Goal: Task Accomplishment & Management: Manage account settings

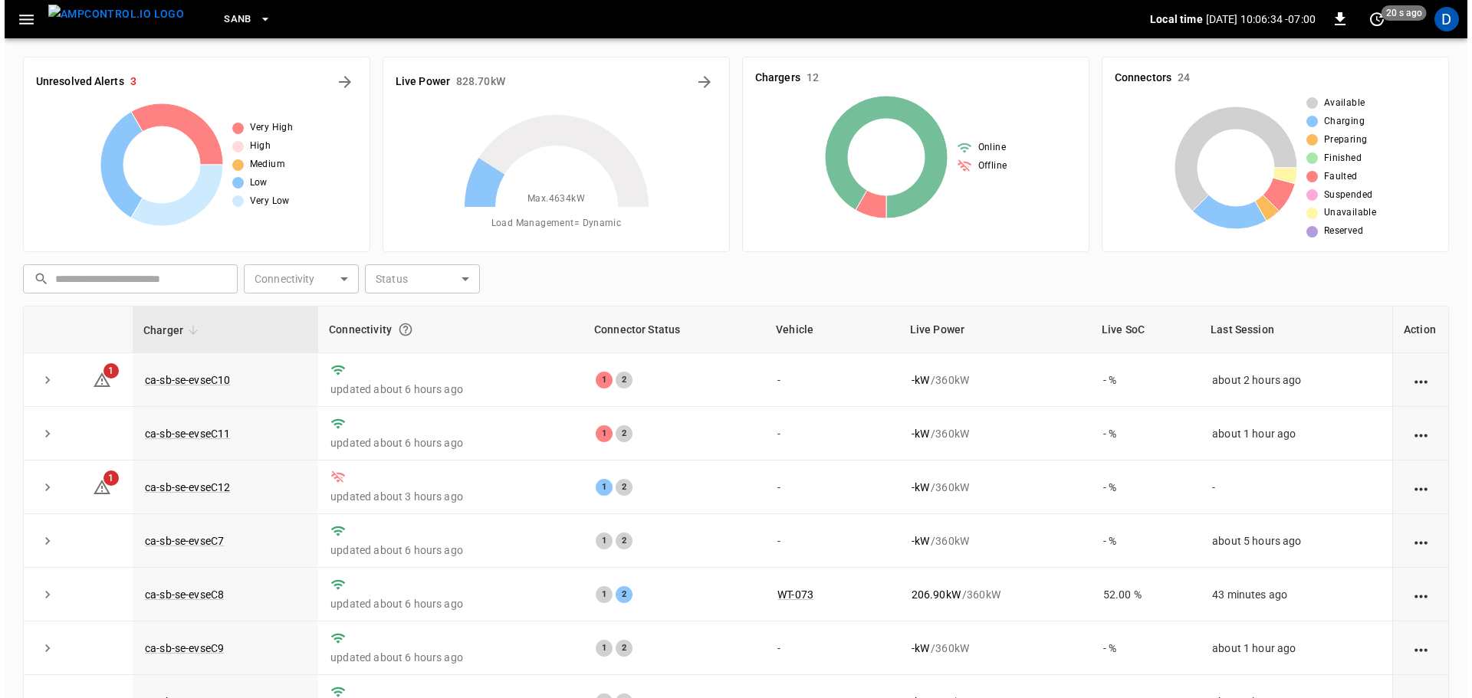
scroll to position [190, 0]
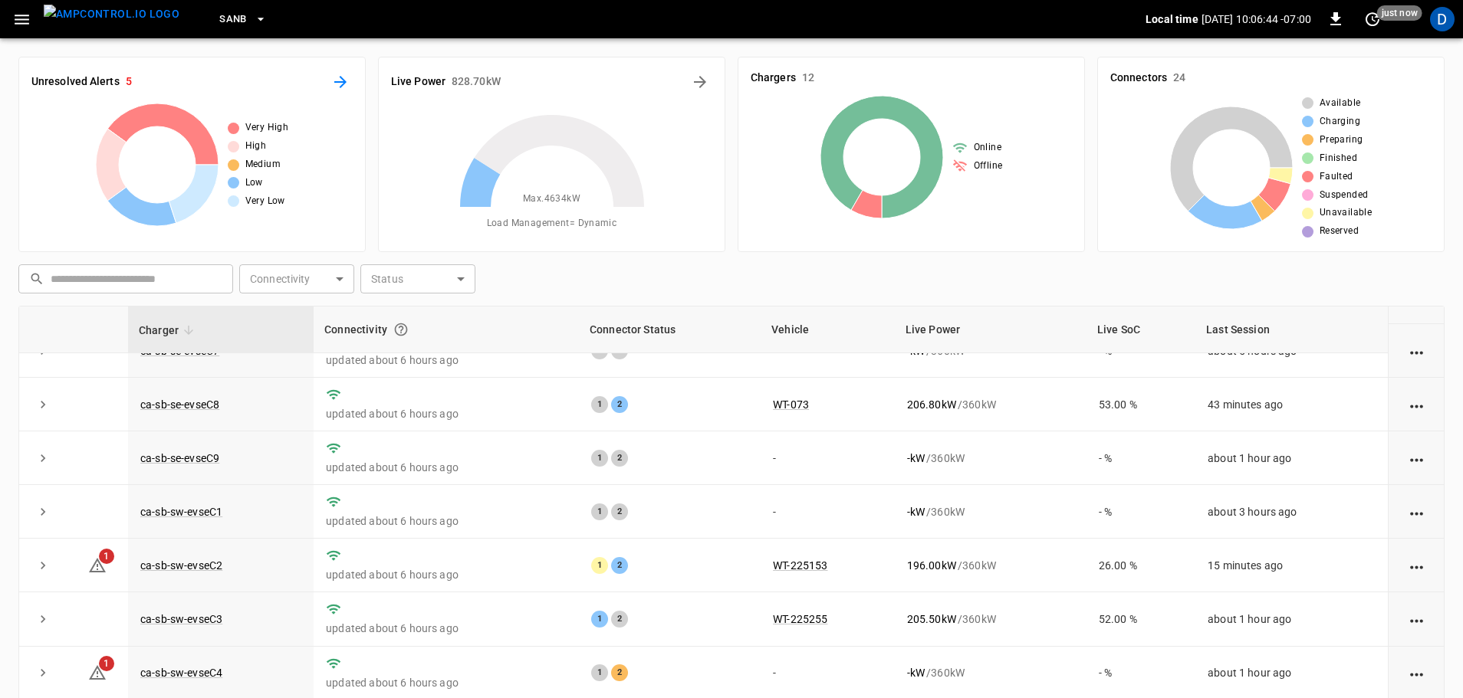
click at [352, 85] on button "All Alerts" at bounding box center [340, 82] width 25 height 25
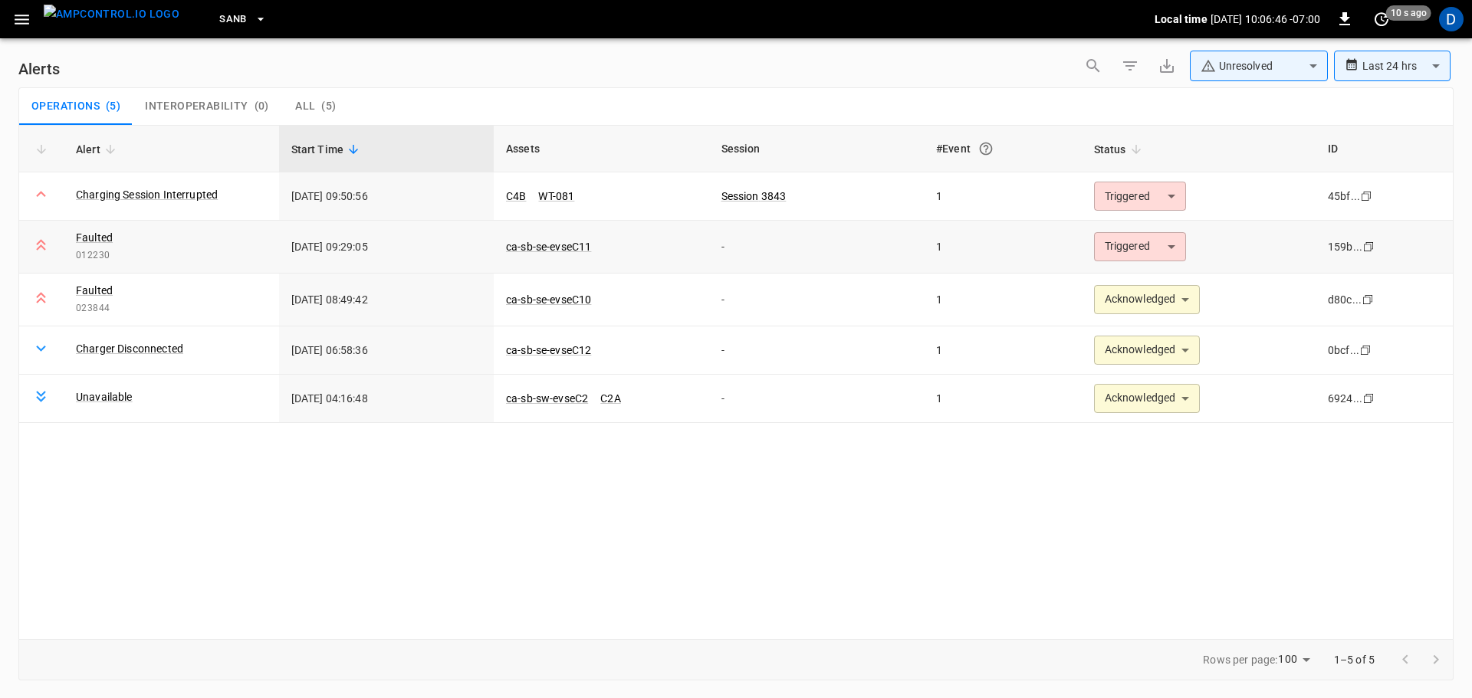
click at [1145, 251] on body "**********" at bounding box center [736, 346] width 1472 height 693
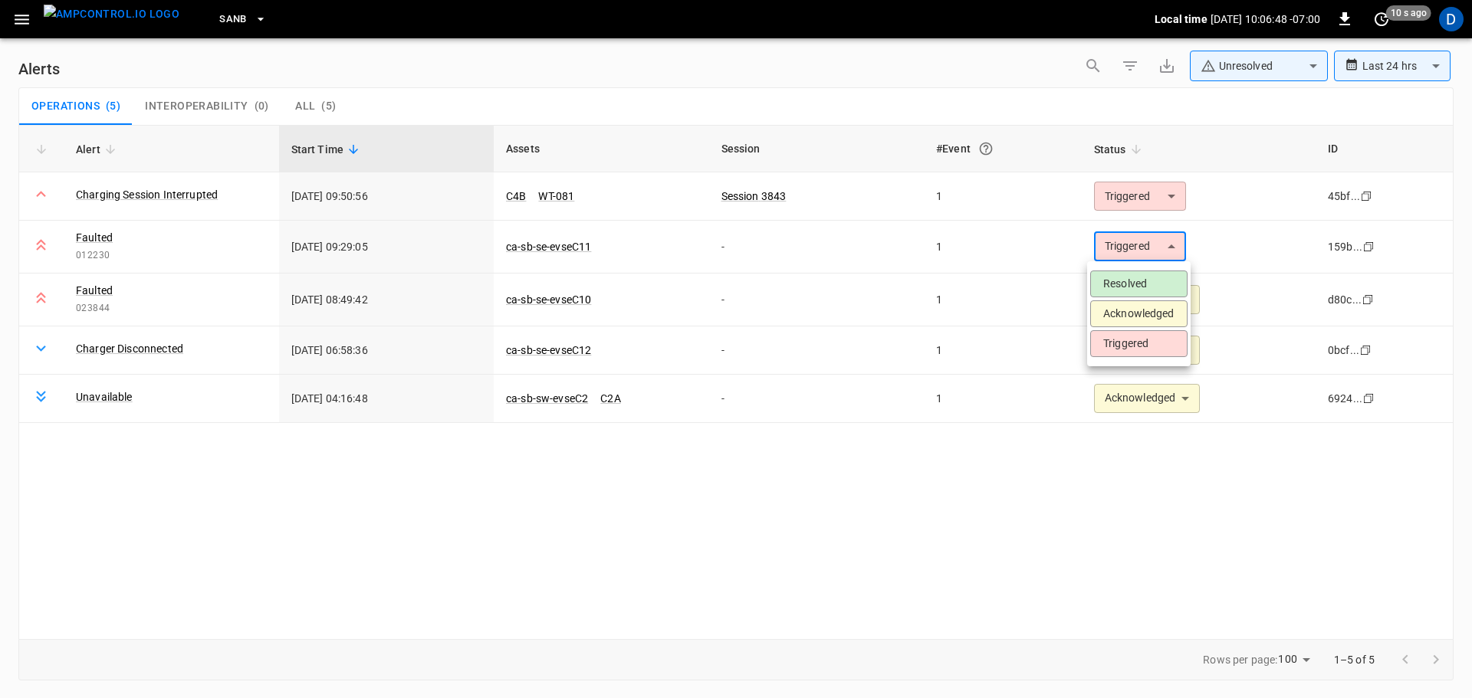
click at [1136, 314] on li "Acknowledged" at bounding box center [1138, 314] width 97 height 27
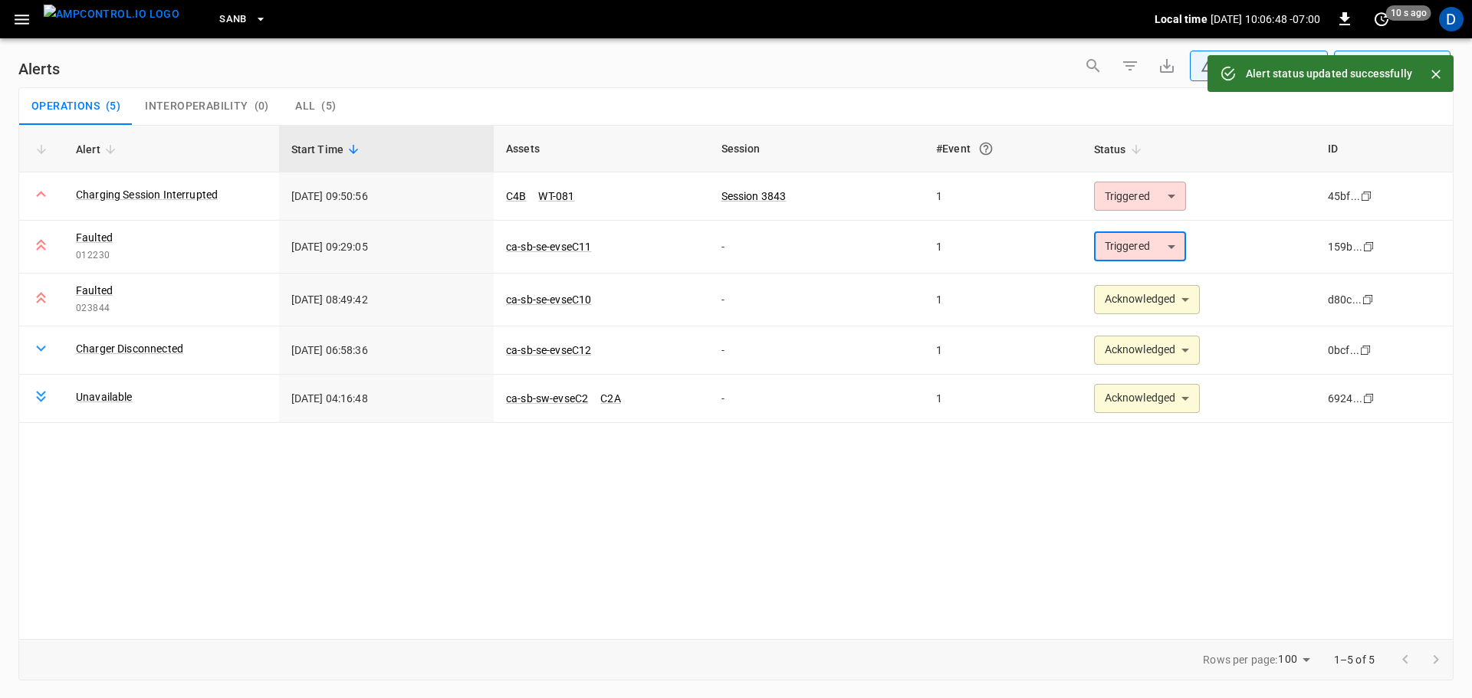
type input "**********"
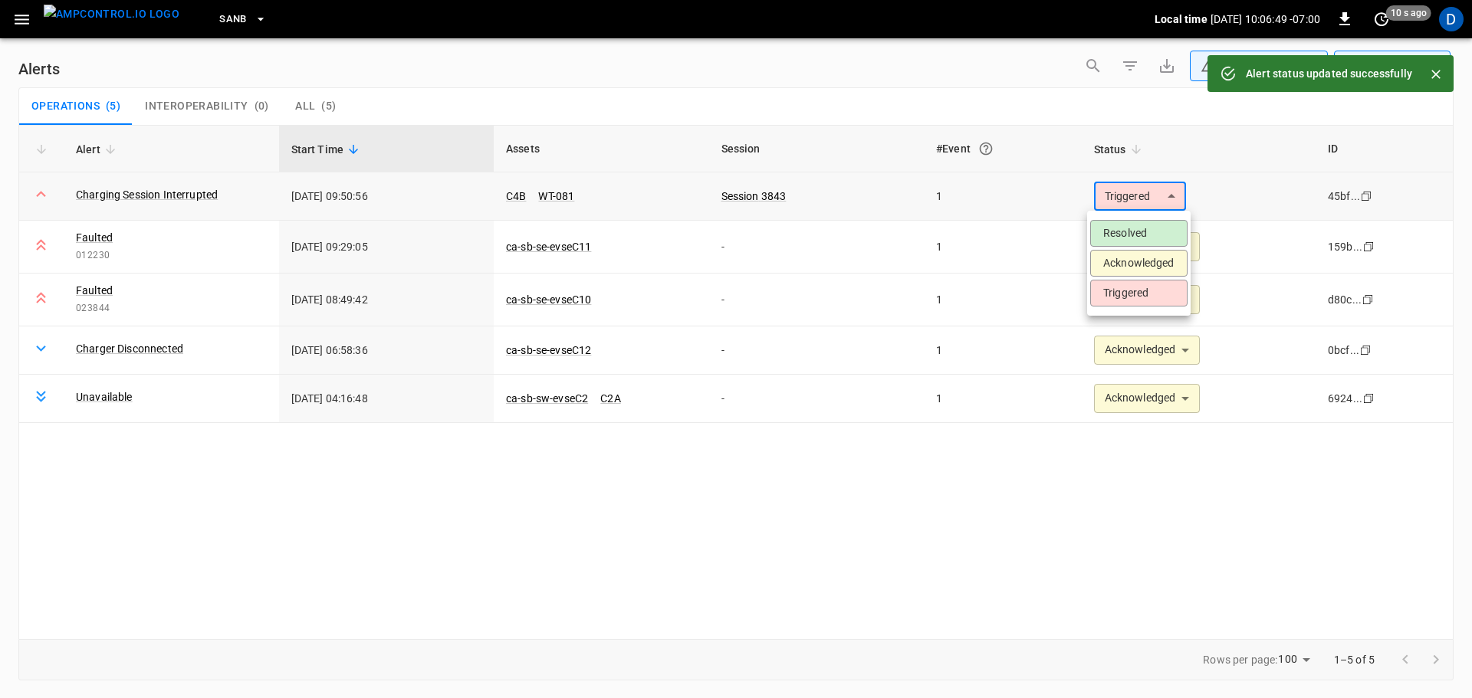
click at [1114, 195] on body "**********" at bounding box center [736, 346] width 1472 height 693
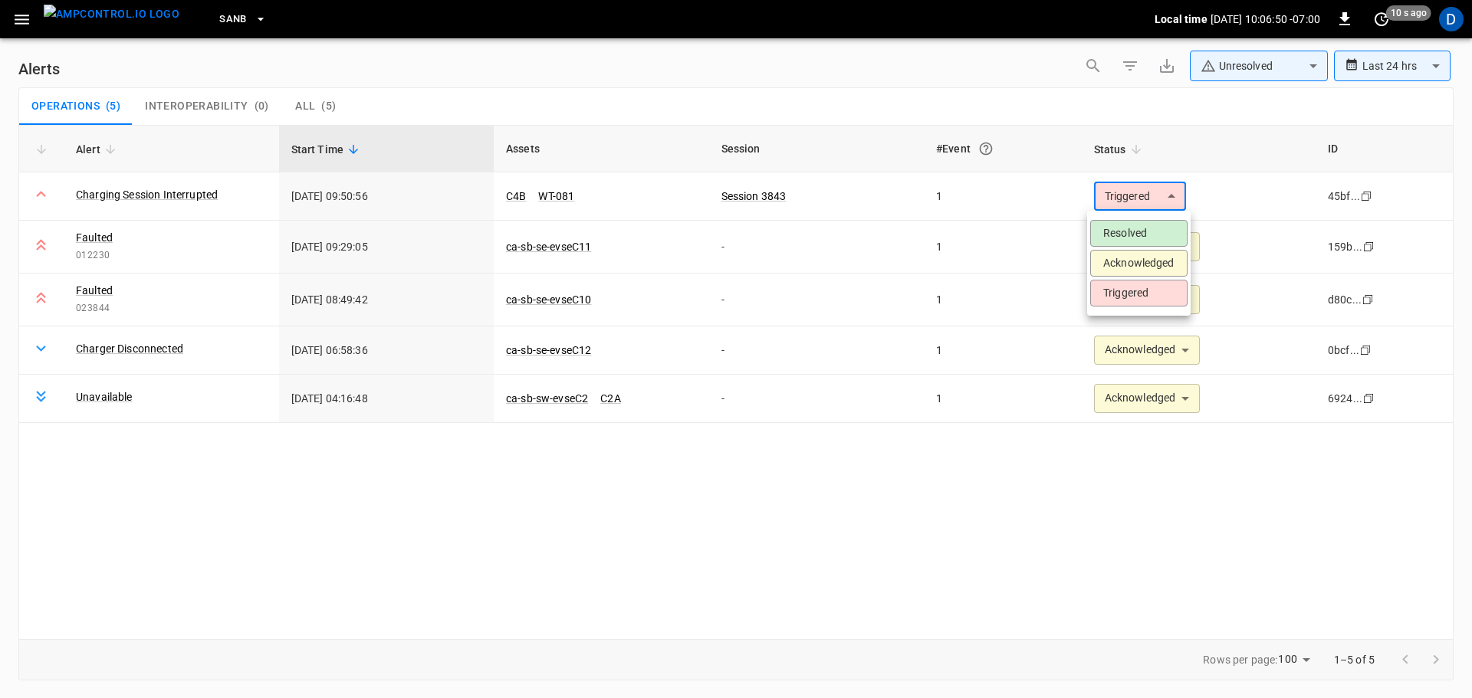
click at [1119, 261] on li "Acknowledged" at bounding box center [1138, 263] width 97 height 27
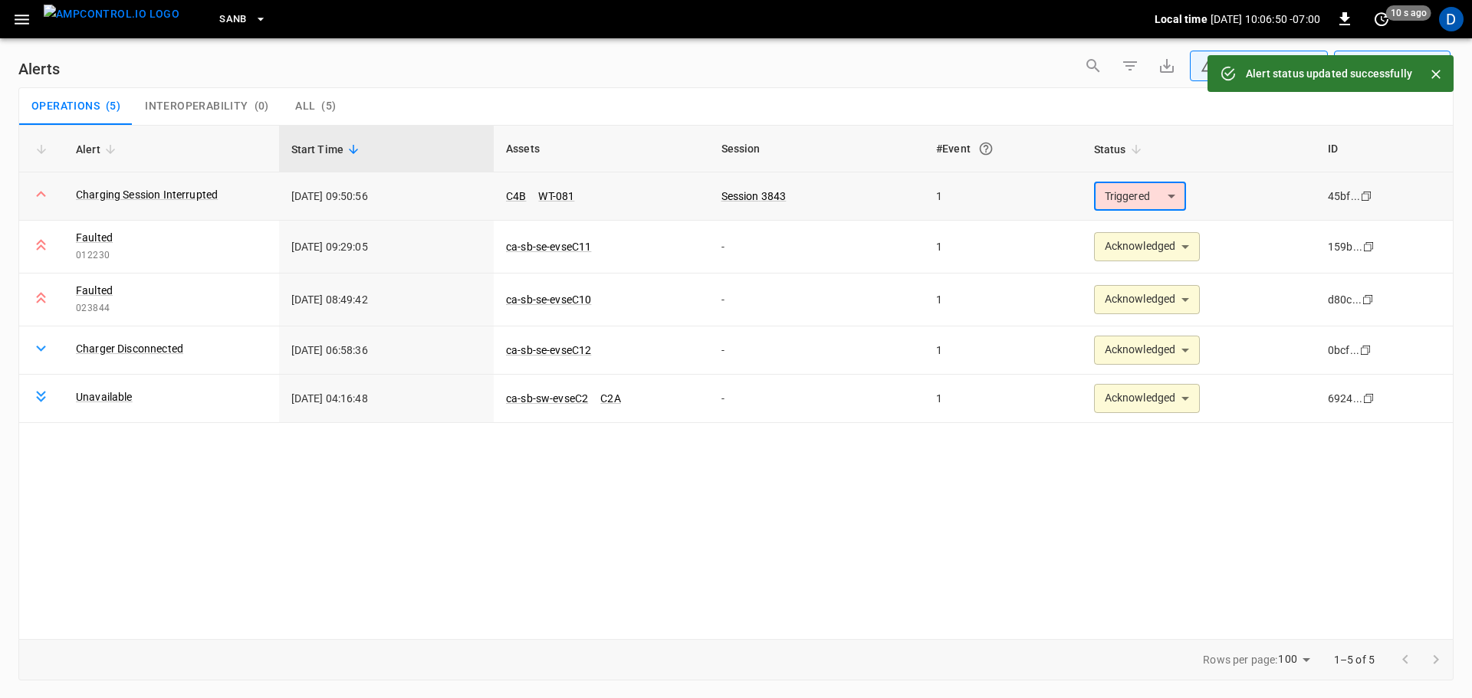
type input "**********"
click at [134, 18] on img "menu" at bounding box center [112, 14] width 136 height 19
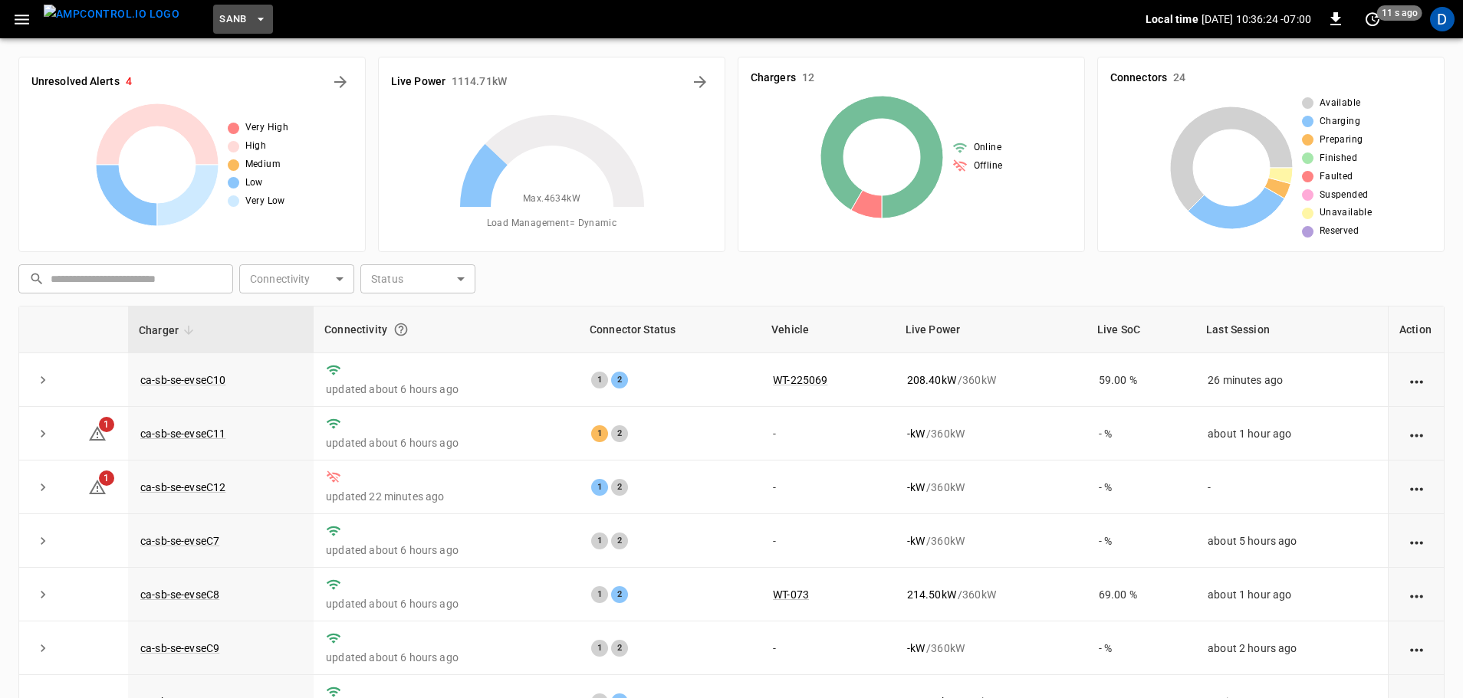
click at [219, 24] on span "SanB" at bounding box center [233, 20] width 28 height 18
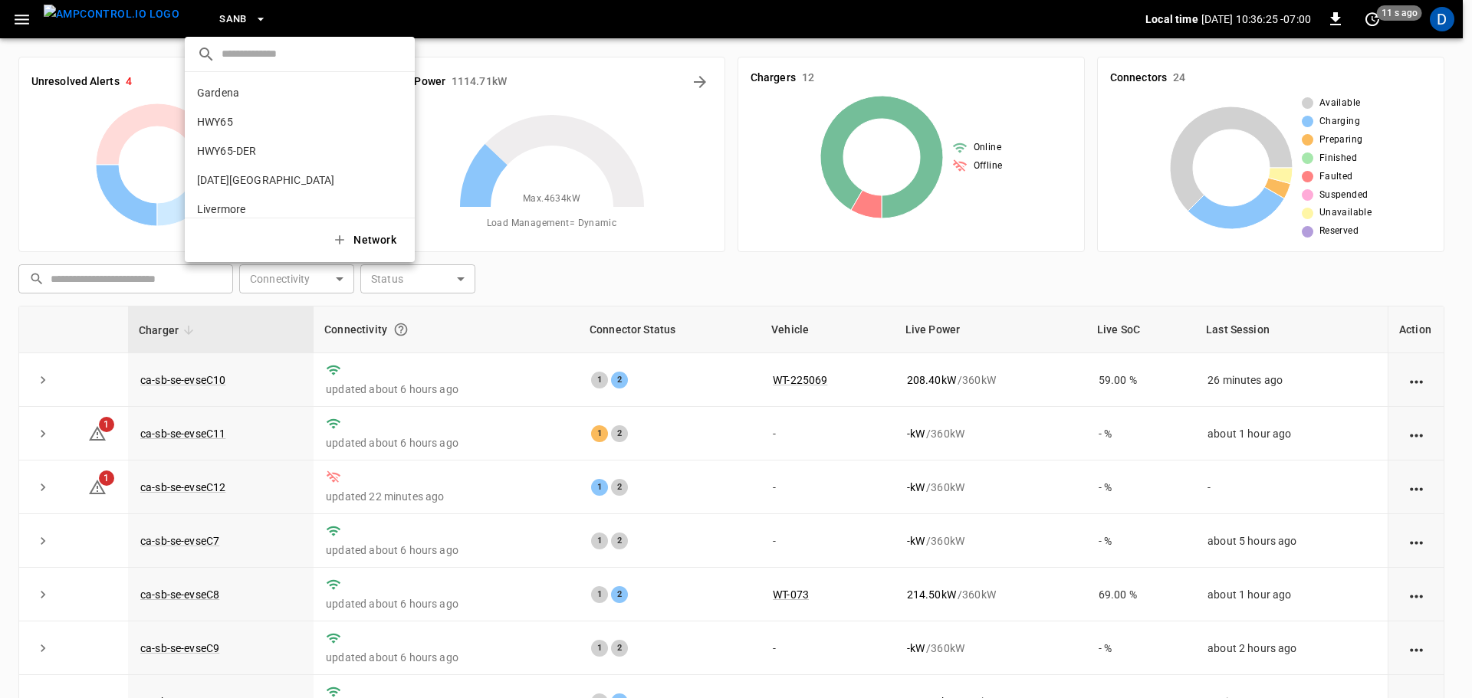
scroll to position [129, 0]
click at [19, 27] on div at bounding box center [736, 349] width 1472 height 698
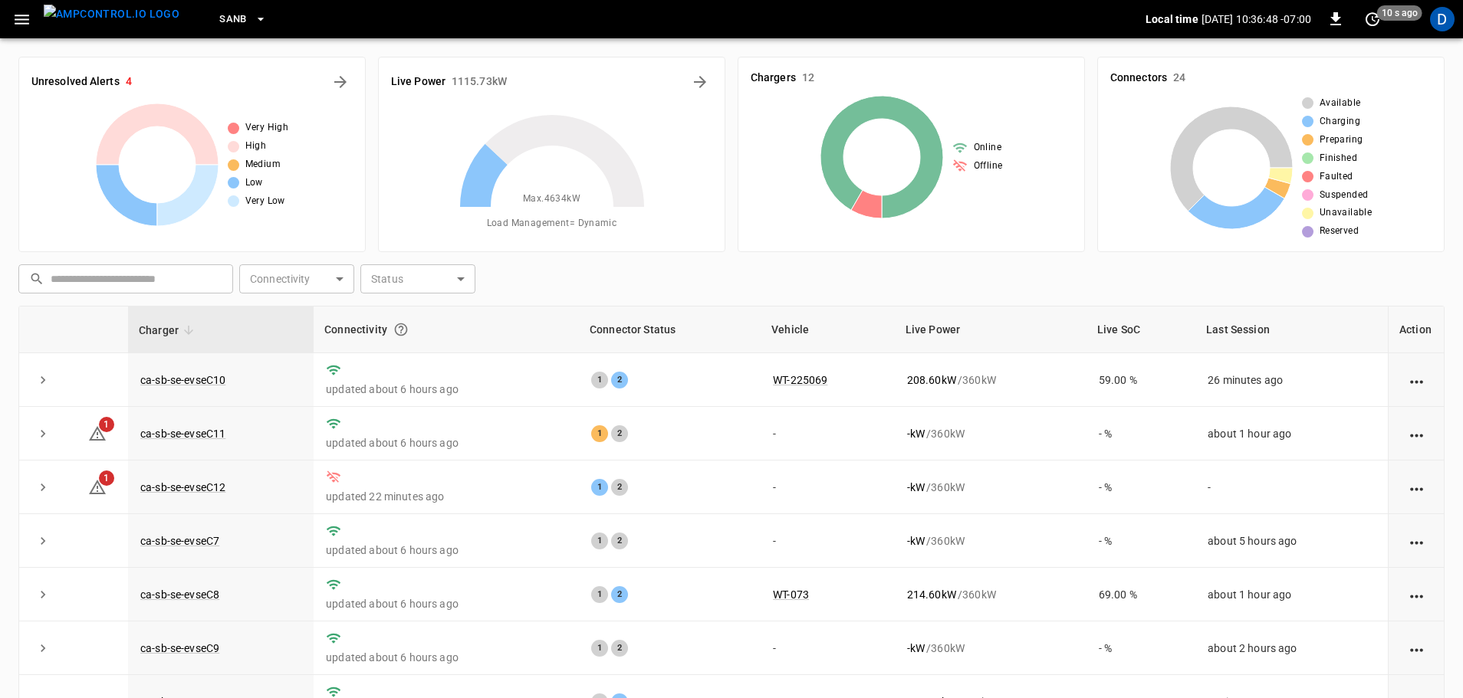
click at [23, 25] on icon "button" at bounding box center [21, 19] width 19 height 19
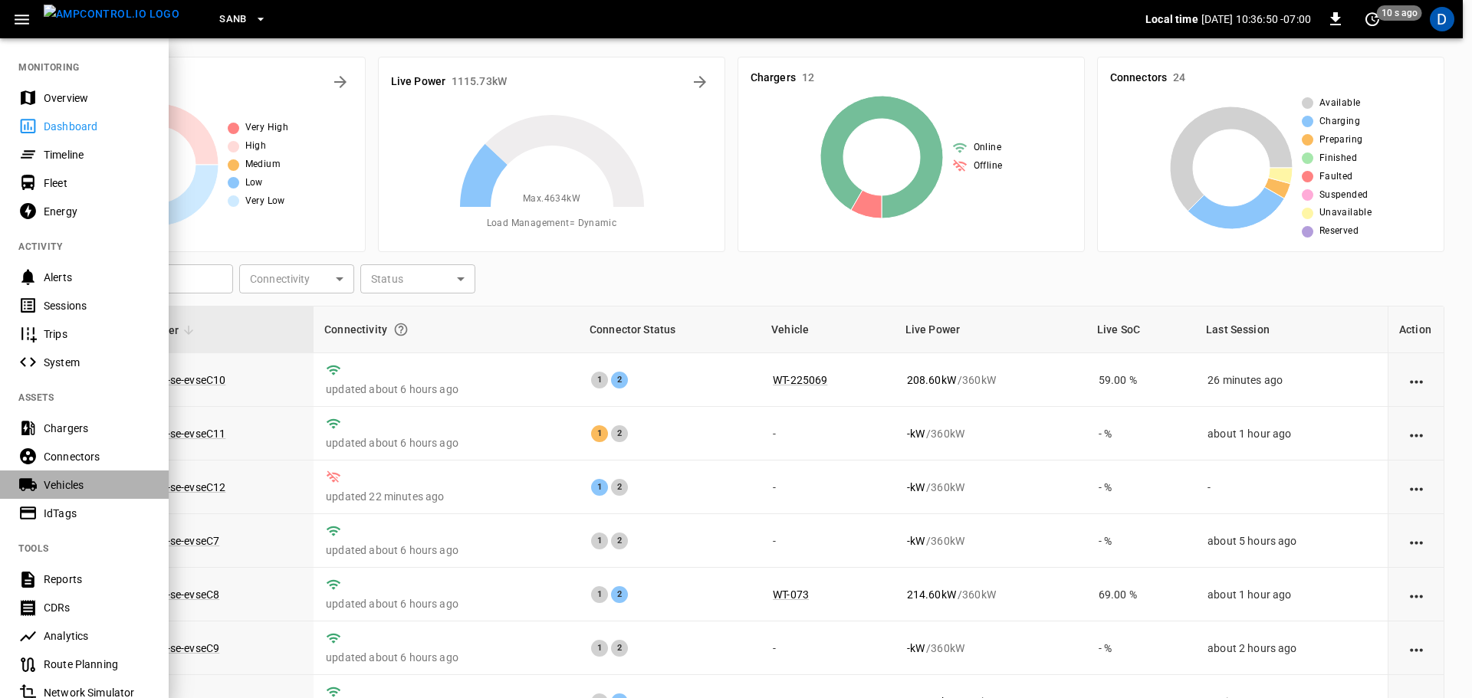
click at [60, 482] on div "Vehicles" at bounding box center [97, 485] width 107 height 15
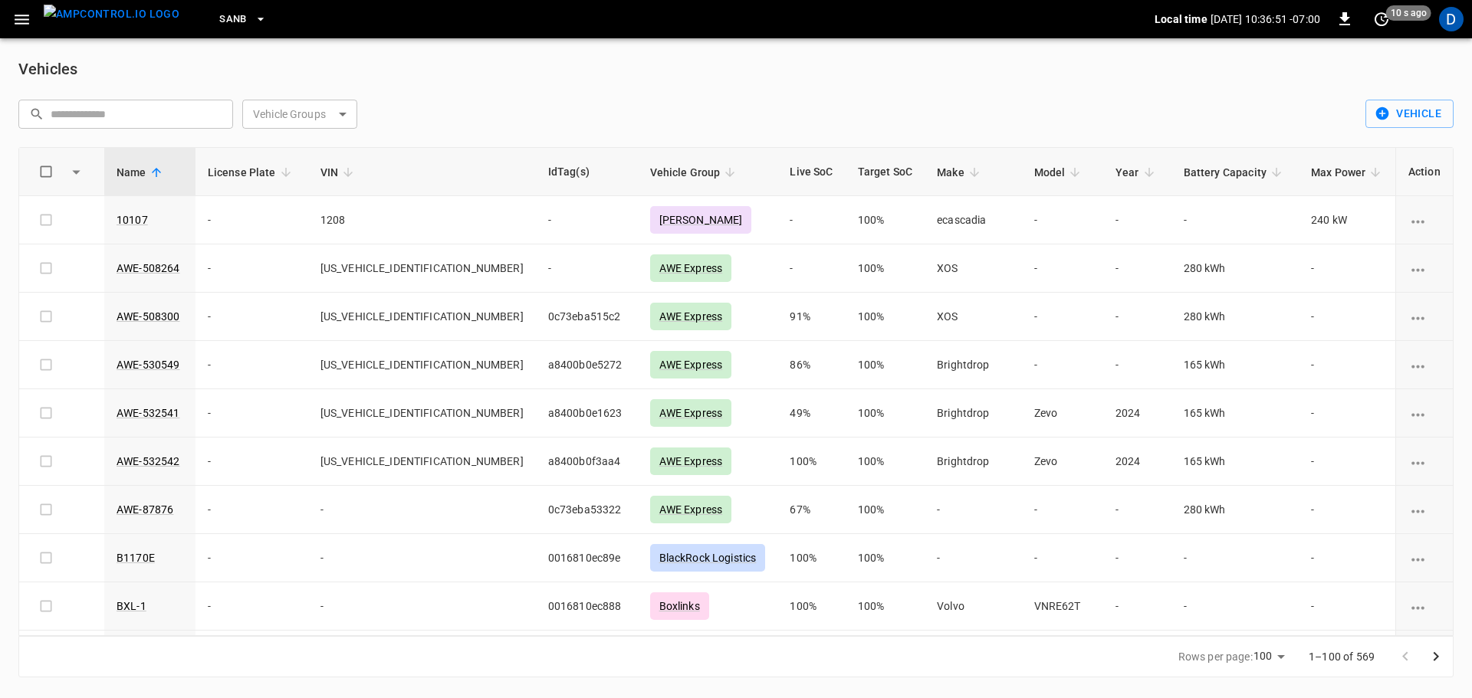
click at [344, 107] on body "SanB Local time [DATE] 10:36:51 -07:00 0 10 s ago D Vehicles ​ ​ Vehicle Groups…" at bounding box center [736, 348] width 1472 height 696
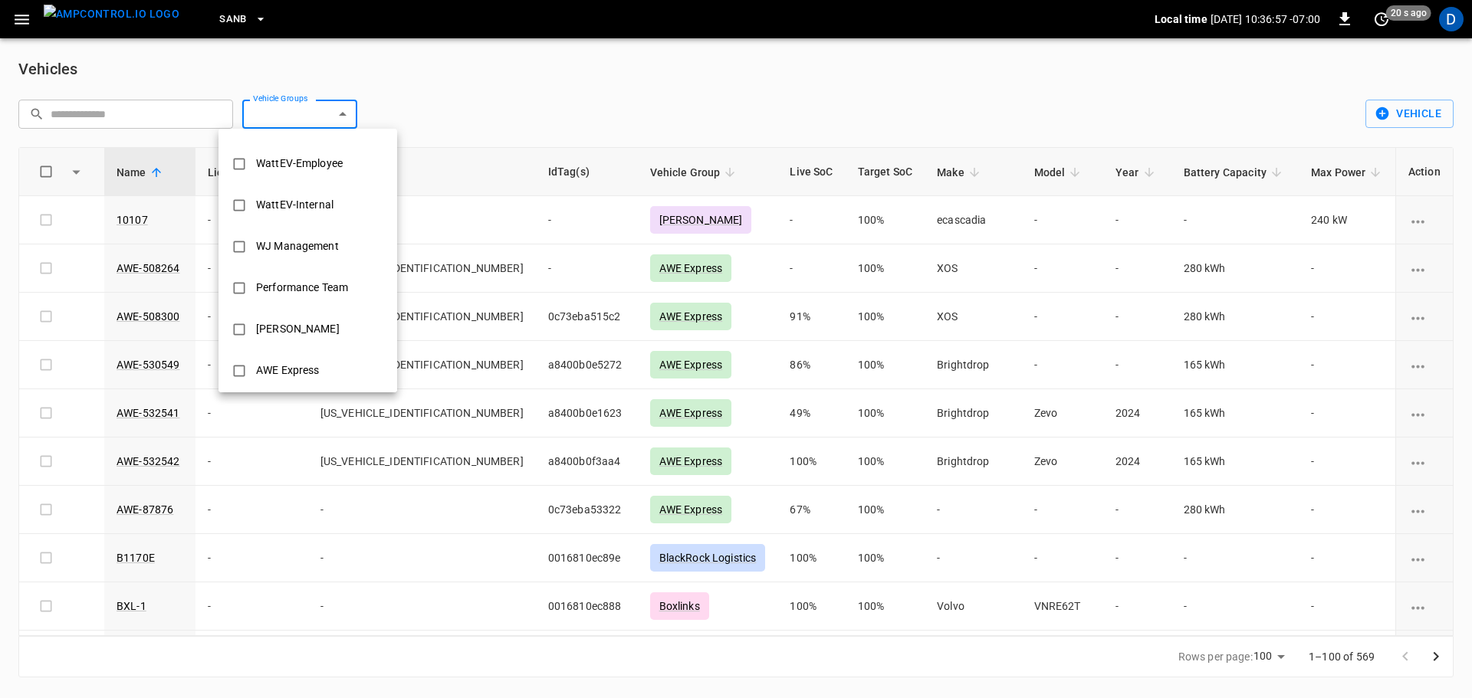
scroll to position [866, 0]
click at [272, 369] on div "AWE Express" at bounding box center [287, 365] width 81 height 28
type input "**********"
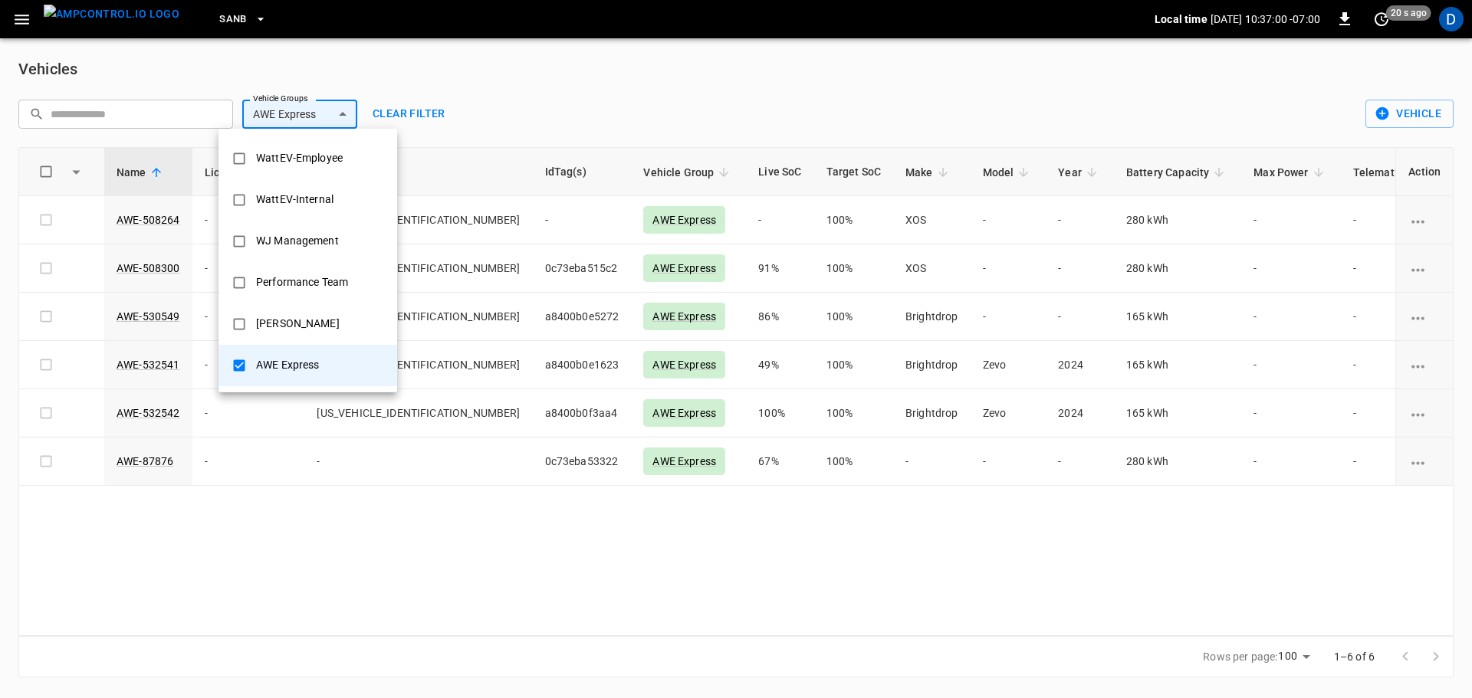
click at [248, 519] on div at bounding box center [736, 349] width 1472 height 698
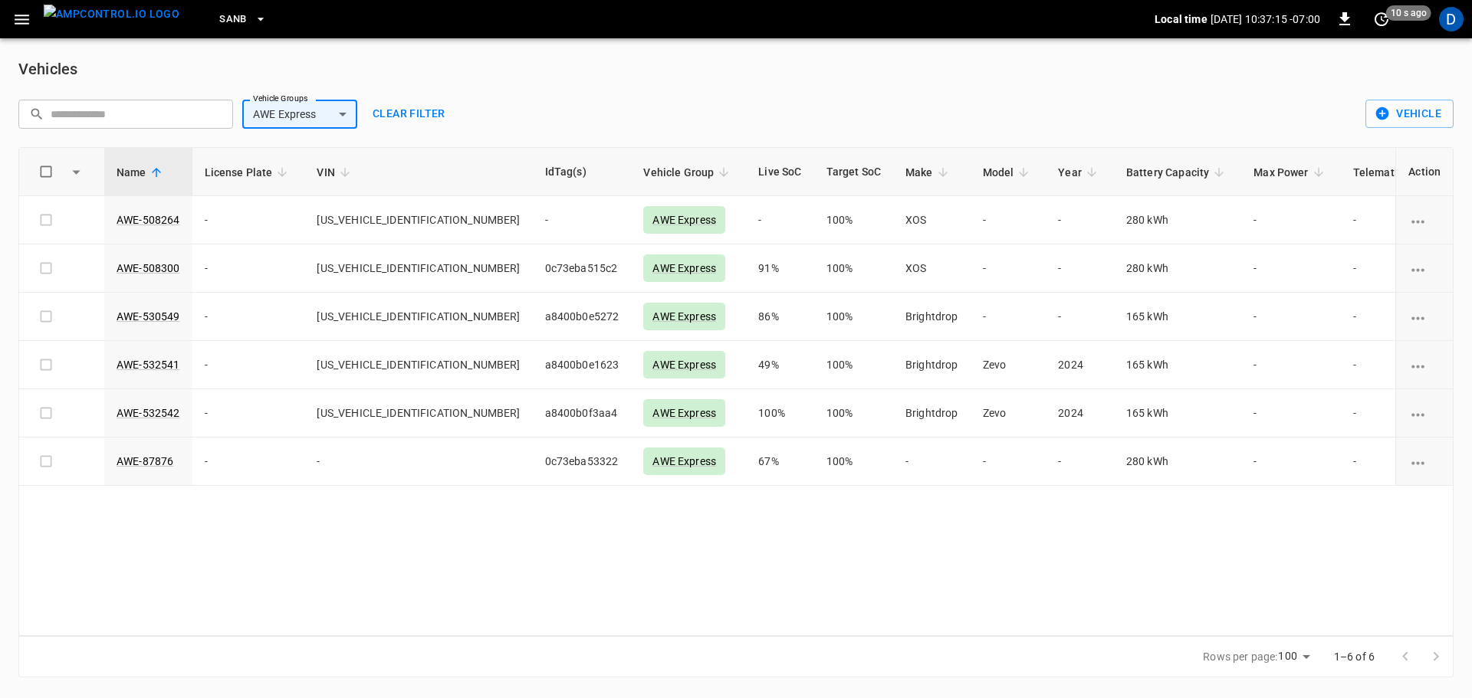
click at [253, 21] on icon "button" at bounding box center [260, 19] width 15 height 15
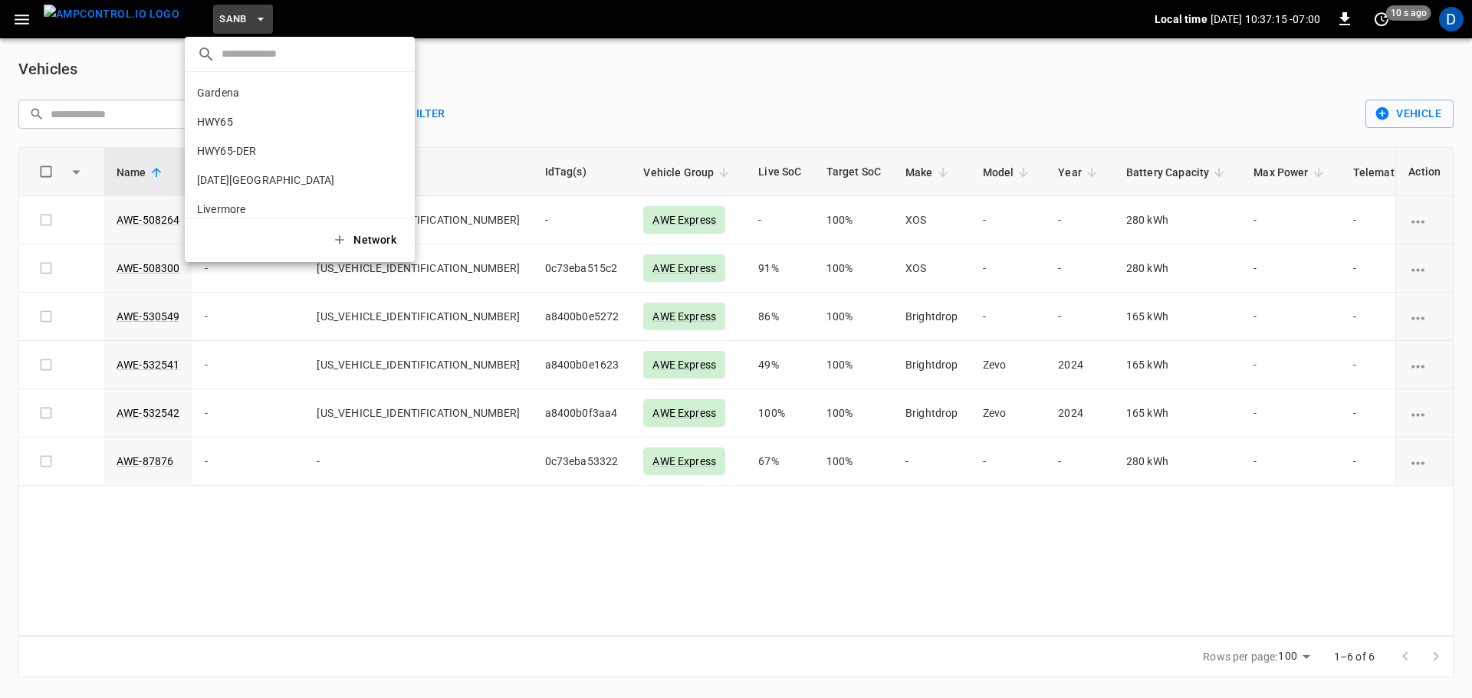
scroll to position [129, 0]
click at [564, 76] on div at bounding box center [736, 349] width 1472 height 698
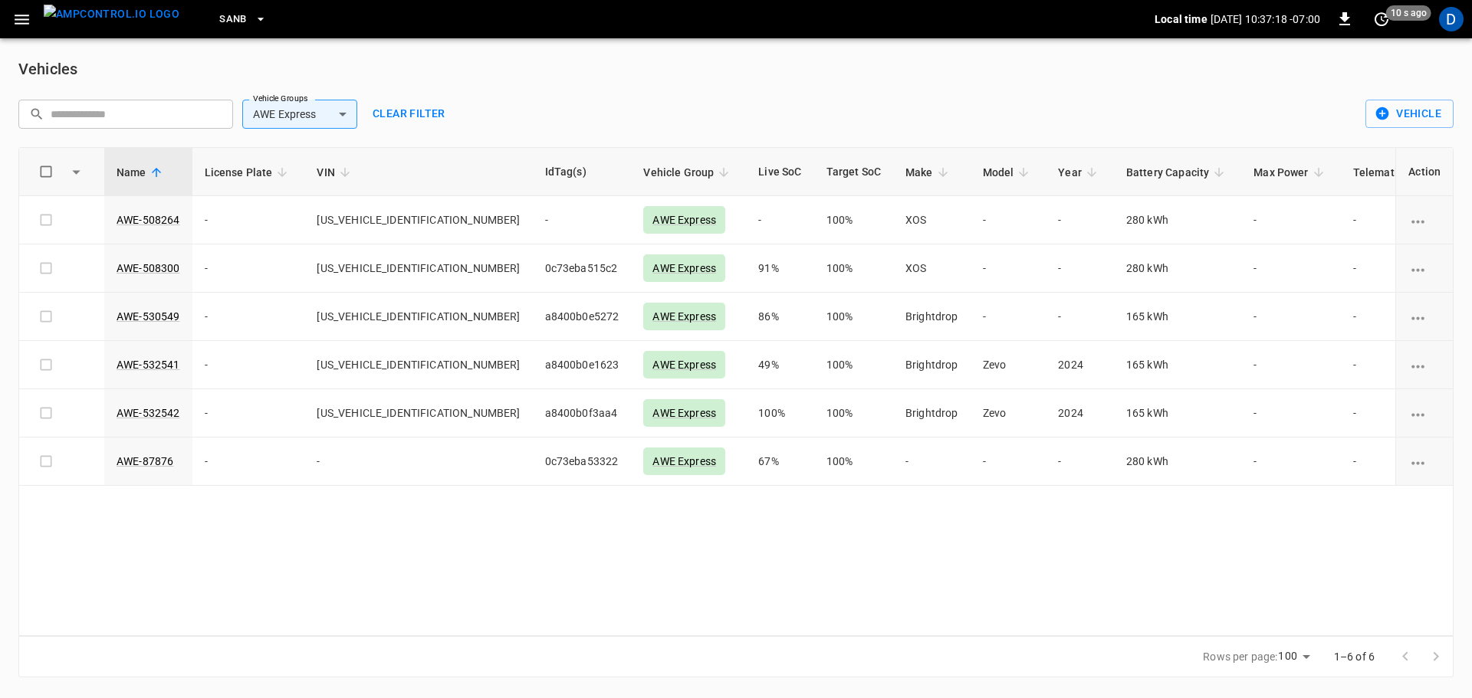
click at [219, 15] on span "SanB" at bounding box center [233, 20] width 28 height 18
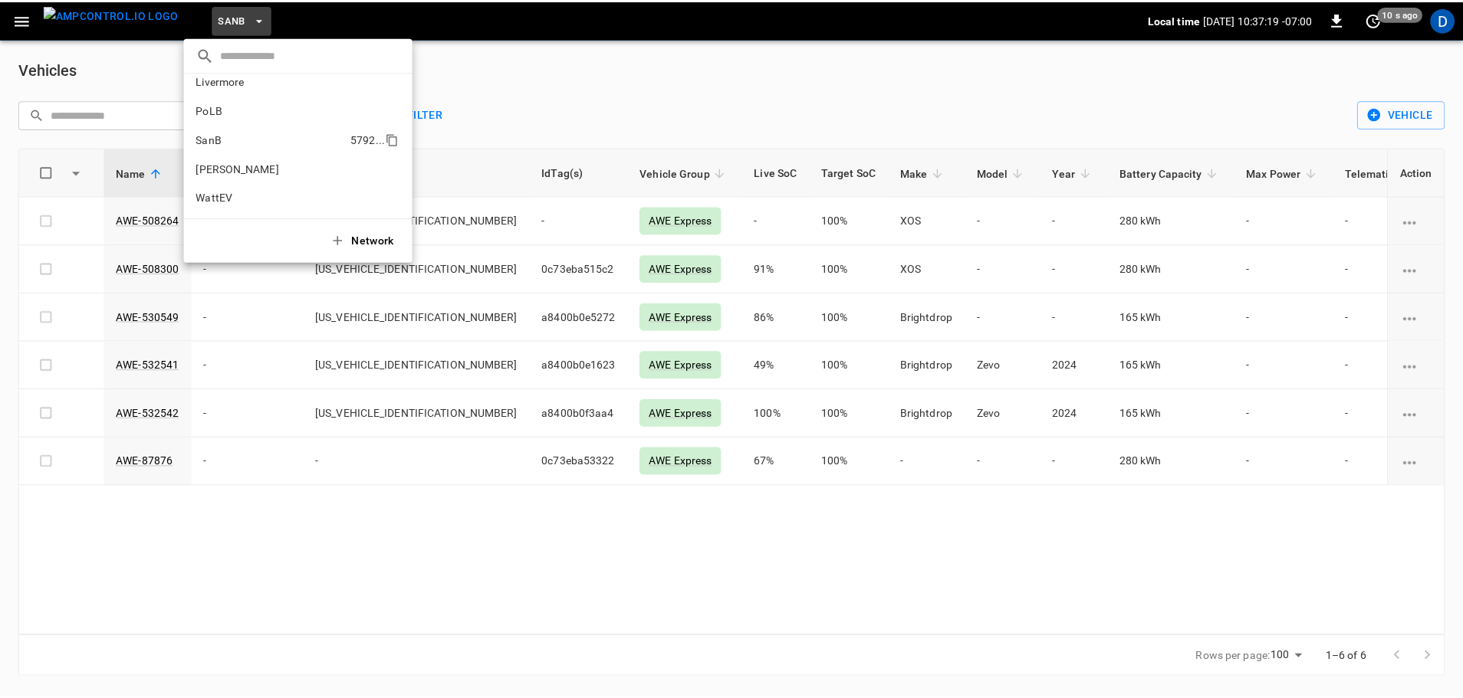
scroll to position [0, 0]
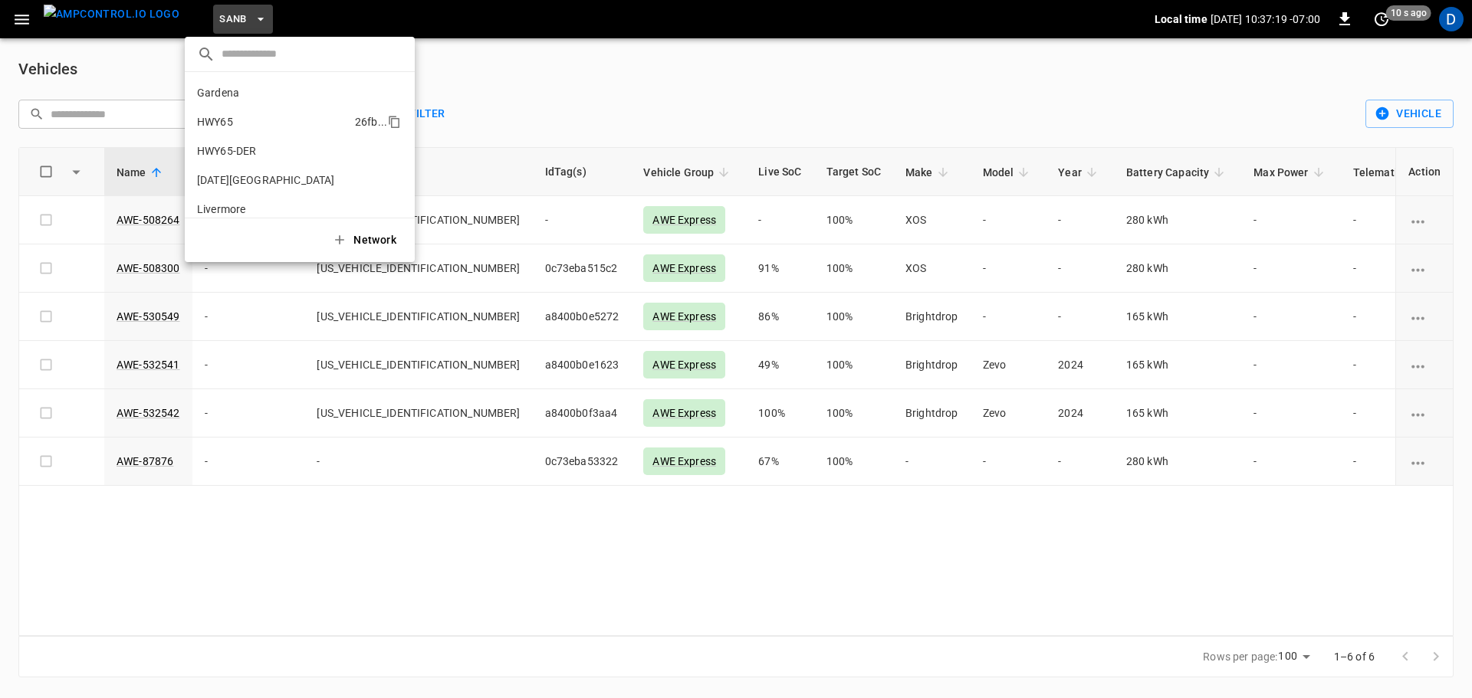
click at [234, 122] on p "HWY65" at bounding box center [273, 121] width 152 height 15
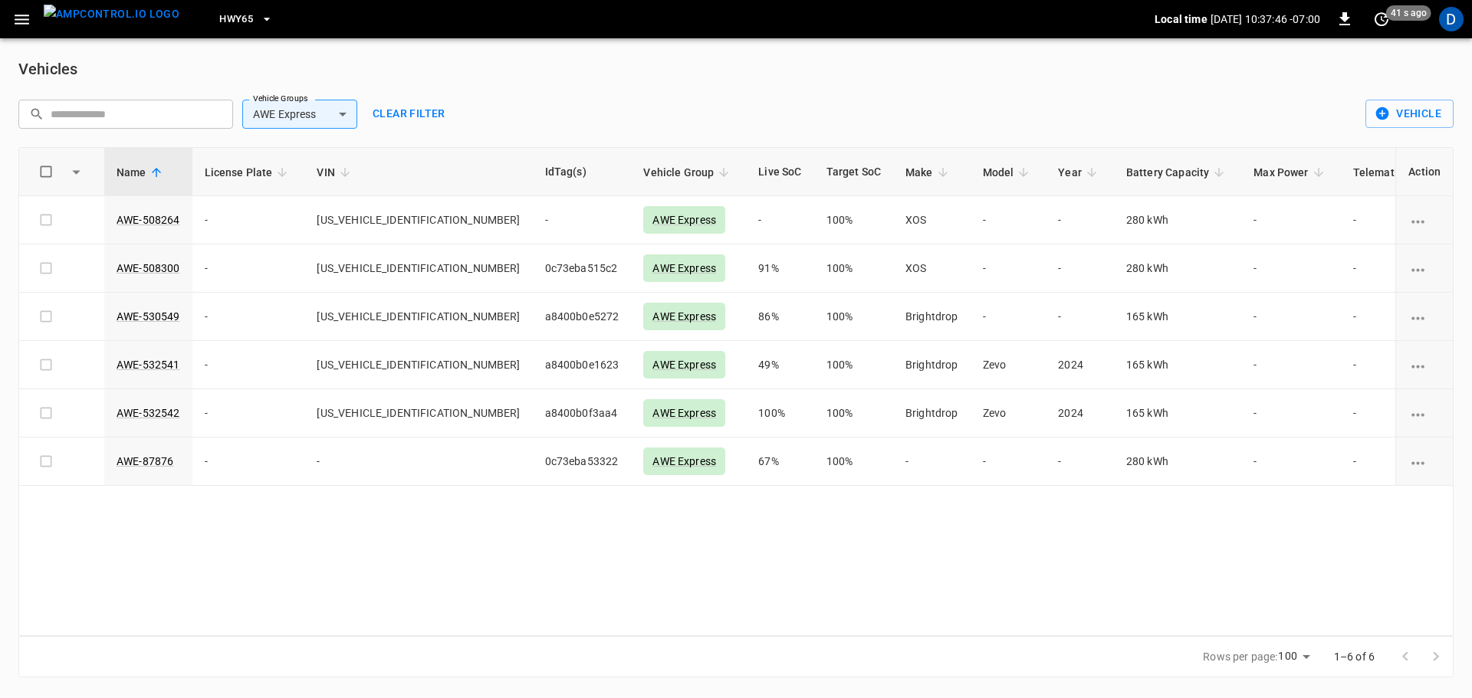
click at [120, 23] on img "menu" at bounding box center [112, 14] width 136 height 19
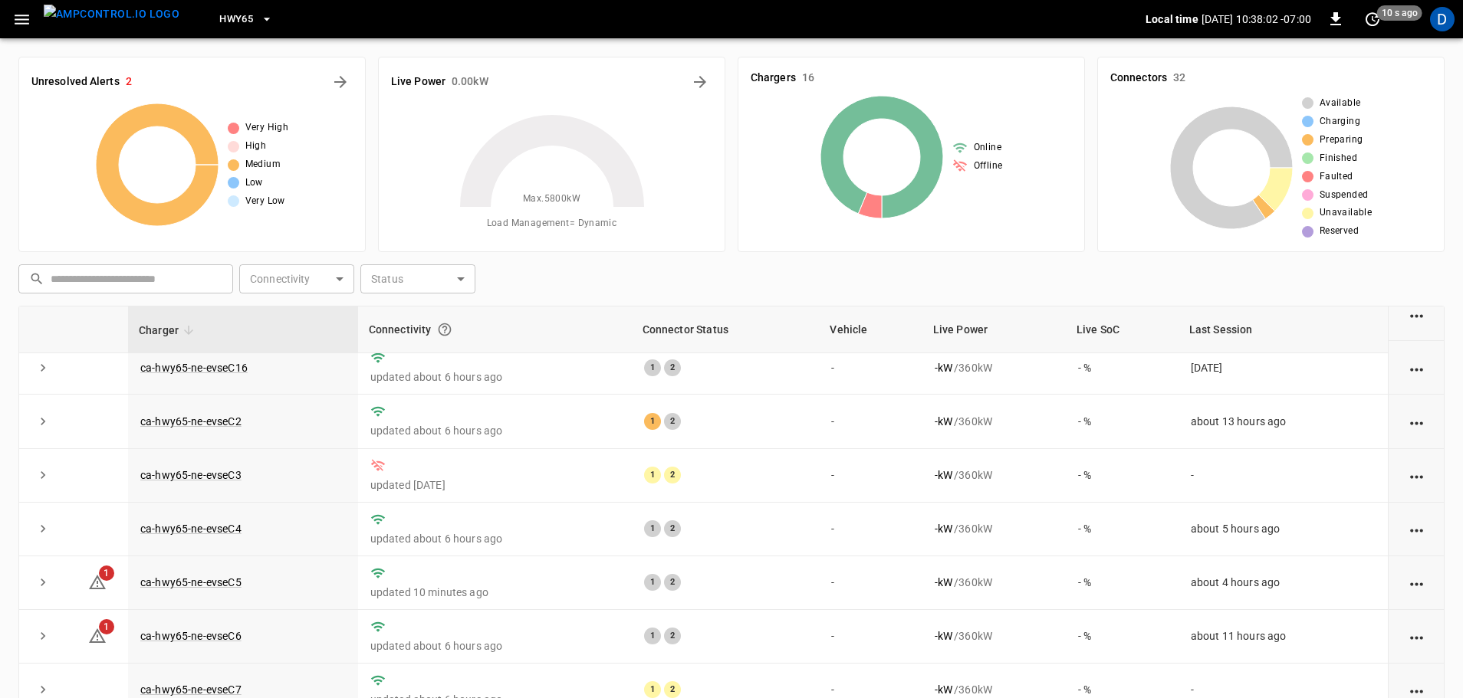
scroll to position [396, 0]
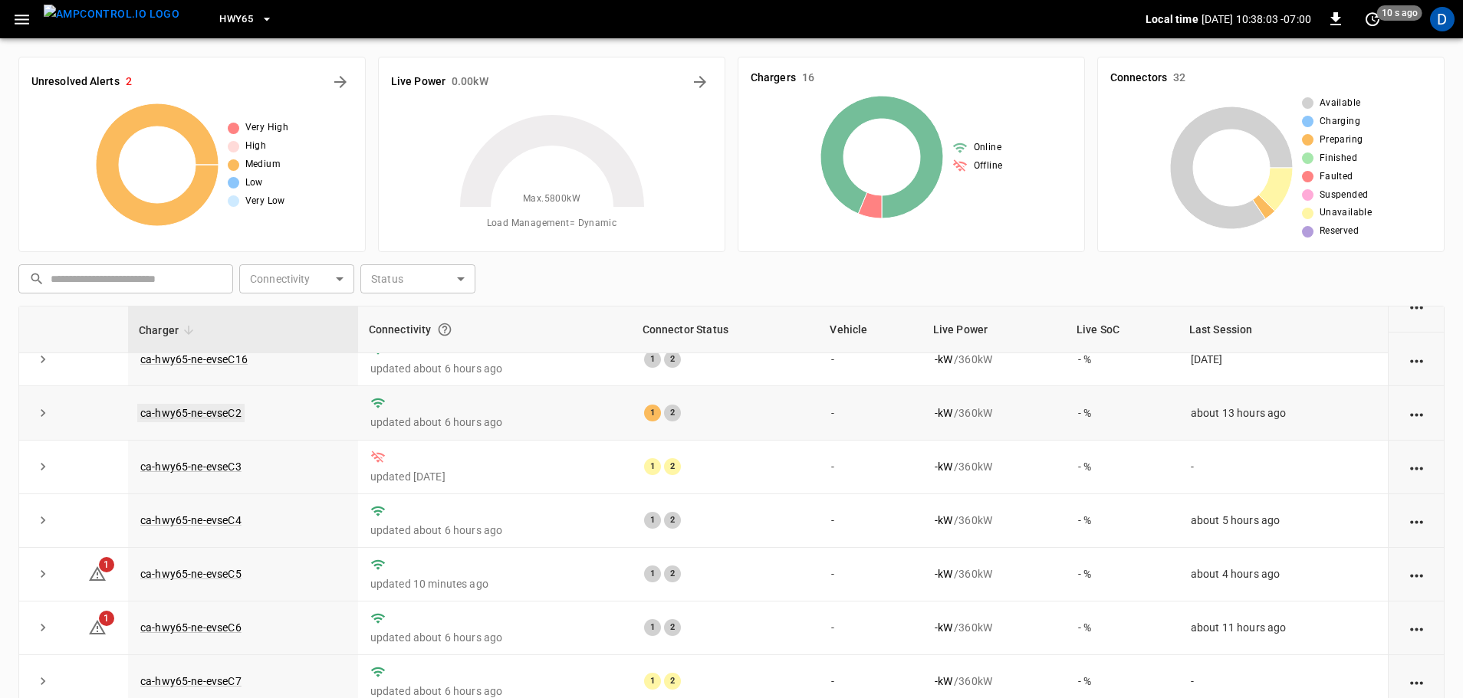
click at [209, 422] on link "ca-hwy65-ne-evseC2" at bounding box center [190, 413] width 107 height 18
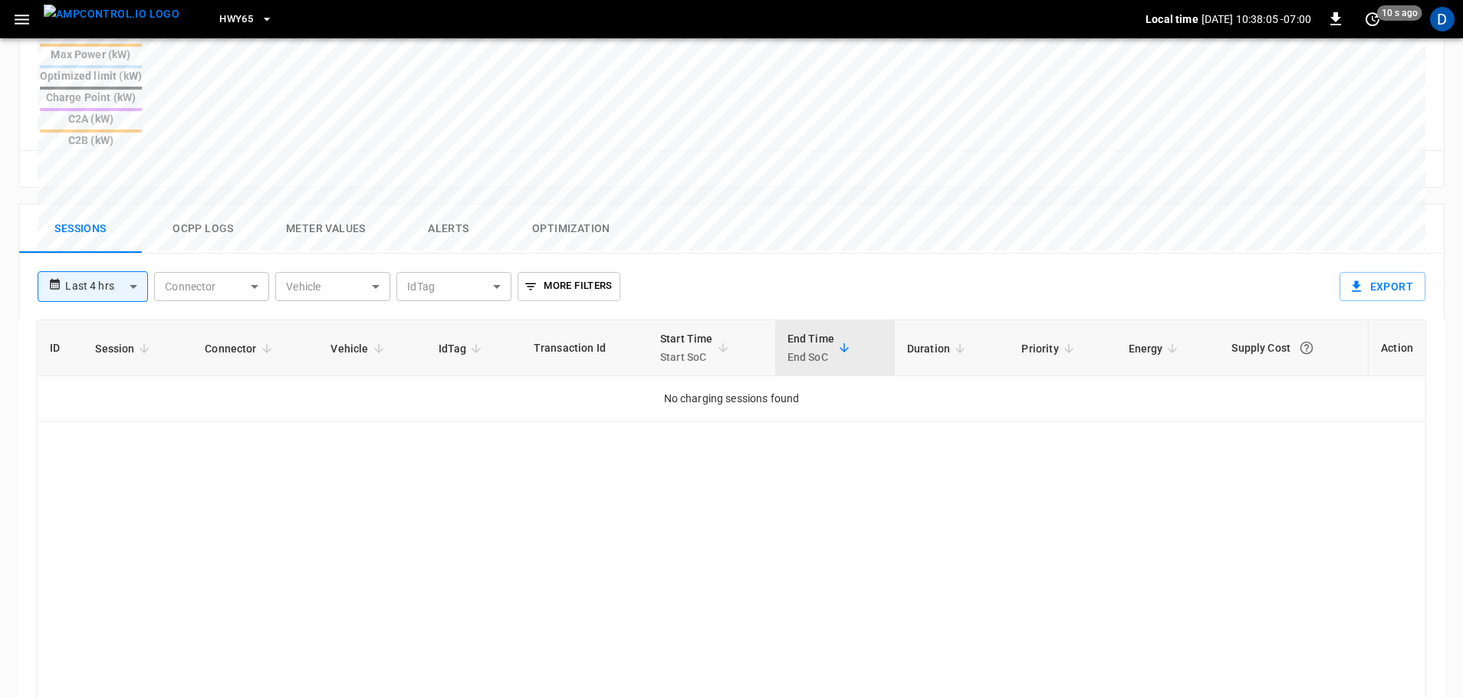
scroll to position [643, 0]
click at [212, 201] on button "Ocpp logs" at bounding box center [203, 225] width 123 height 49
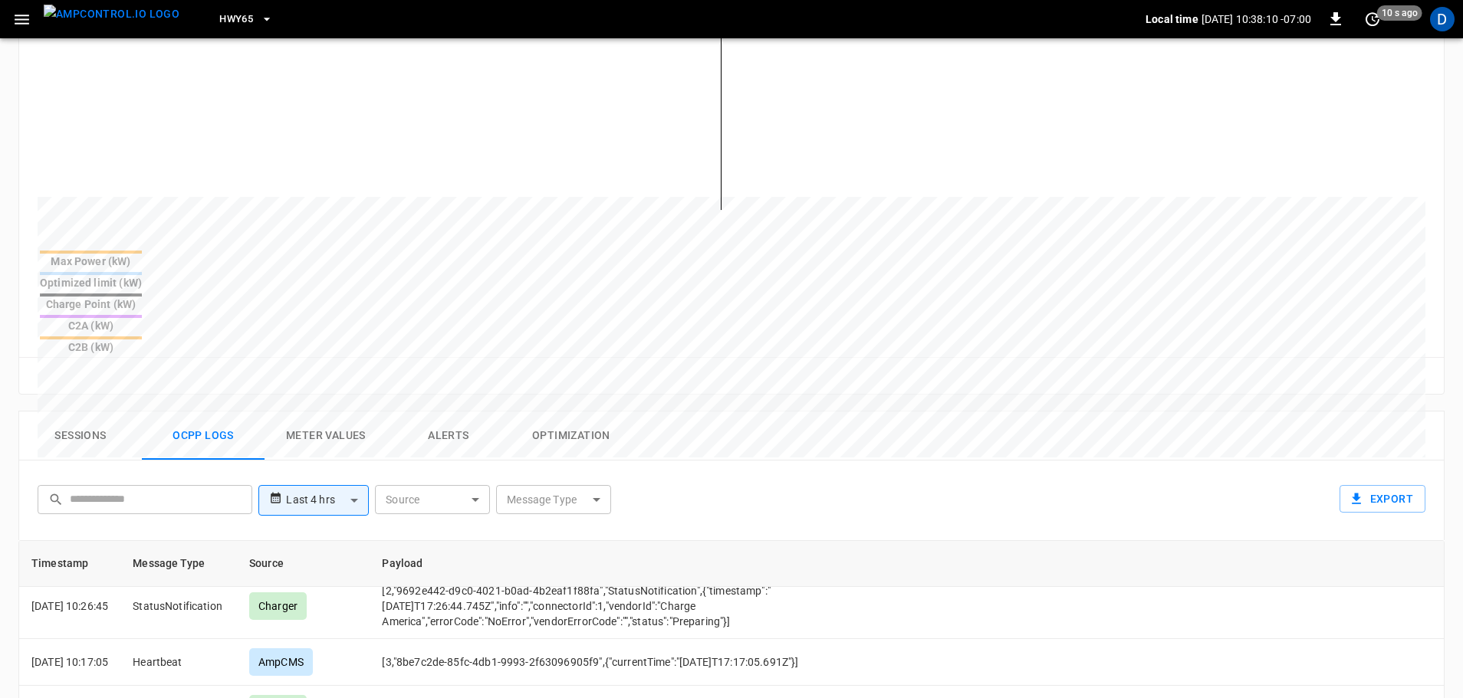
scroll to position [0, 0]
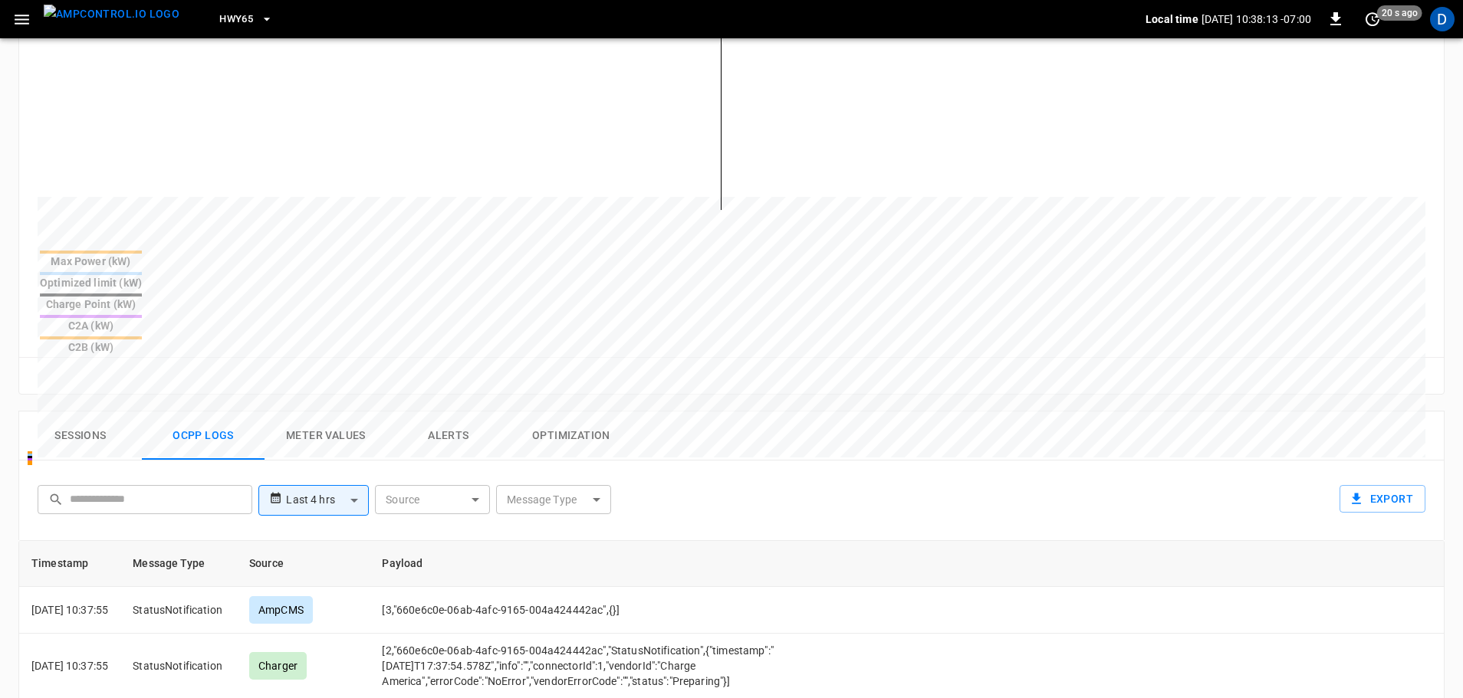
click at [123, 24] on img "menu" at bounding box center [112, 14] width 136 height 19
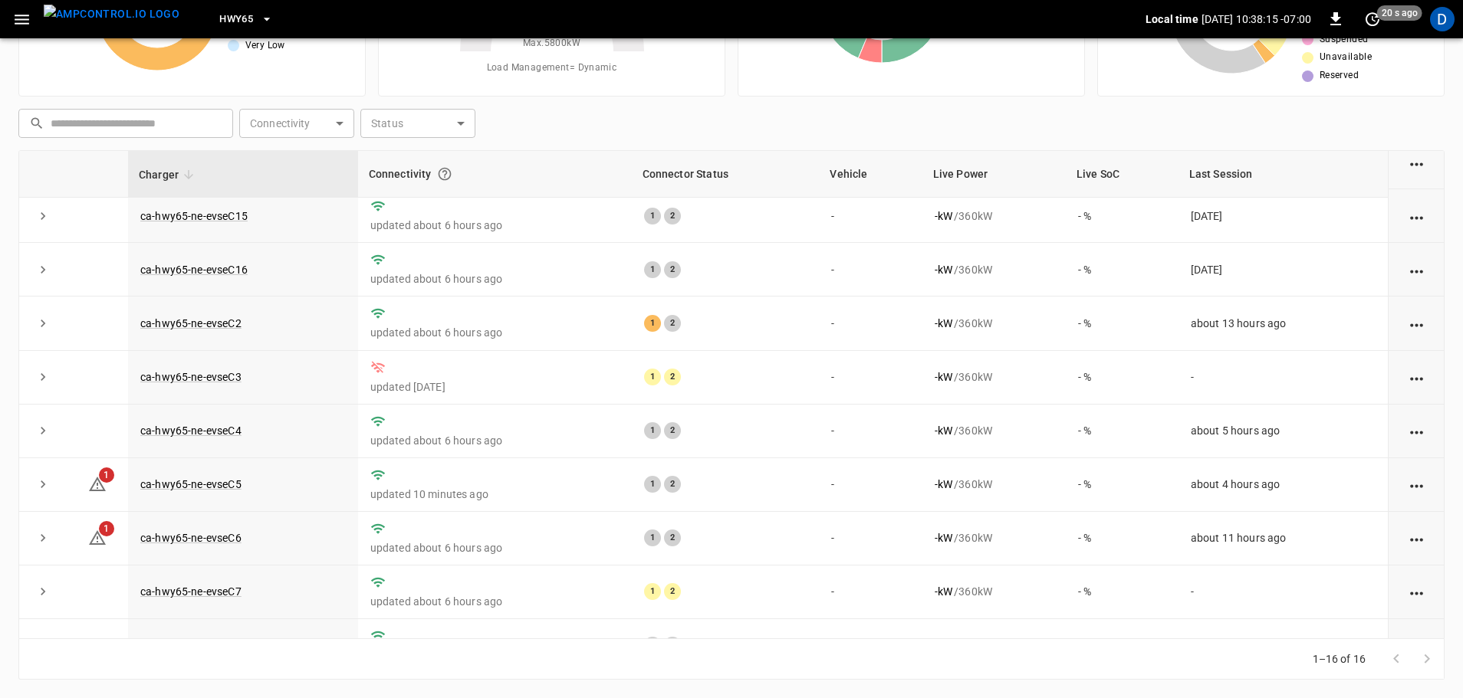
scroll to position [331, 0]
click at [210, 322] on link "ca-hwy65-ne-evseC2" at bounding box center [190, 323] width 107 height 18
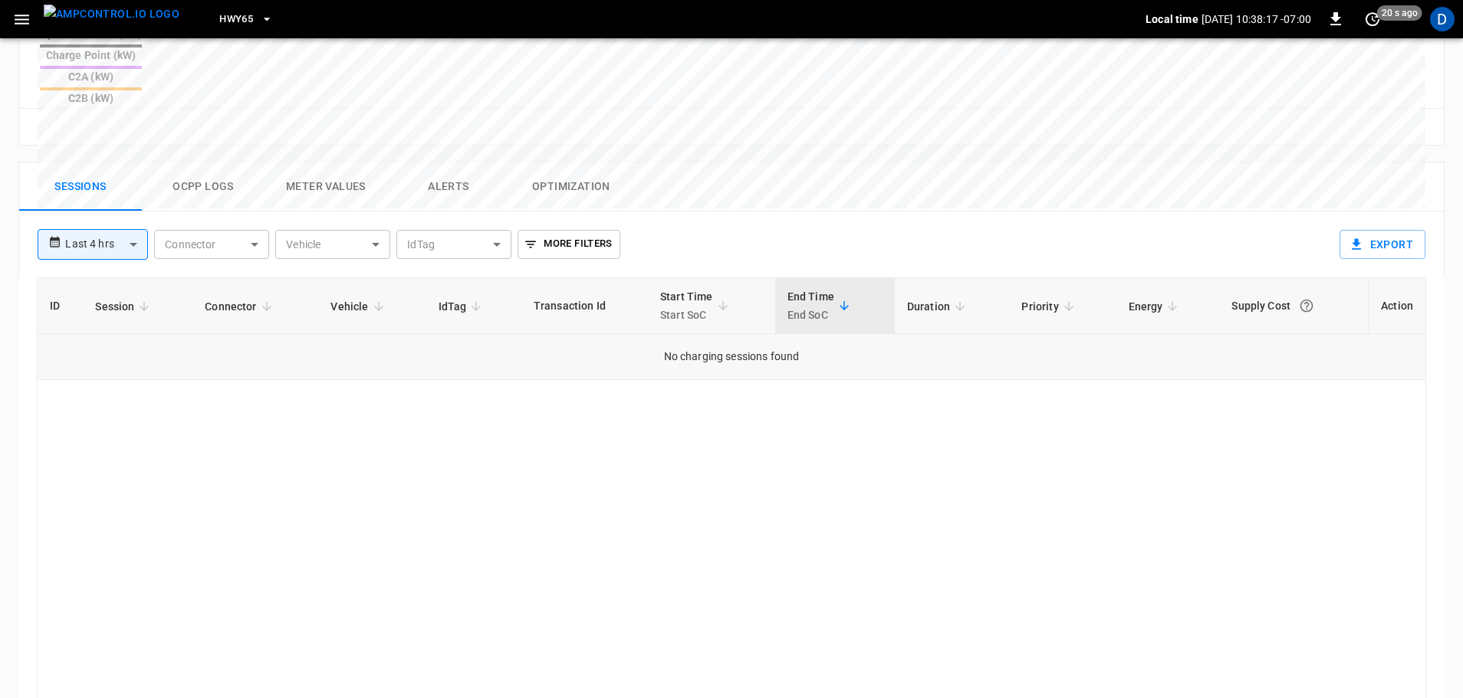
scroll to position [689, 0]
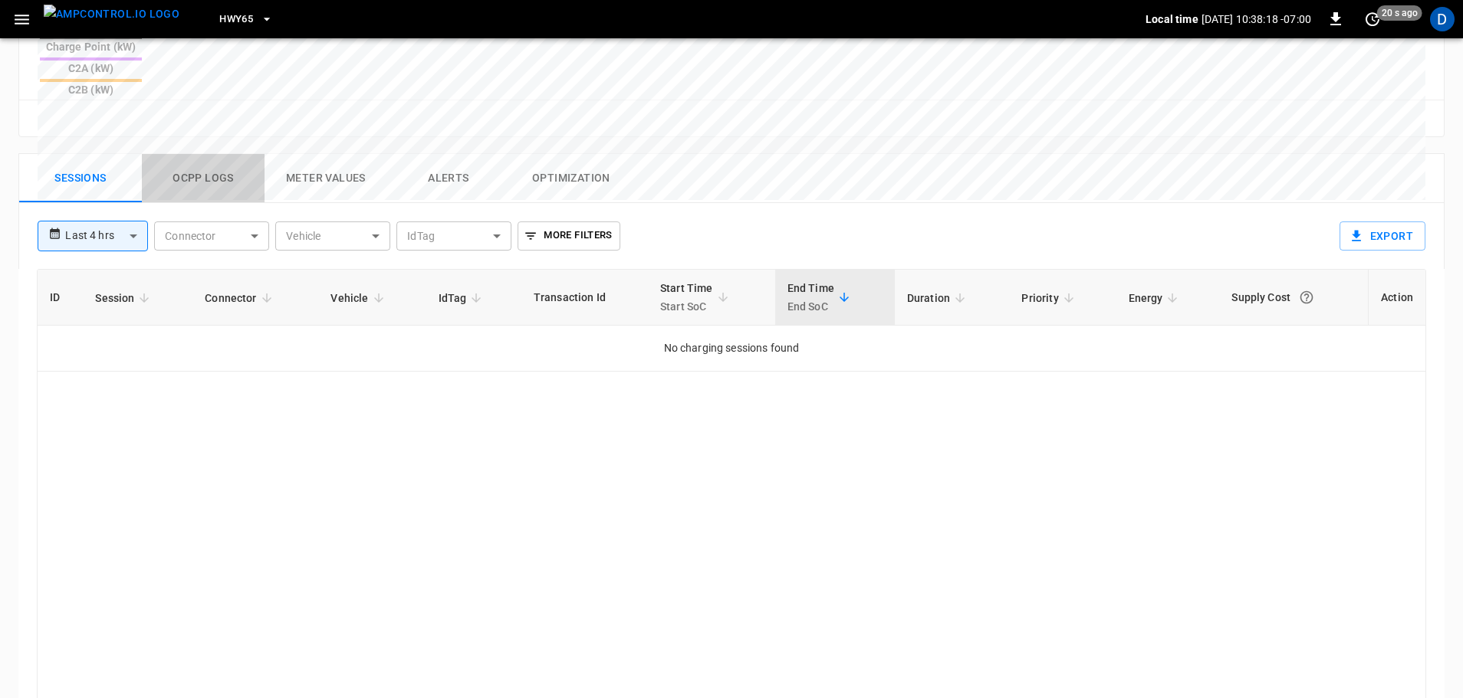
click at [215, 154] on button "Ocpp logs" at bounding box center [203, 178] width 123 height 49
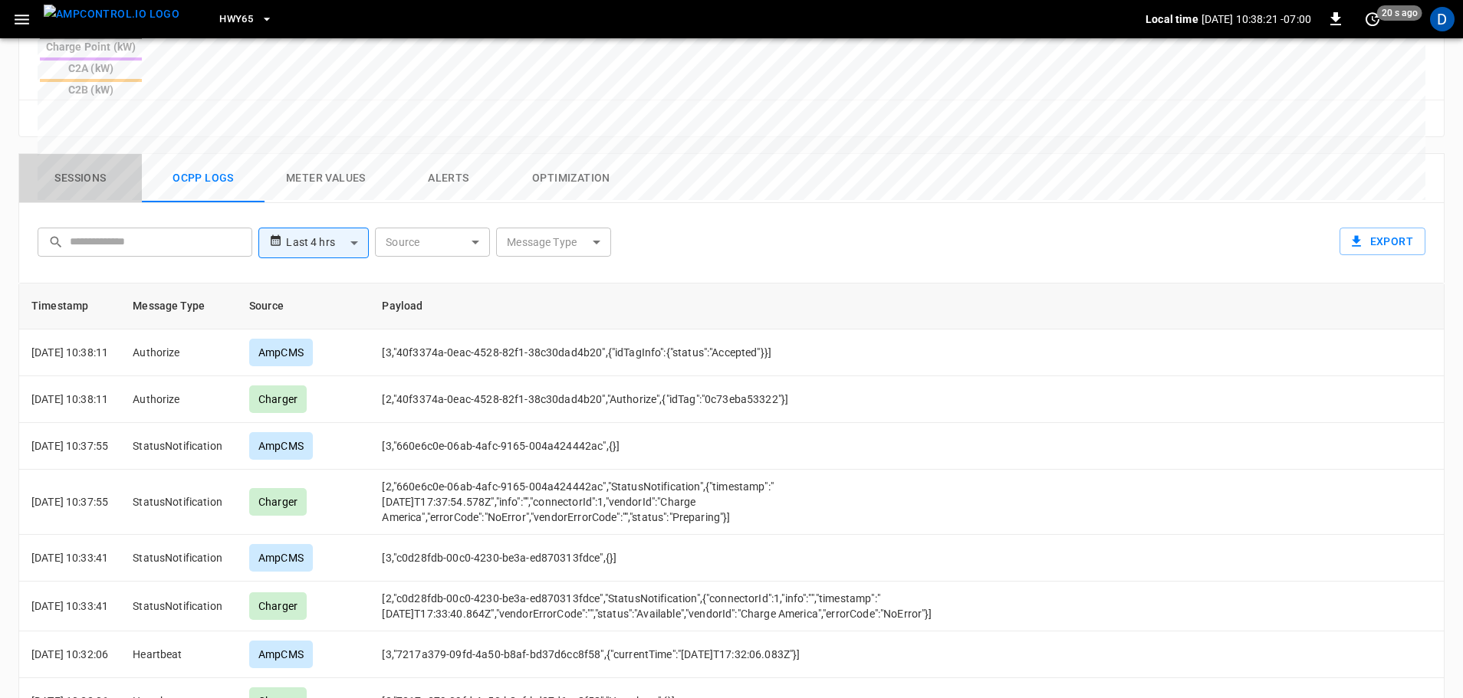
click at [80, 154] on button "Sessions" at bounding box center [80, 178] width 123 height 49
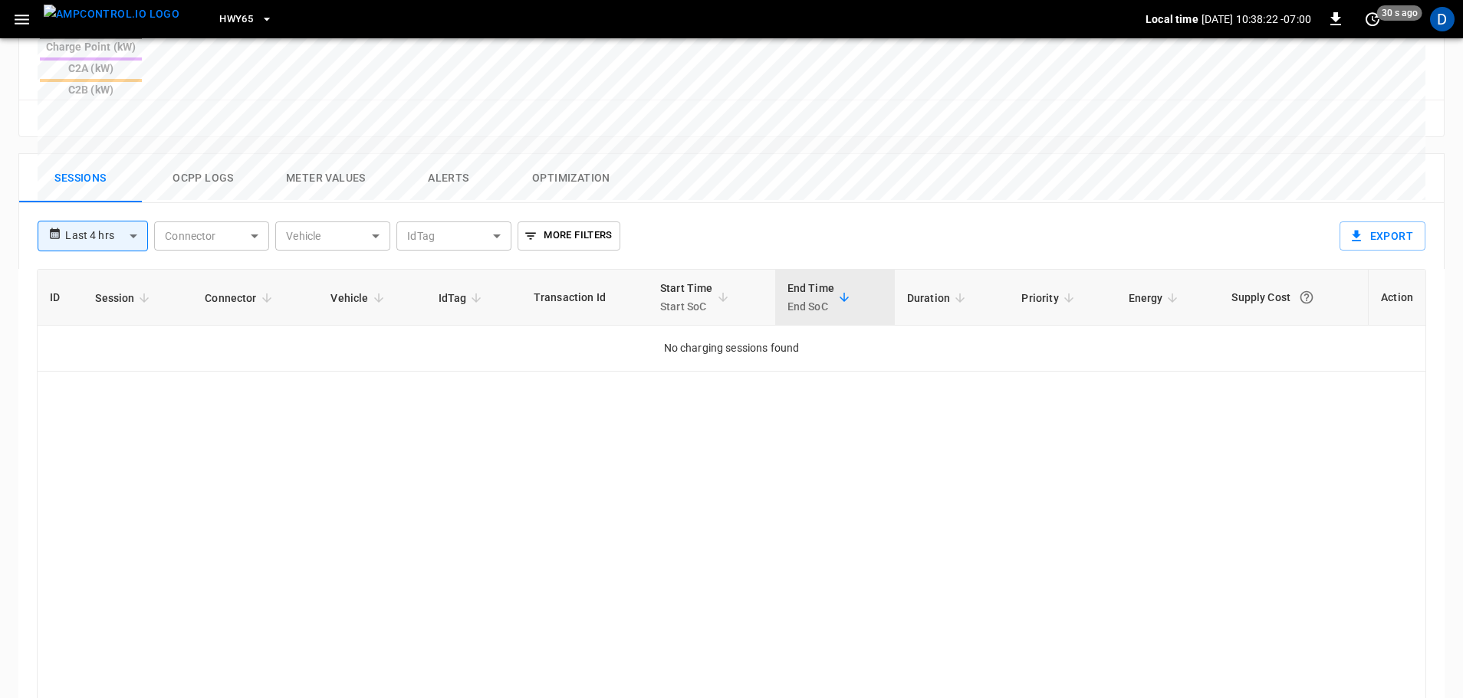
click at [197, 154] on button "Ocpp logs" at bounding box center [203, 178] width 123 height 49
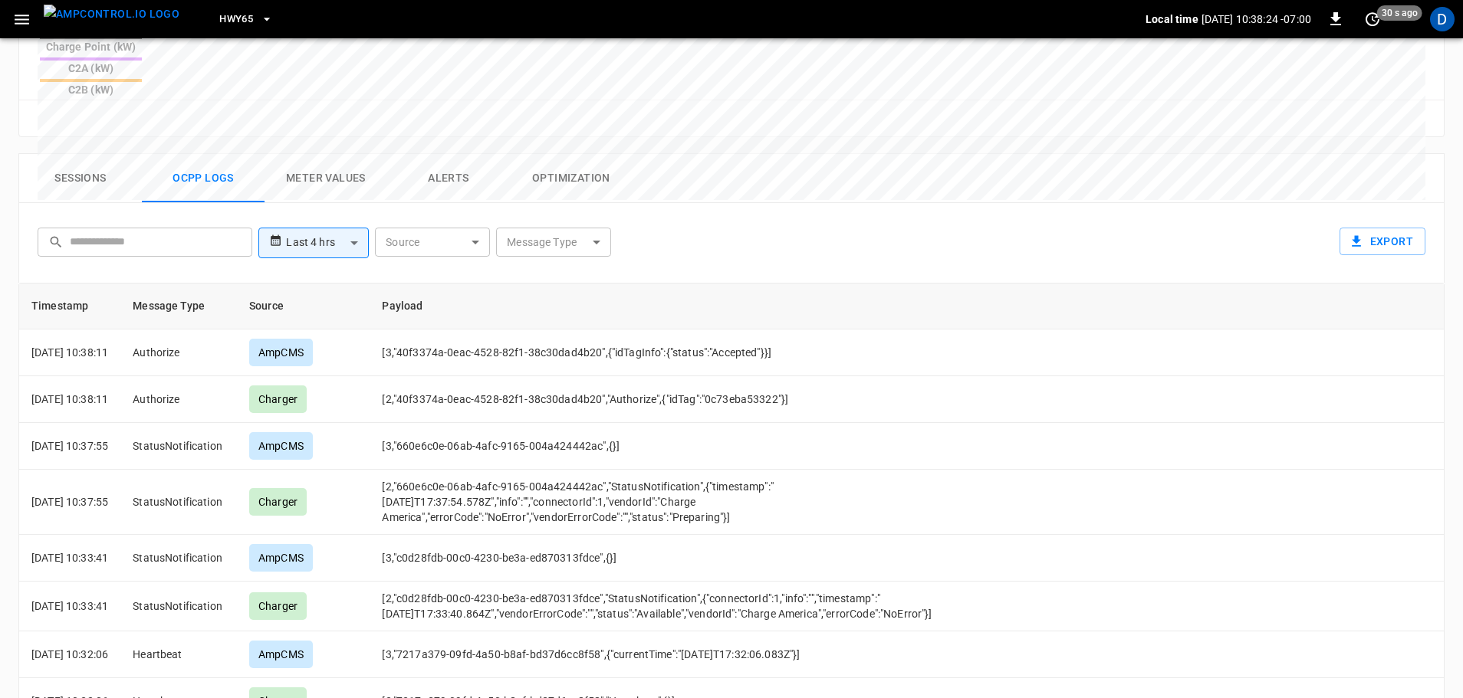
click at [72, 154] on button "Sessions" at bounding box center [80, 178] width 123 height 49
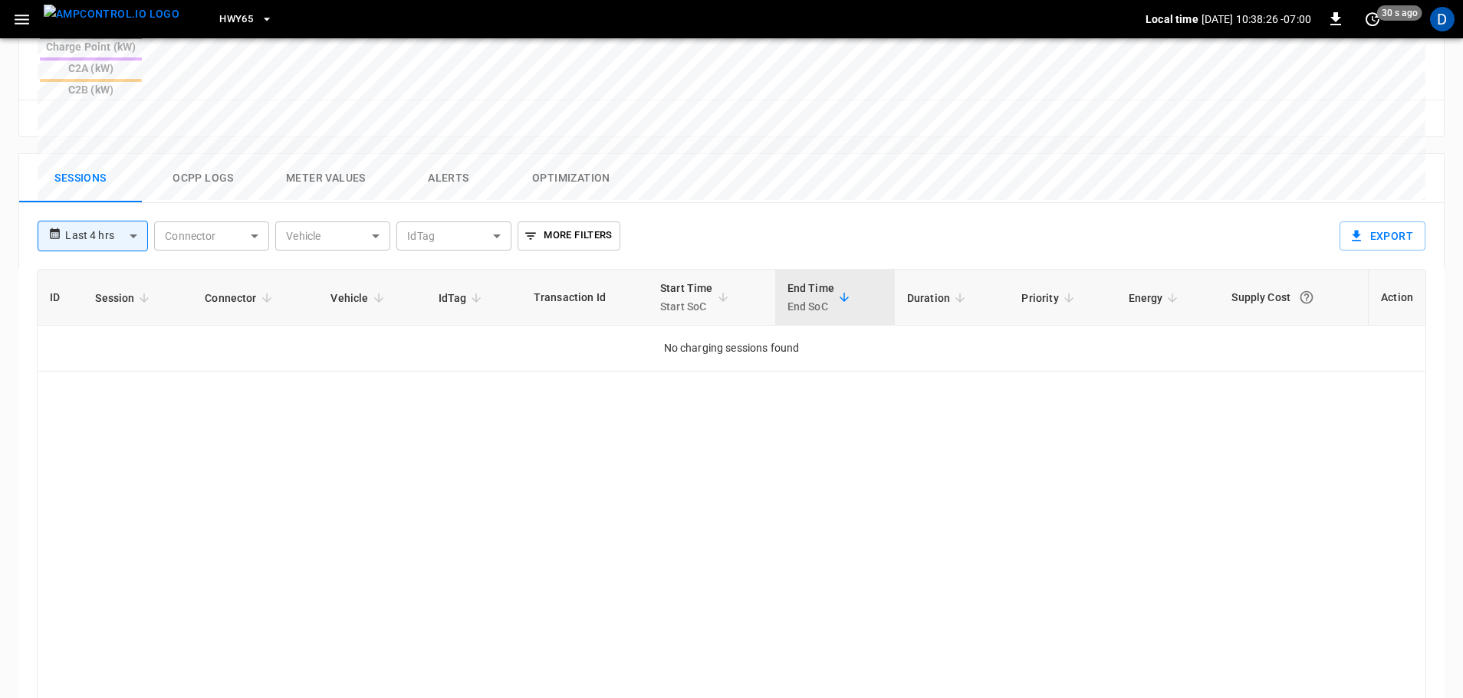
click at [120, 22] on img "menu" at bounding box center [112, 14] width 136 height 19
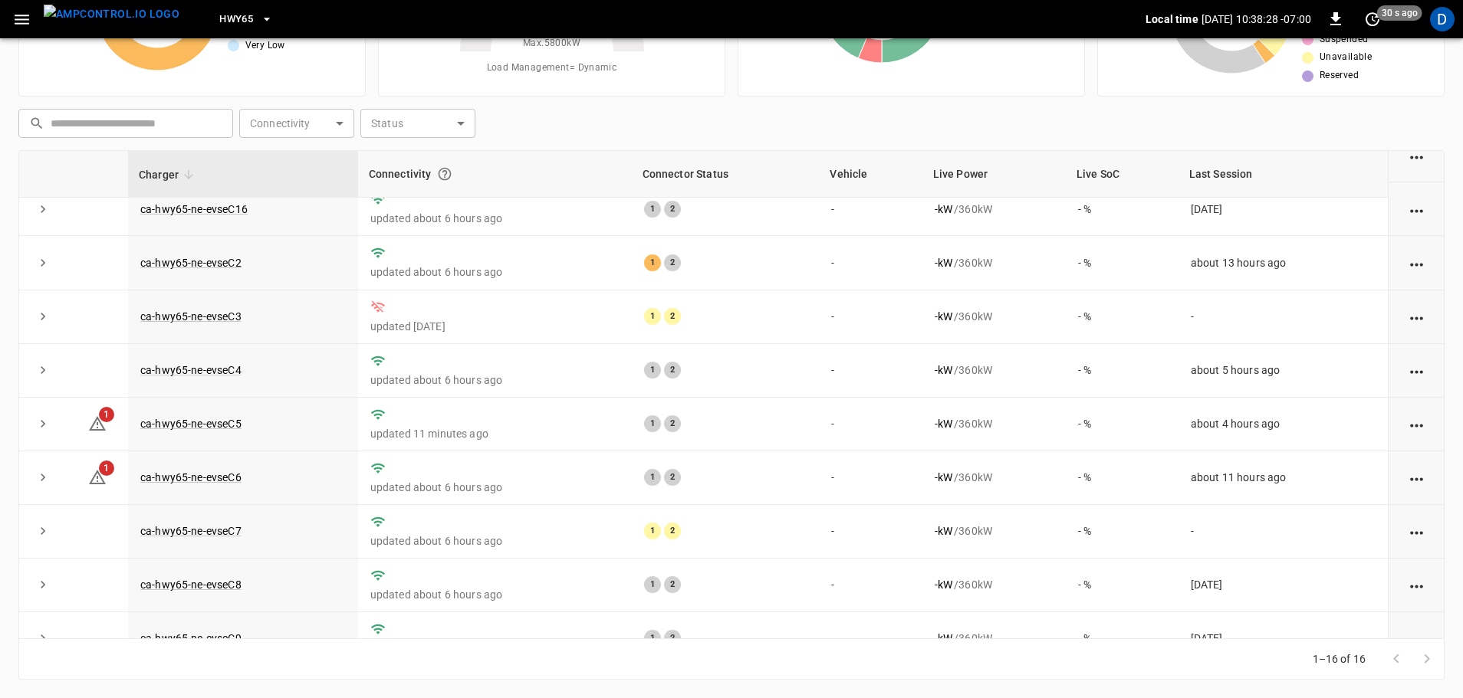
scroll to position [431, 0]
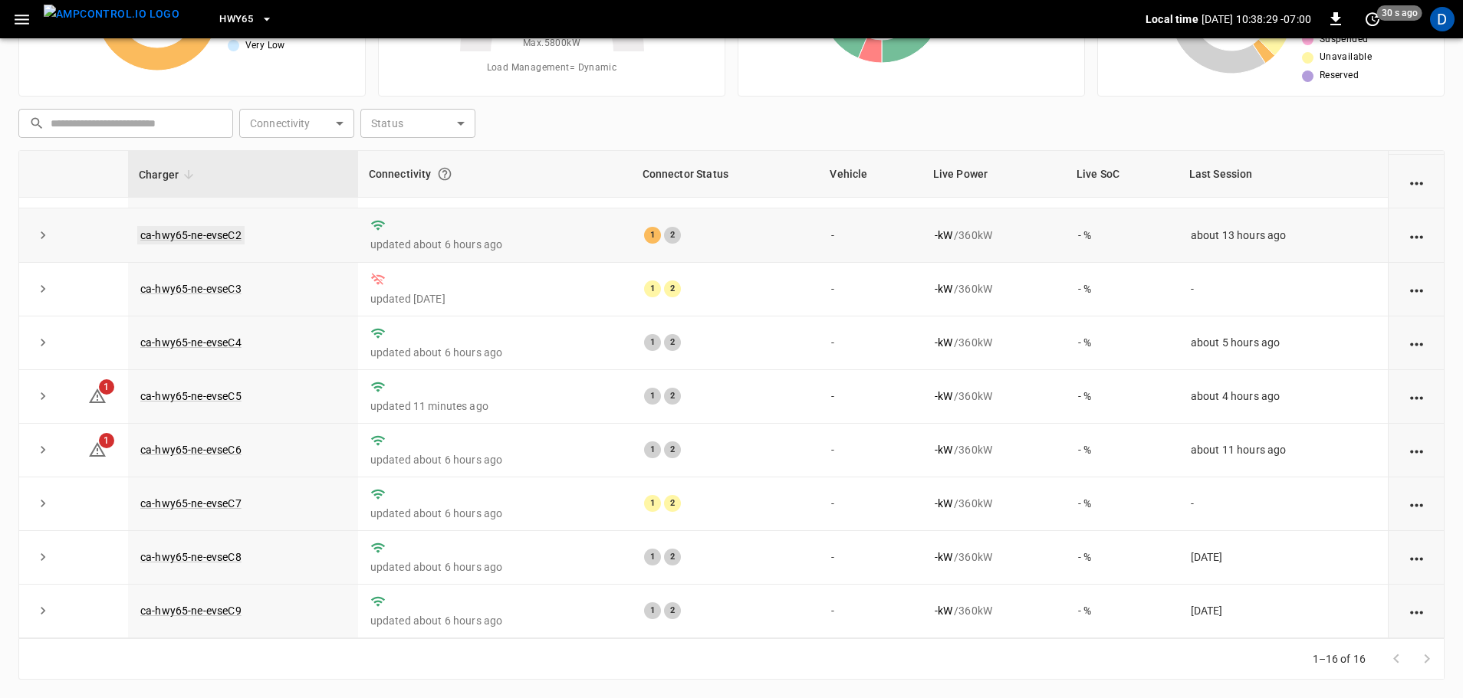
click at [206, 228] on link "ca-hwy65-ne-evseC2" at bounding box center [190, 235] width 107 height 18
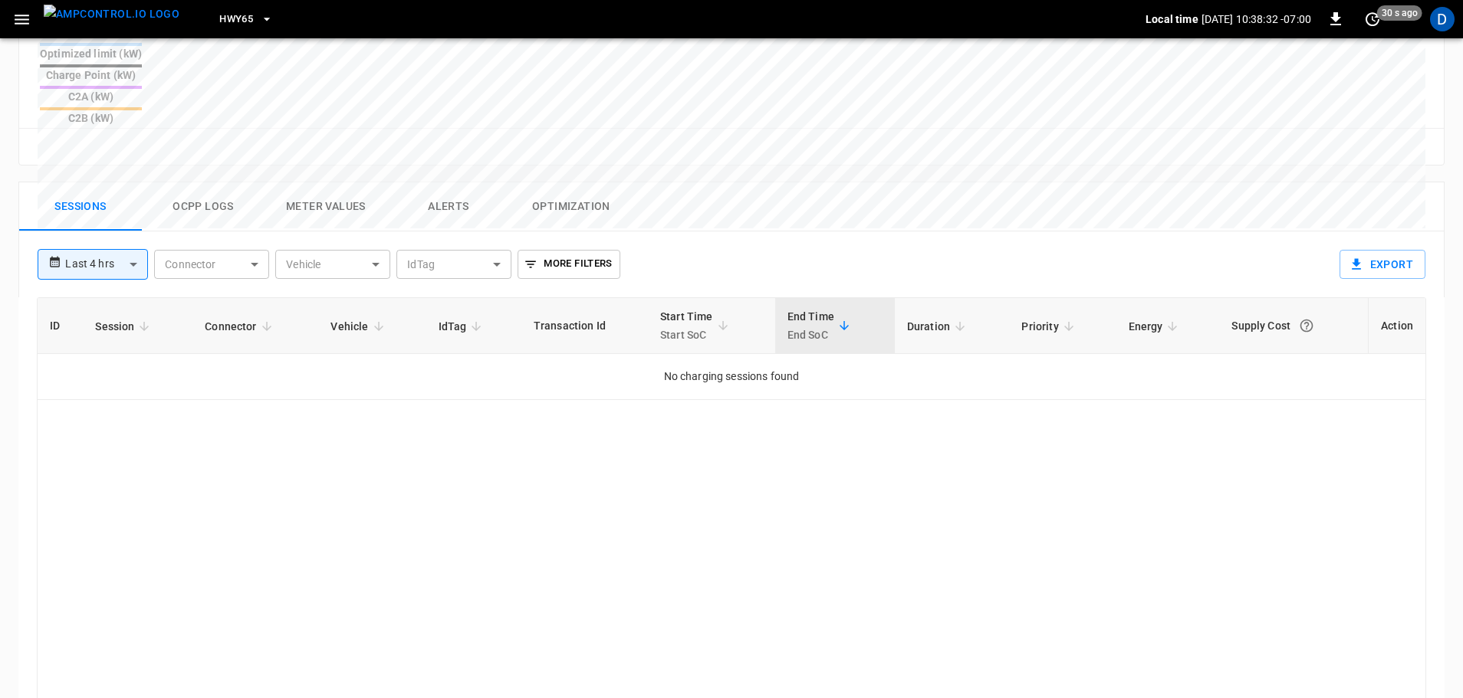
scroll to position [662, 0]
click at [125, 24] on img "menu" at bounding box center [112, 14] width 136 height 19
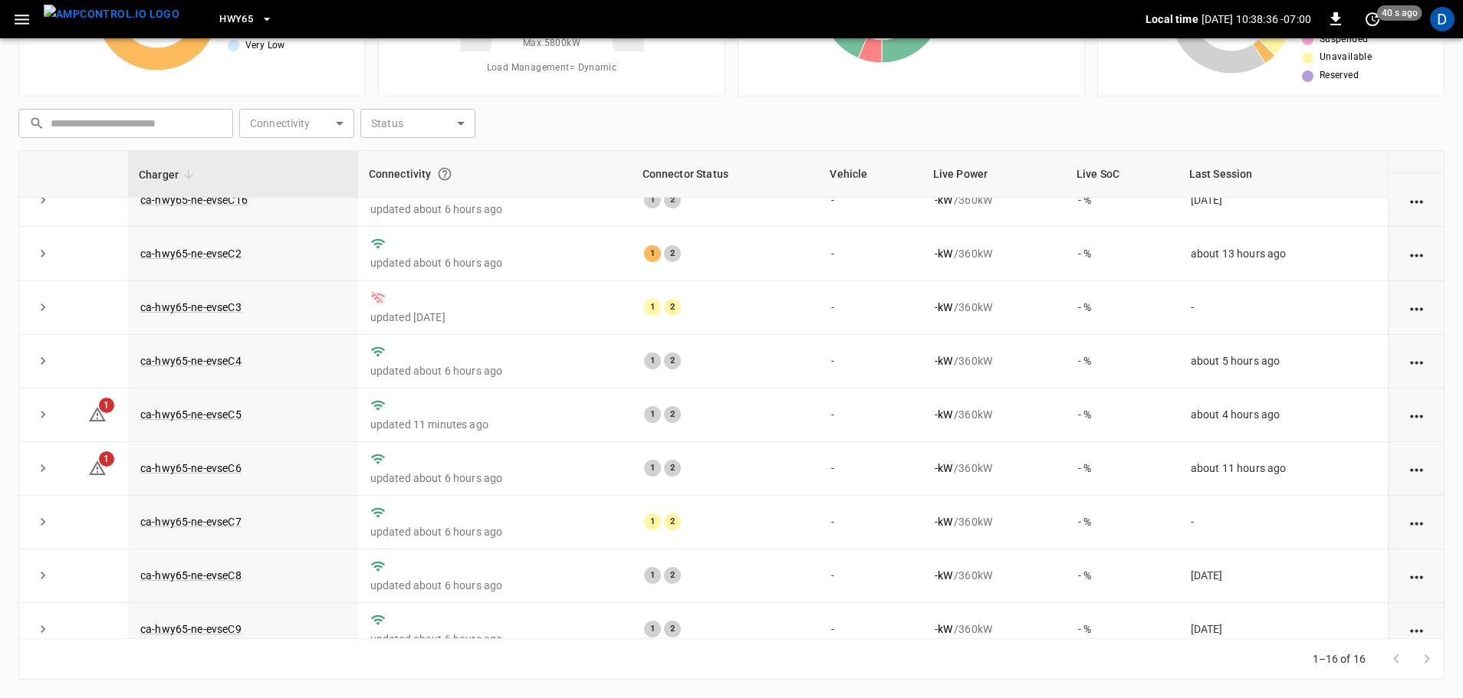
scroll to position [399, 0]
click at [222, 255] on link "ca-hwy65-ne-evseC2" at bounding box center [190, 255] width 107 height 18
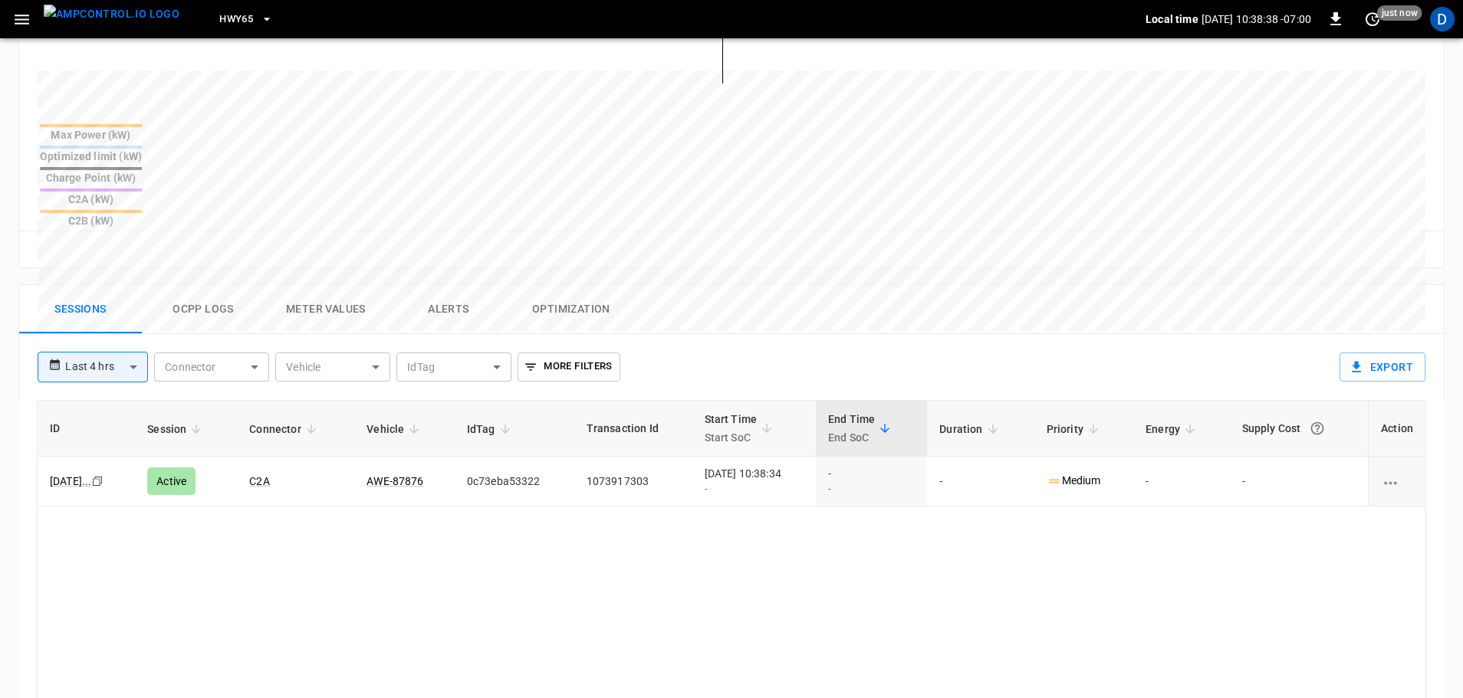
scroll to position [562, 0]
click at [190, 281] on button "Ocpp logs" at bounding box center [203, 305] width 123 height 49
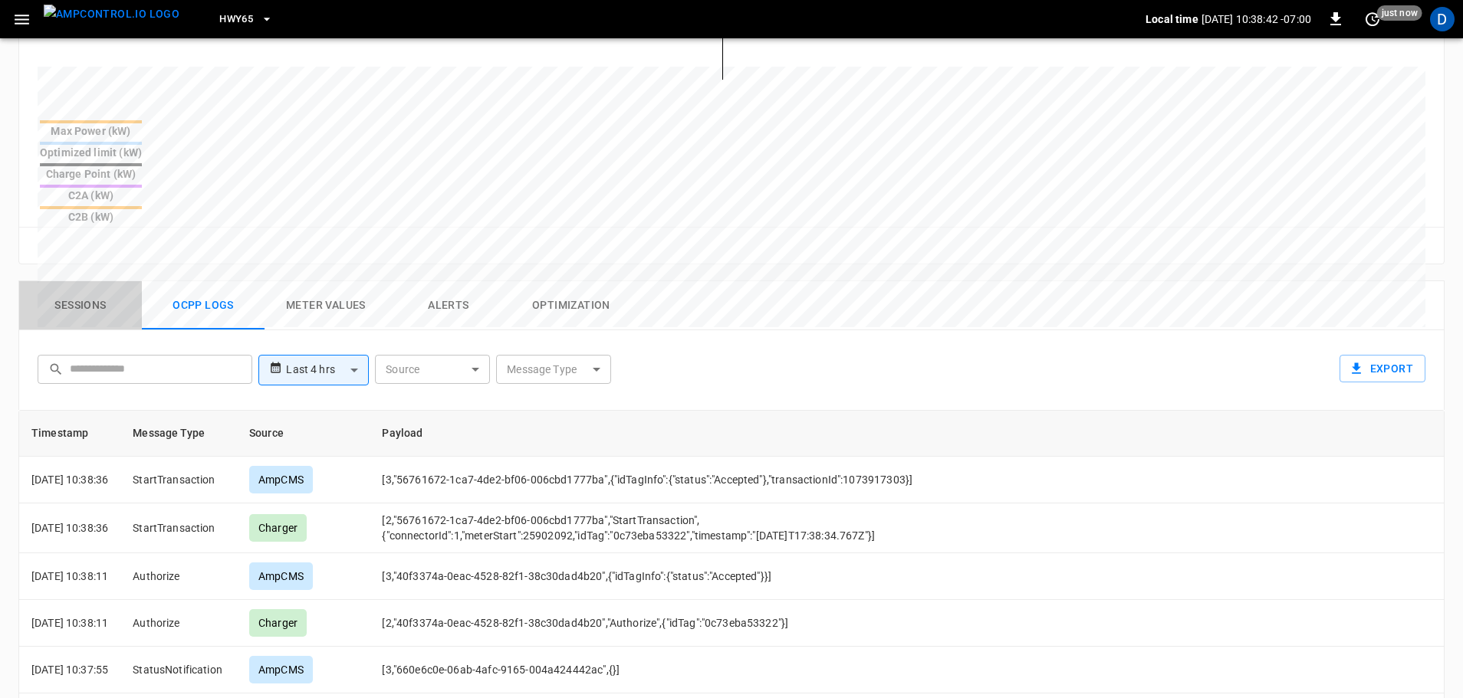
click at [93, 281] on button "Sessions" at bounding box center [80, 305] width 123 height 49
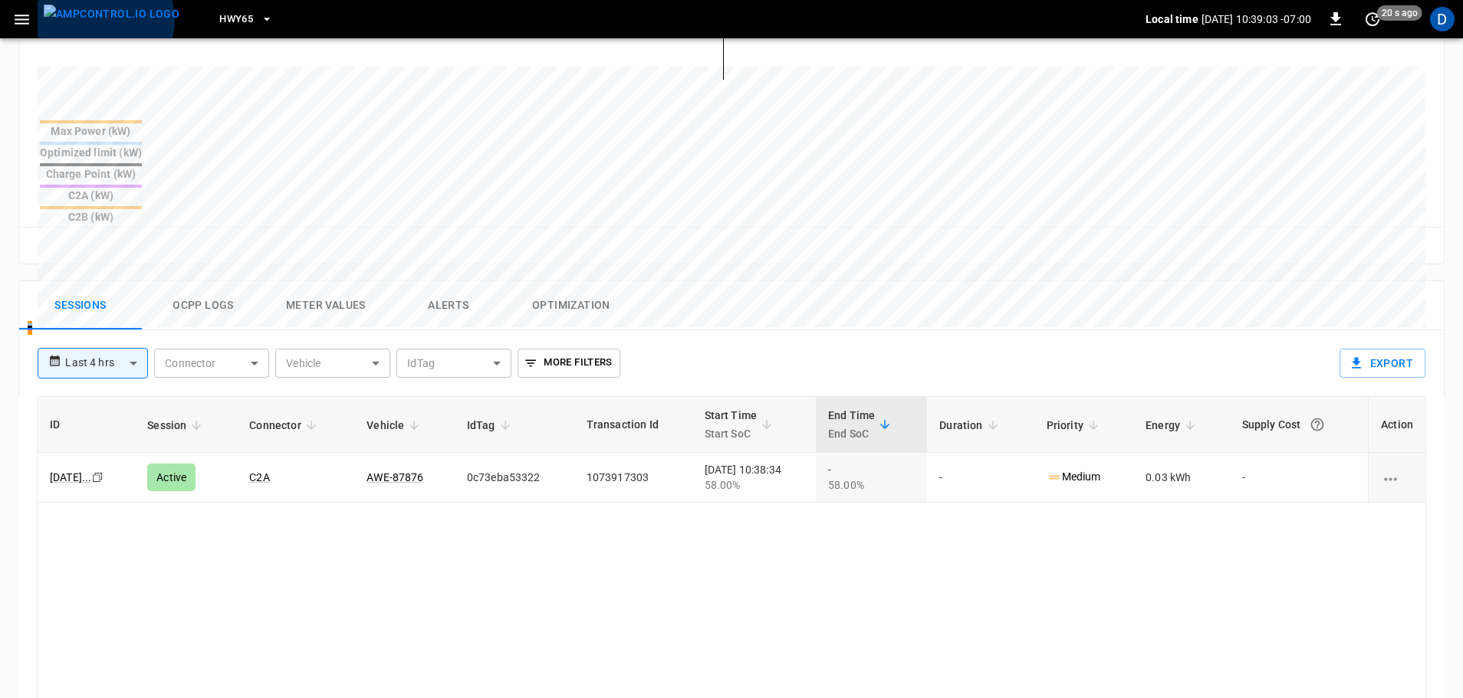
click at [104, 19] on img "menu" at bounding box center [112, 14] width 136 height 19
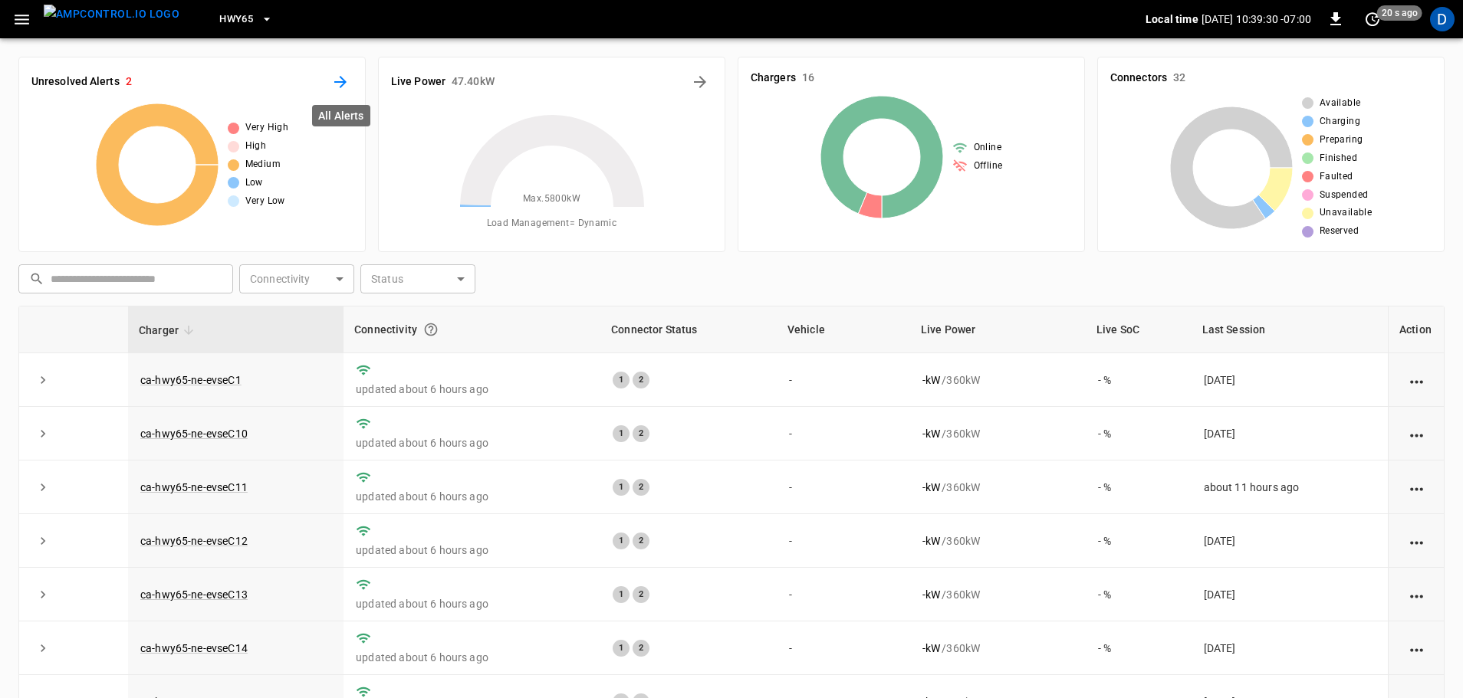
click at [340, 90] on icon "All Alerts" at bounding box center [340, 82] width 18 height 18
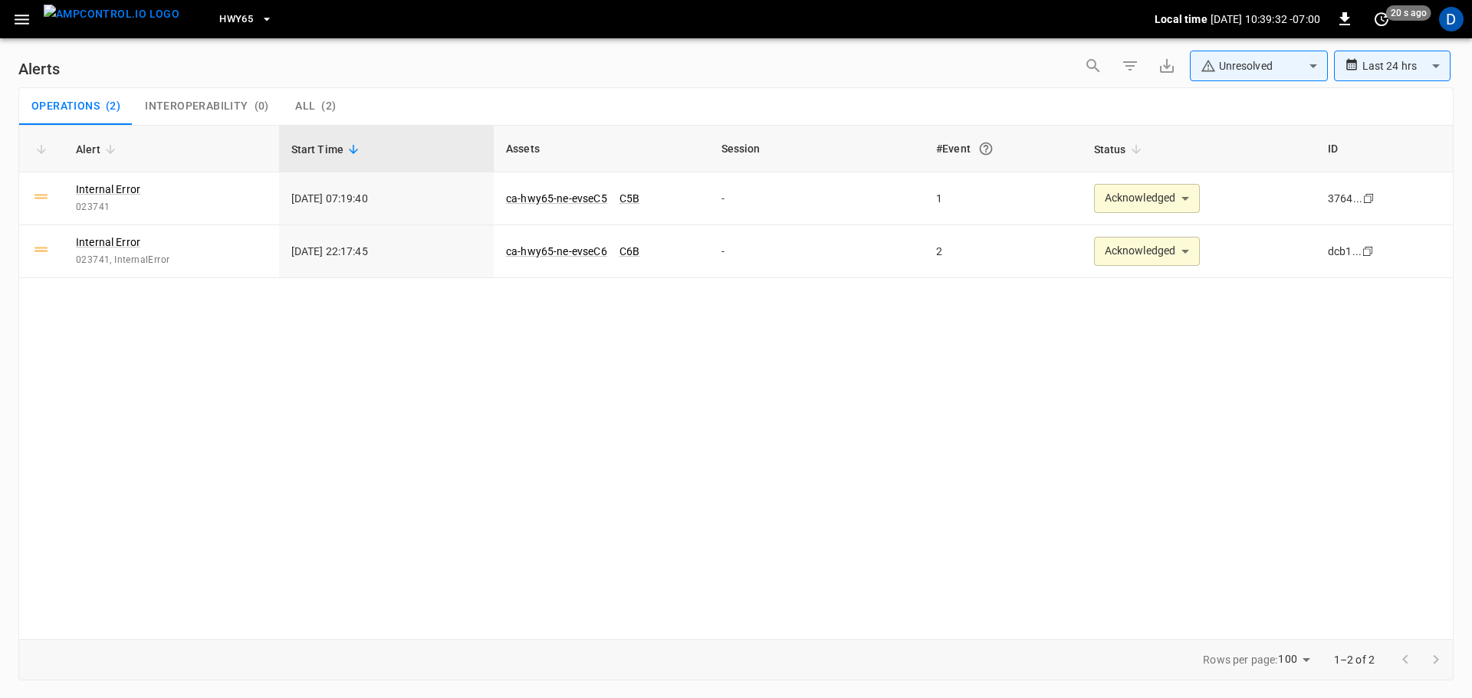
click at [213, 31] on button "HWY65" at bounding box center [246, 20] width 66 height 30
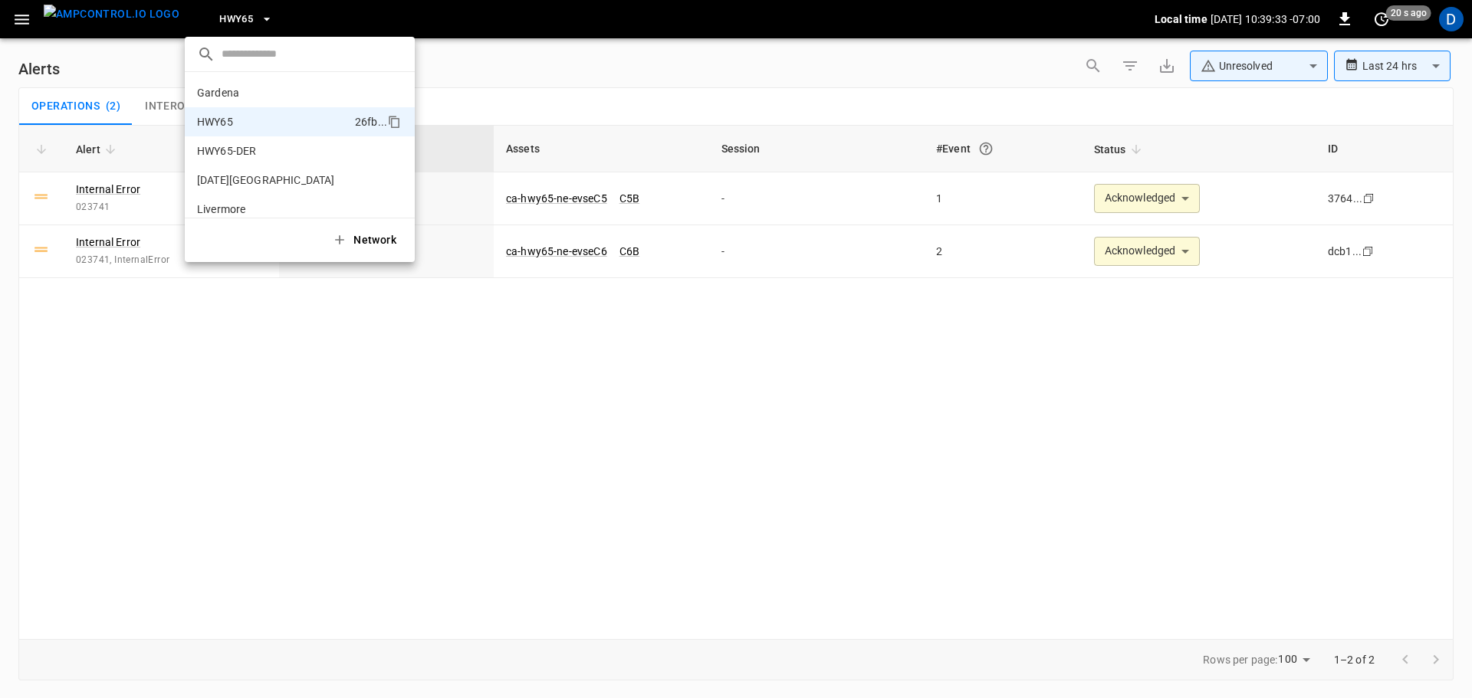
scroll to position [25, 0]
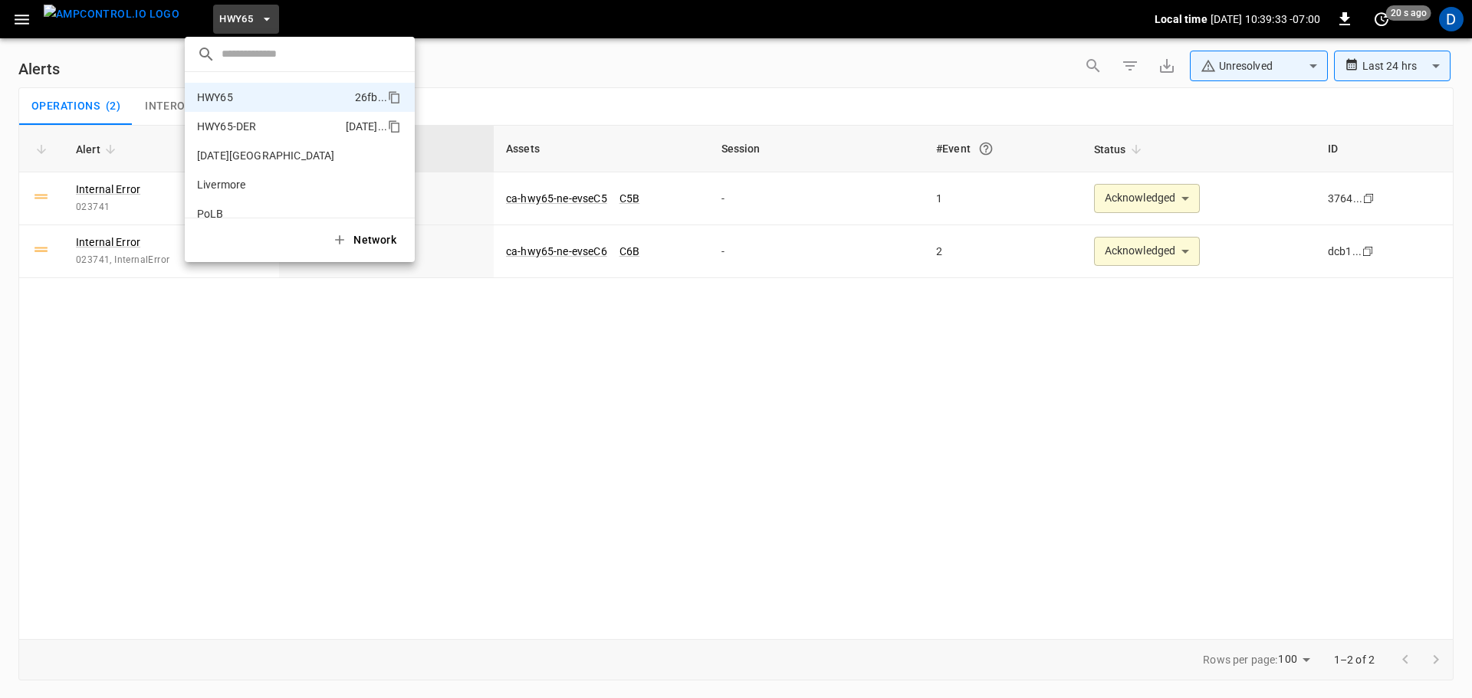
click at [225, 117] on li "HWY65-DER [DATE].." at bounding box center [300, 126] width 230 height 29
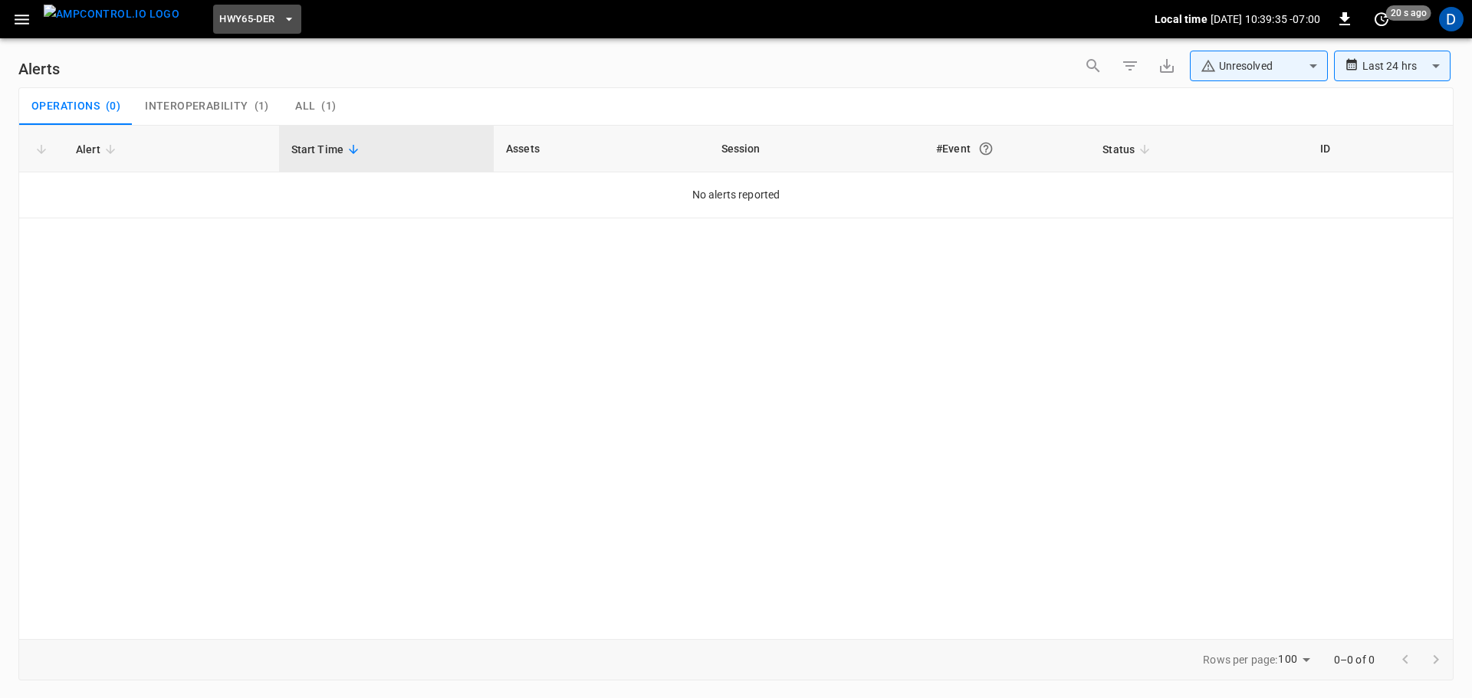
click at [242, 31] on button "HWY65-DER" at bounding box center [256, 20] width 87 height 30
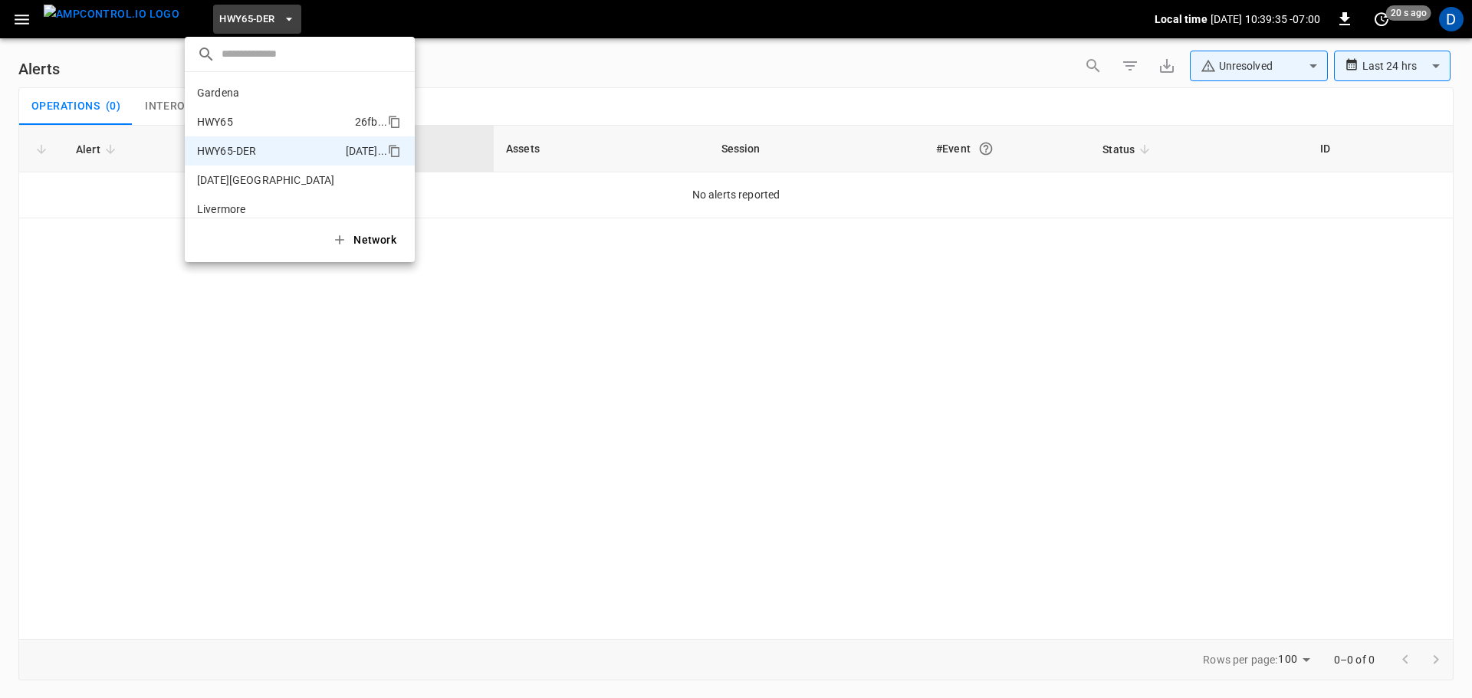
scroll to position [54, 0]
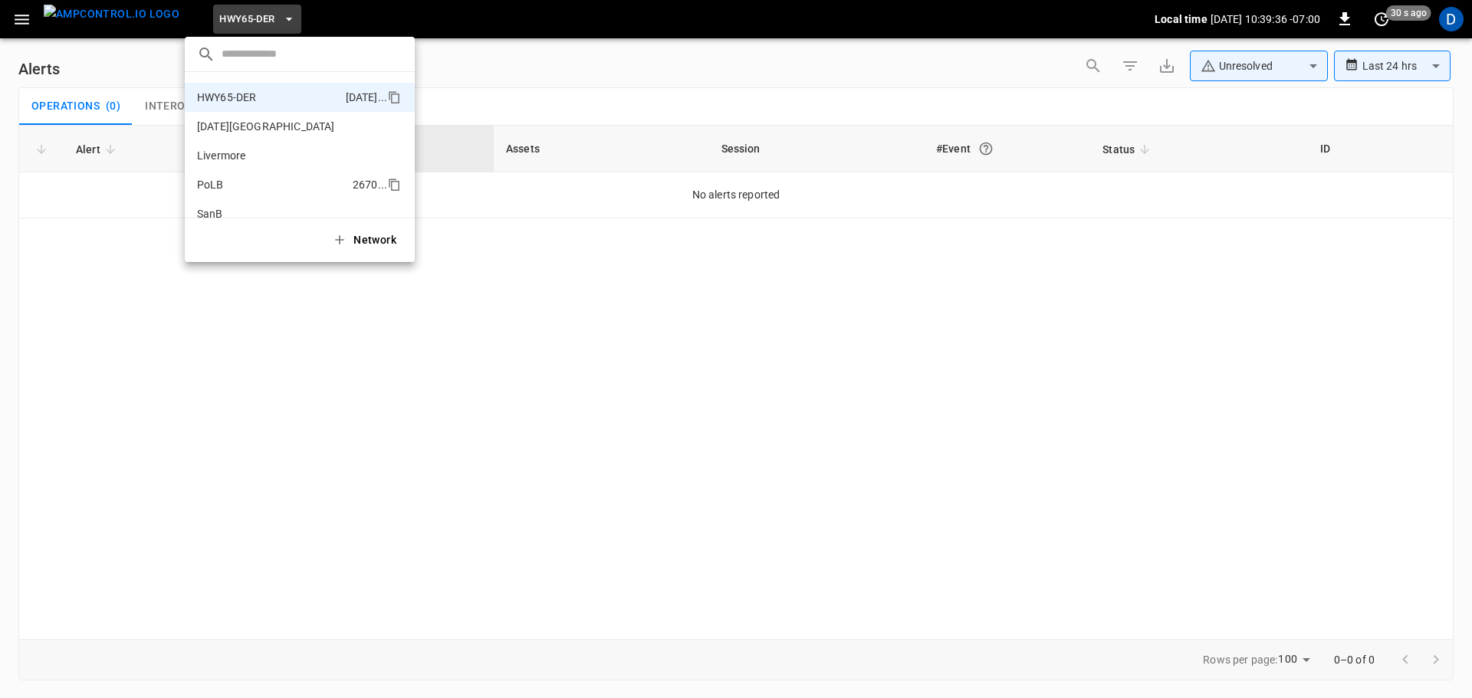
click at [235, 176] on li "PoLB 2670 ..." at bounding box center [300, 184] width 230 height 29
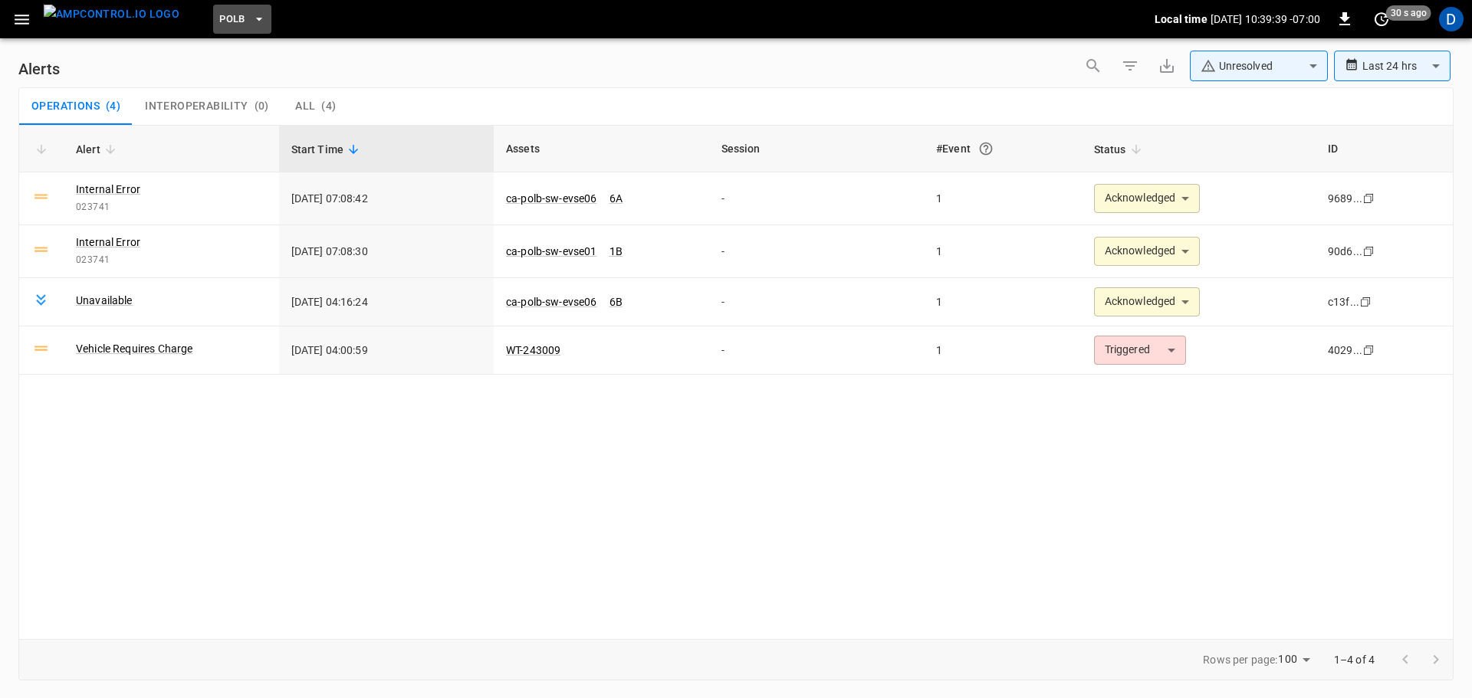
click at [240, 25] on button "PoLB" at bounding box center [242, 20] width 58 height 30
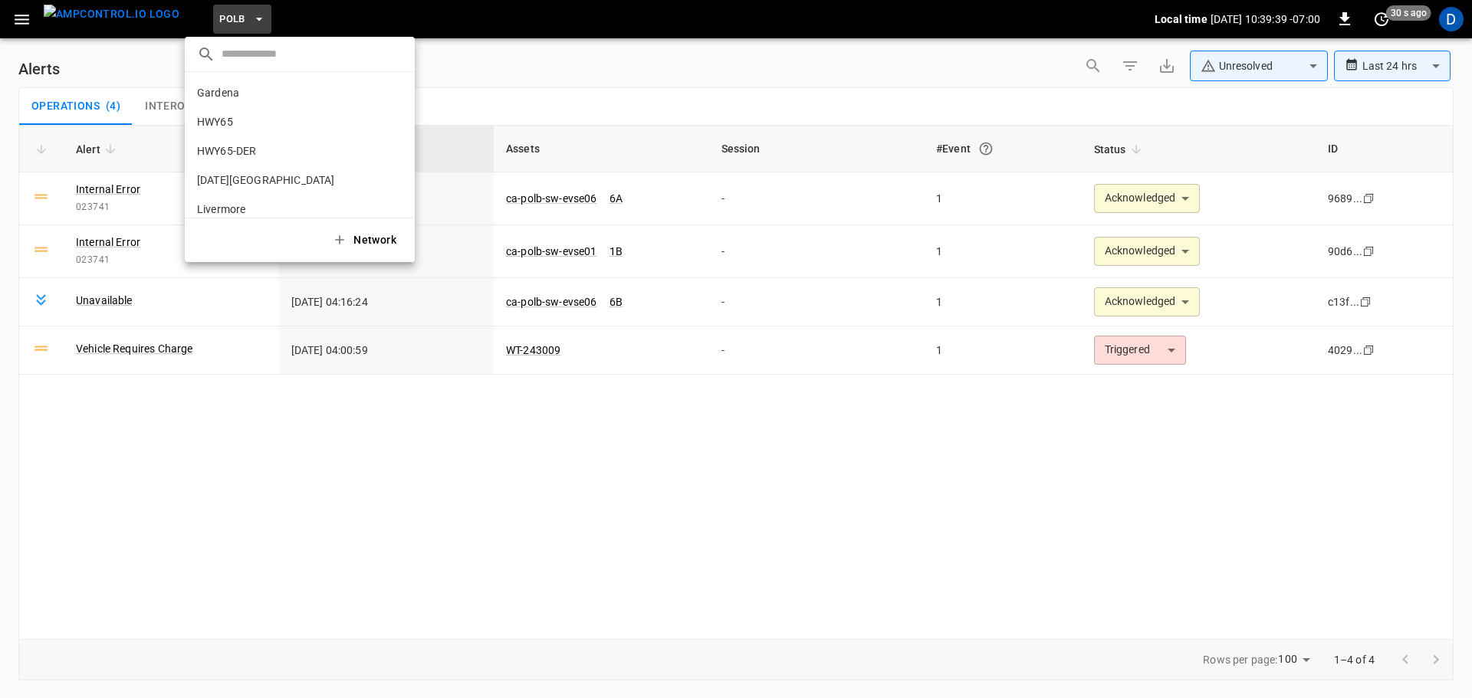
scroll to position [129, 0]
click at [218, 136] on p "SanB" at bounding box center [272, 138] width 150 height 15
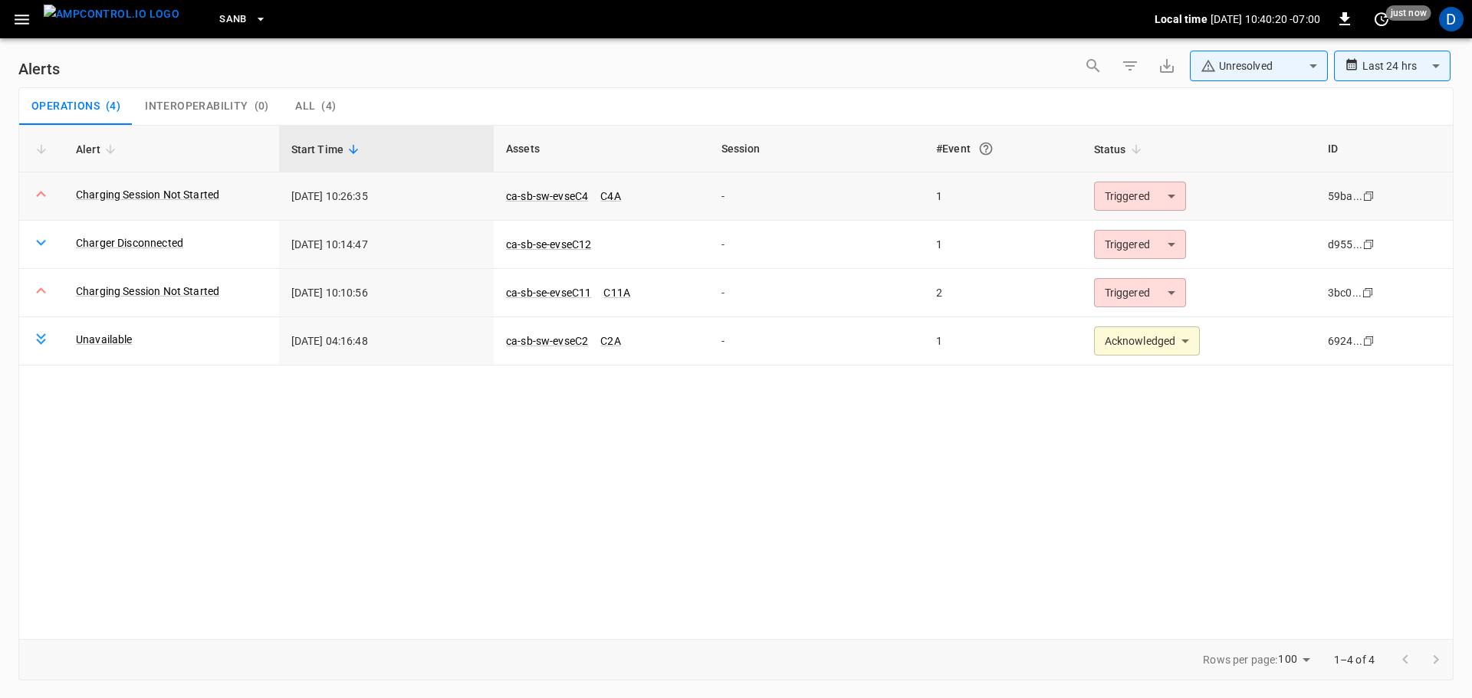
click at [1129, 188] on body "**********" at bounding box center [736, 346] width 1472 height 693
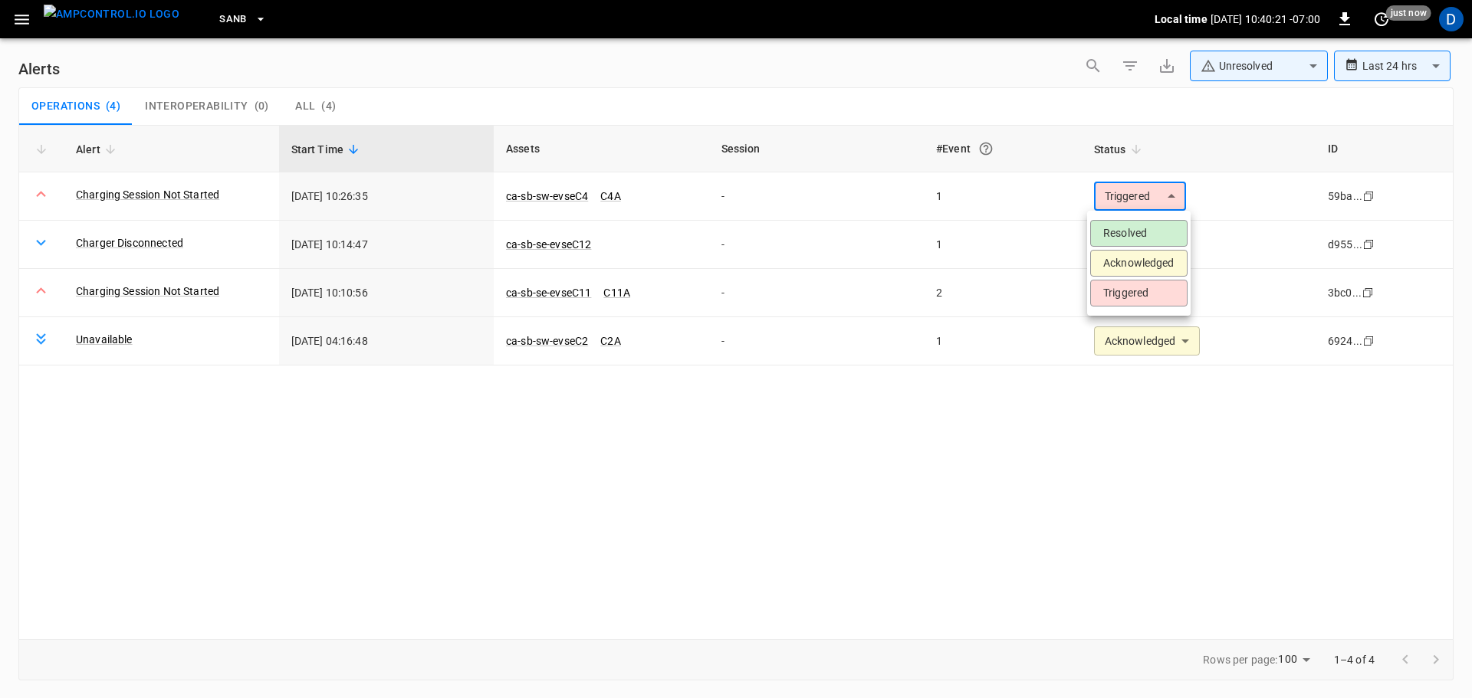
click at [1113, 266] on li "Acknowledged" at bounding box center [1138, 263] width 97 height 27
click at [1139, 238] on body "**********" at bounding box center [736, 346] width 1472 height 693
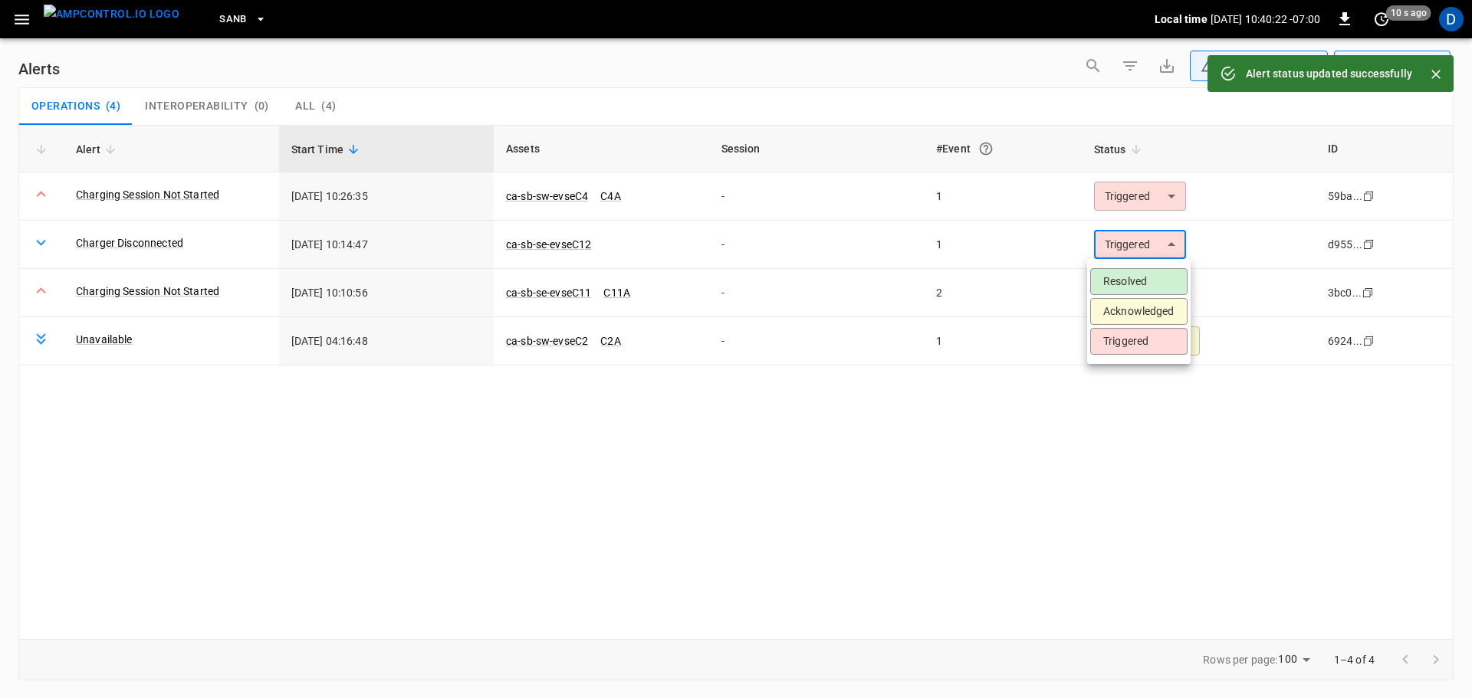
type input "**********"
click at [1129, 311] on li "Acknowledged" at bounding box center [1138, 311] width 97 height 27
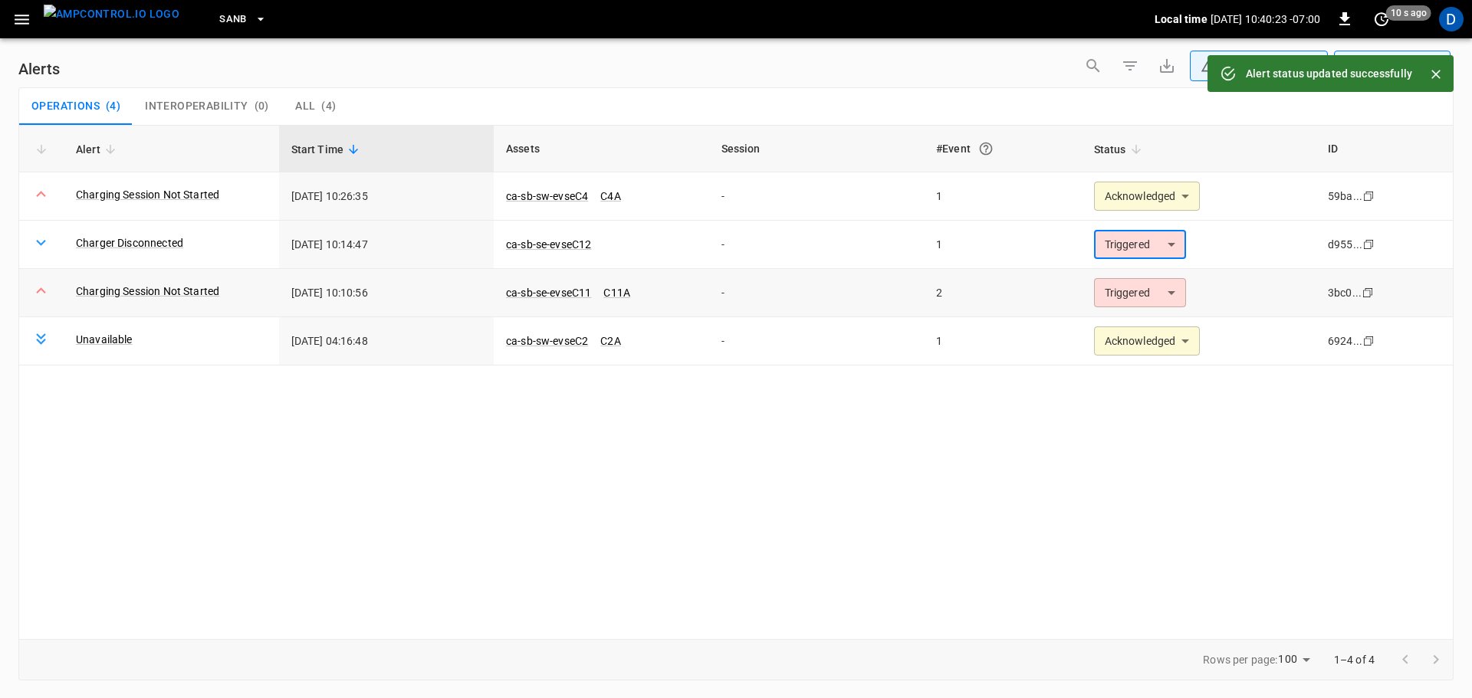
type input "**********"
click at [1126, 291] on body "**********" at bounding box center [736, 346] width 1472 height 693
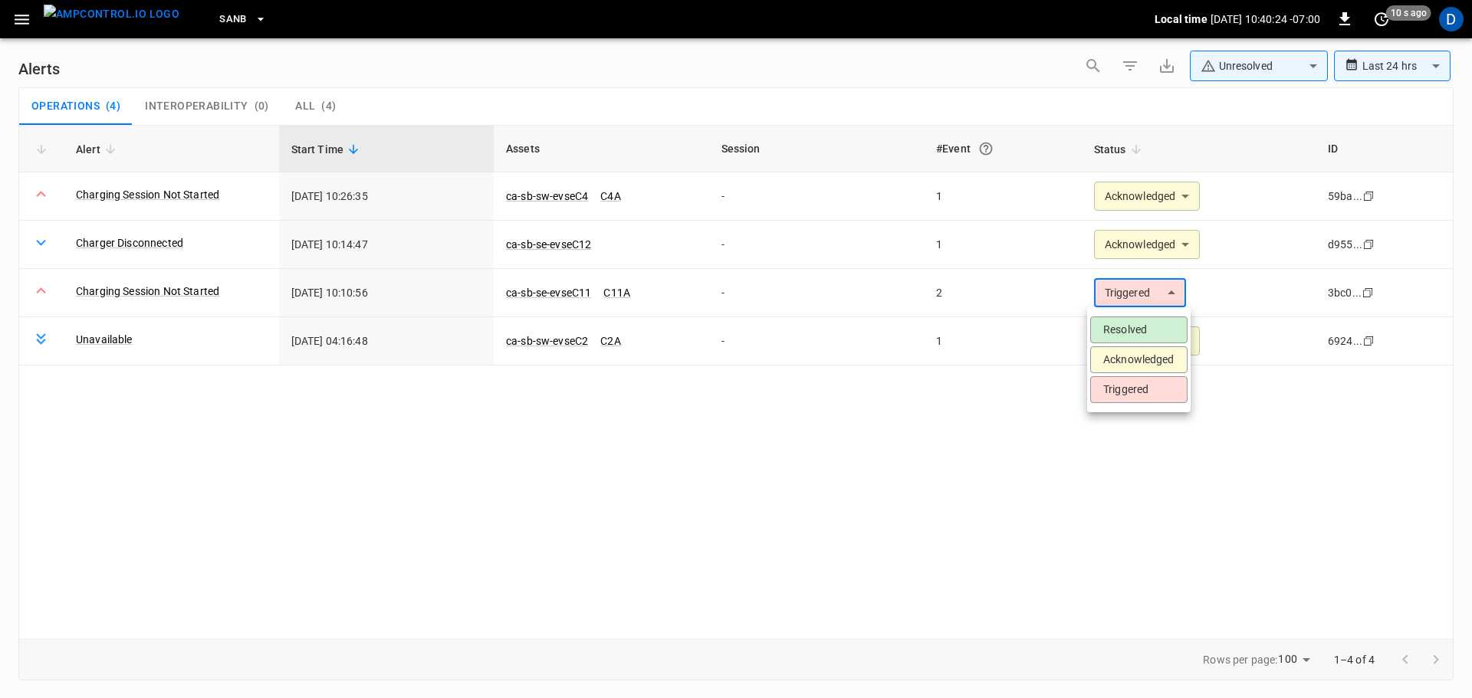
click at [1119, 360] on li "Acknowledged" at bounding box center [1138, 360] width 97 height 27
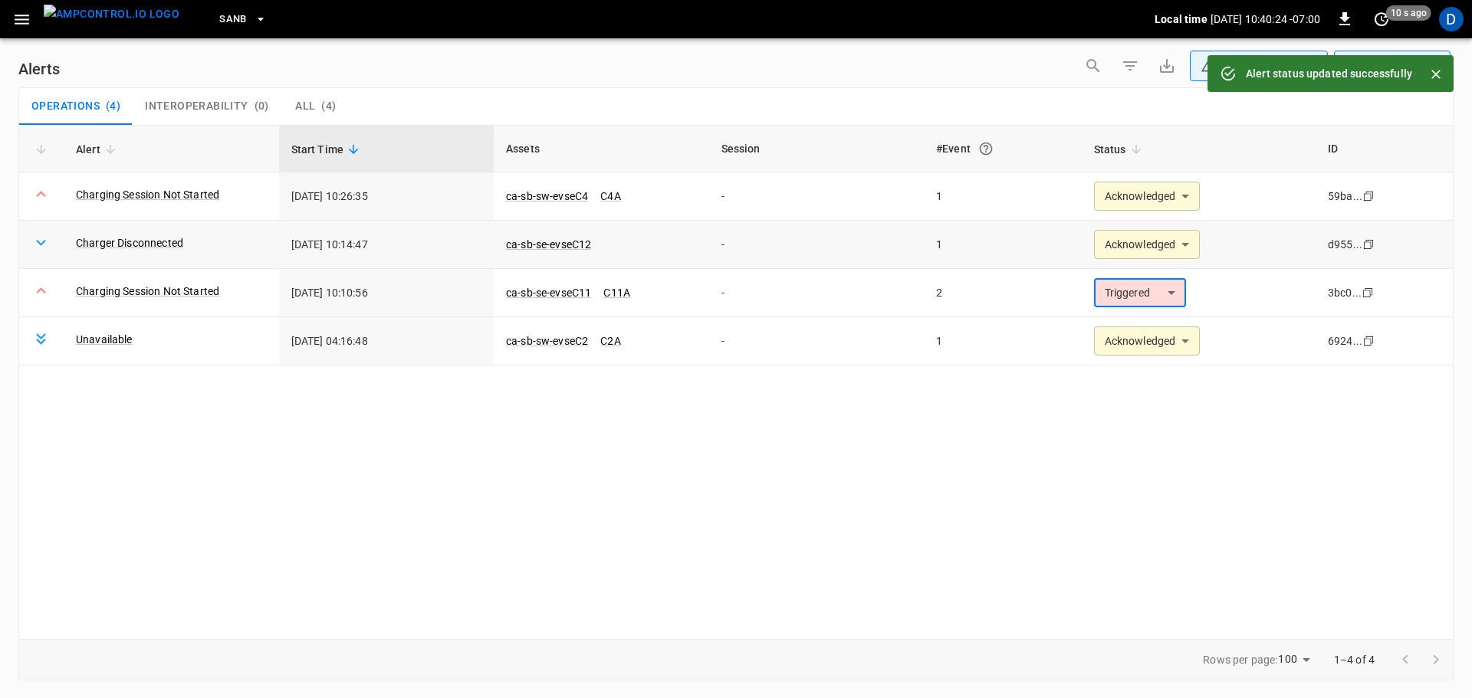
type input "**********"
click at [119, 16] on img "menu" at bounding box center [112, 14] width 136 height 19
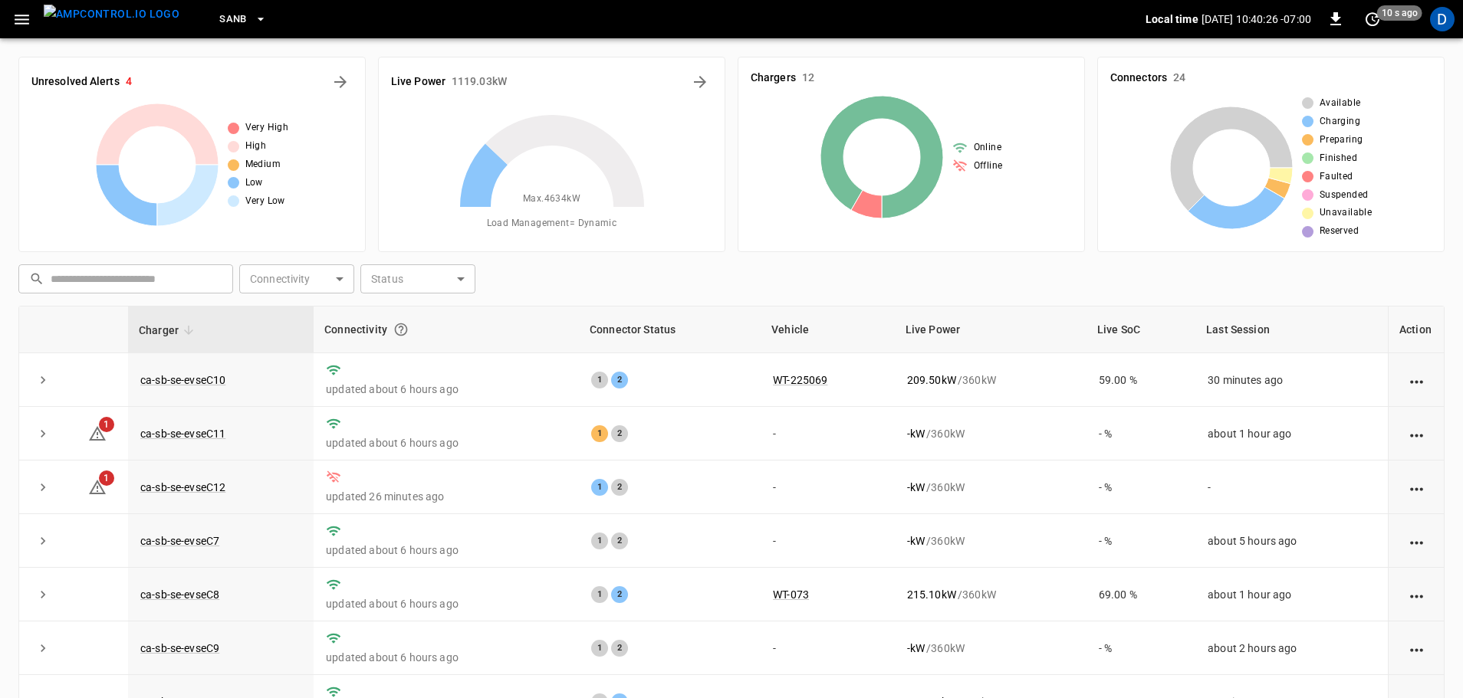
click at [219, 19] on span "SanB" at bounding box center [233, 20] width 28 height 18
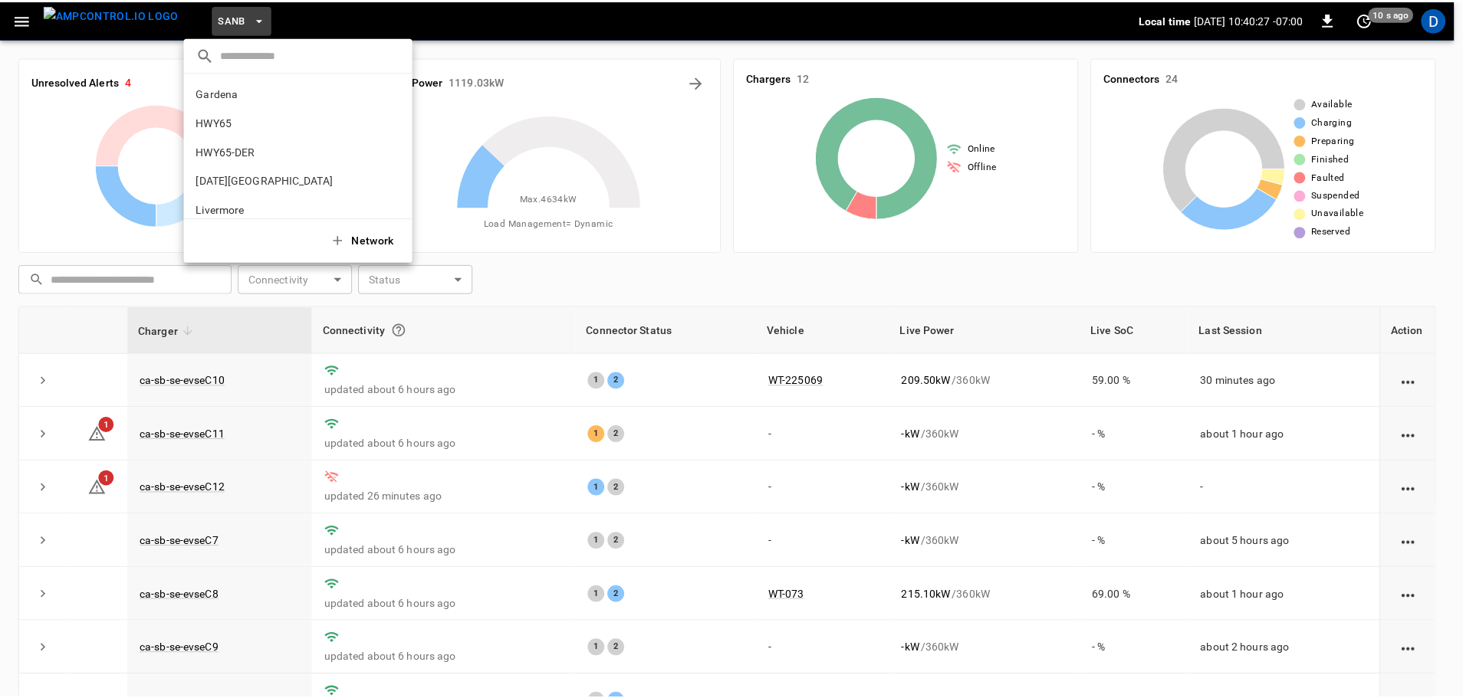
scroll to position [129, 0]
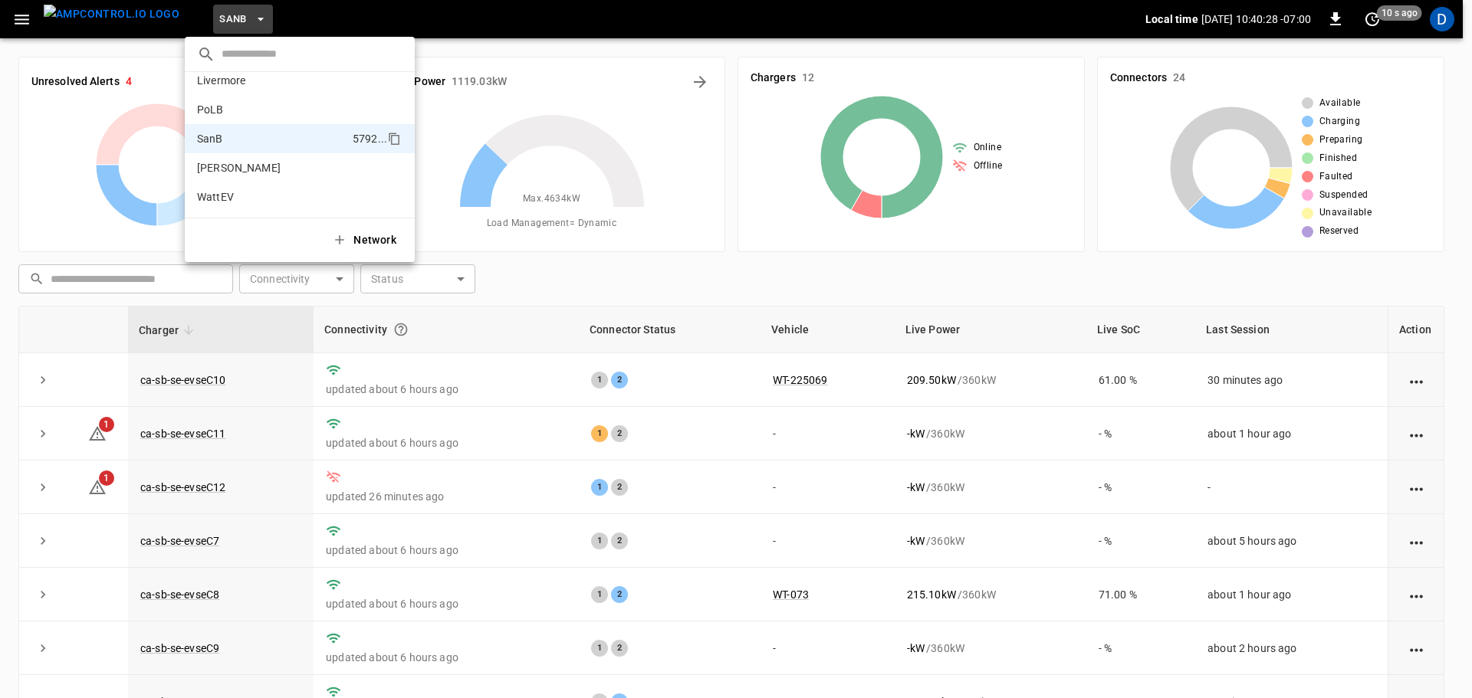
click at [475, 41] on div at bounding box center [736, 349] width 1472 height 698
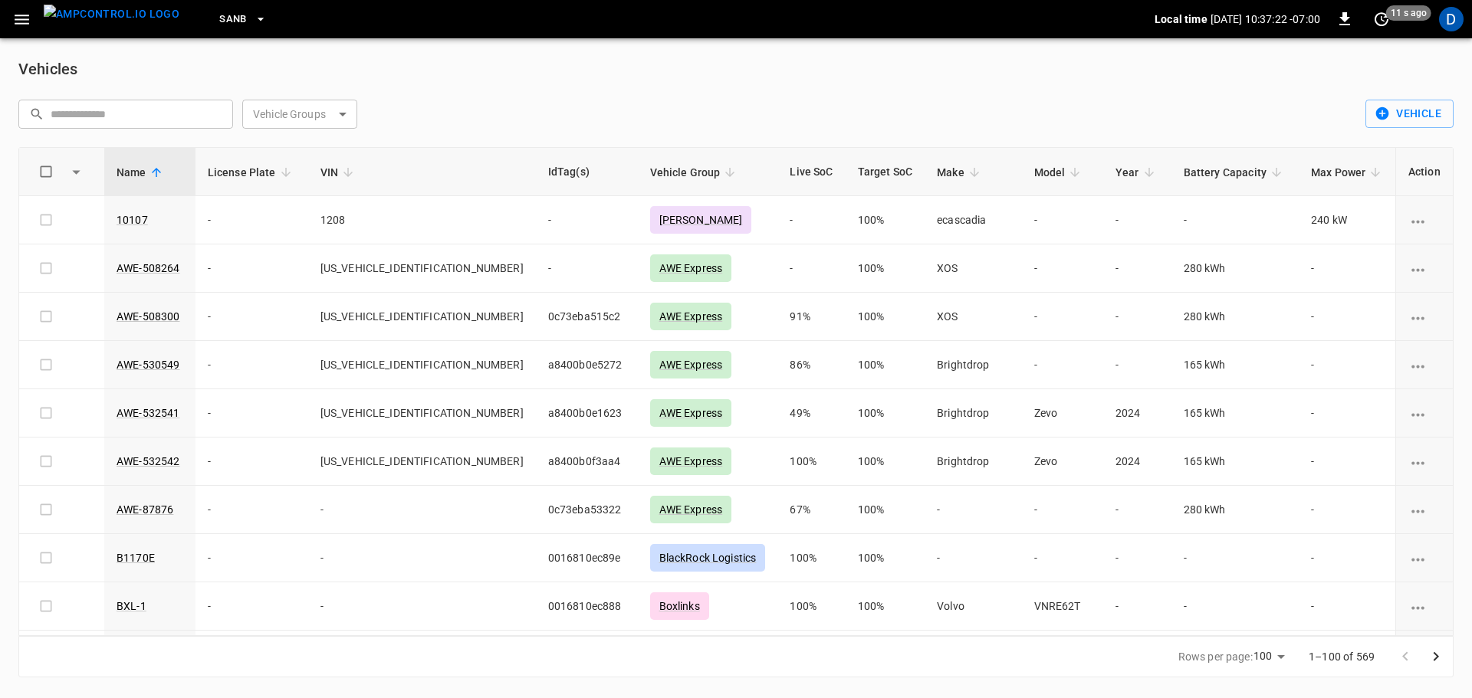
click at [219, 21] on span "SanB" at bounding box center [233, 20] width 28 height 18
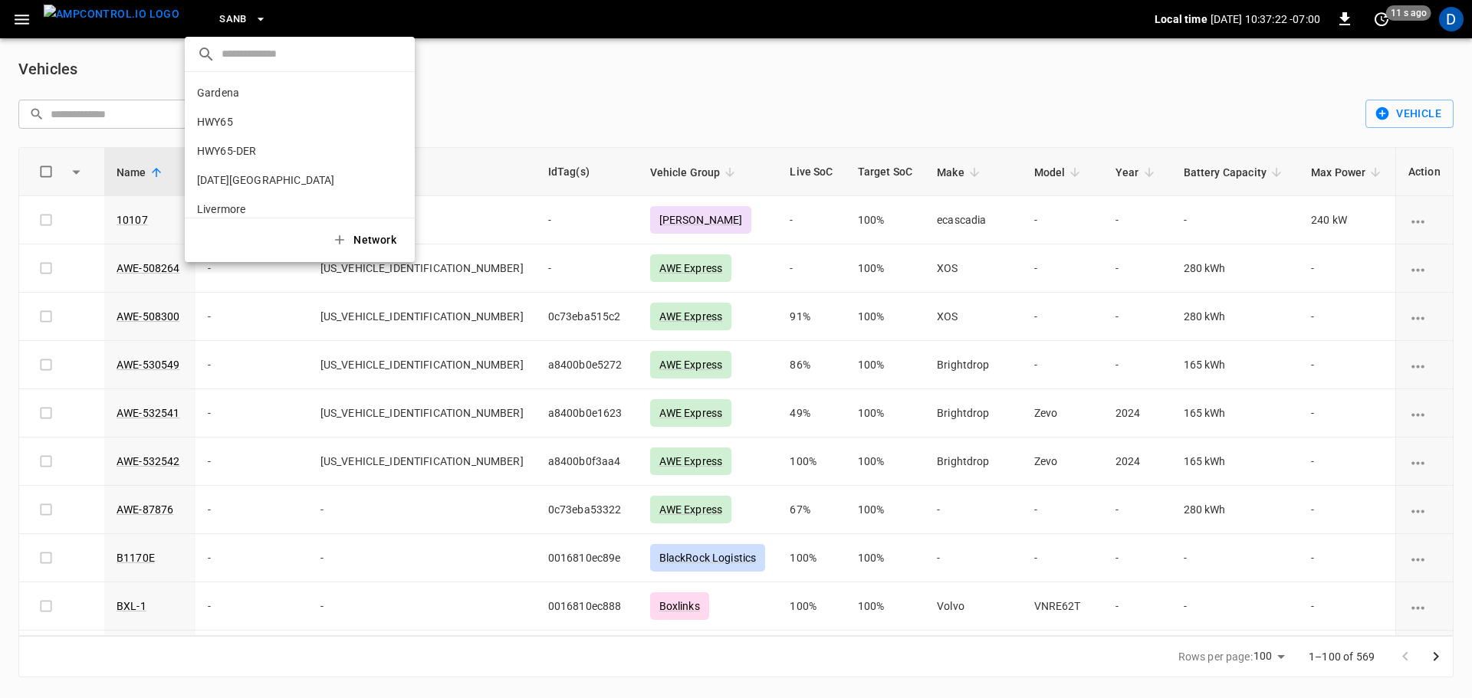
click at [232, 21] on div at bounding box center [736, 349] width 1472 height 698
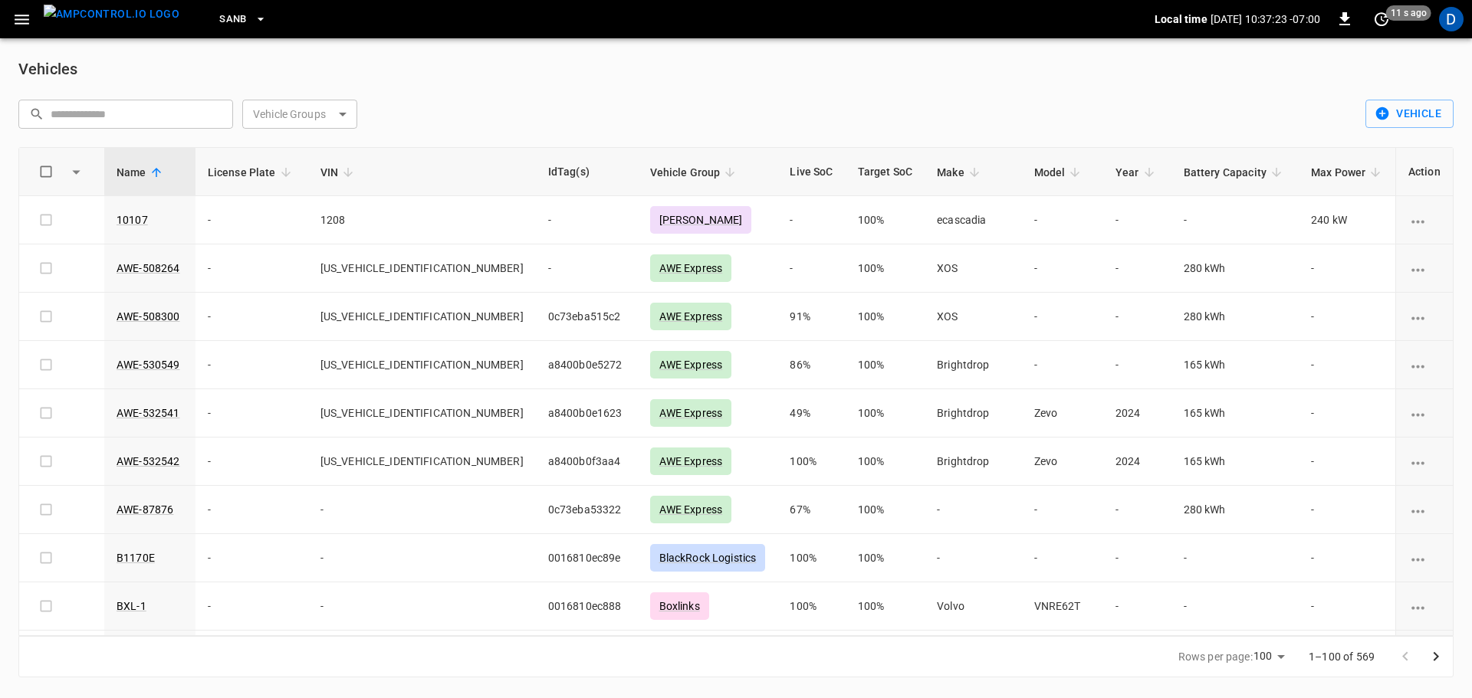
click at [219, 21] on span "SanB" at bounding box center [233, 20] width 28 height 18
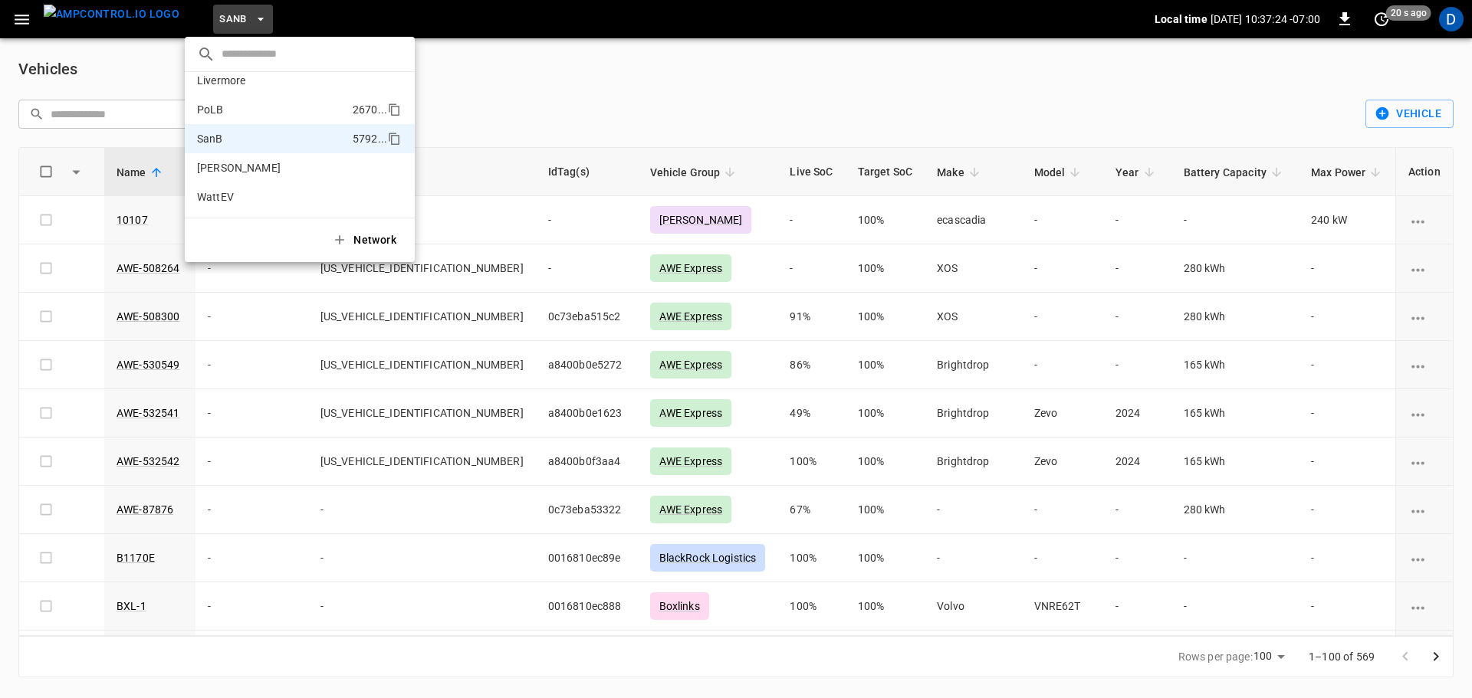
scroll to position [0, 0]
click at [218, 120] on p "HWY65" at bounding box center [273, 121] width 152 height 15
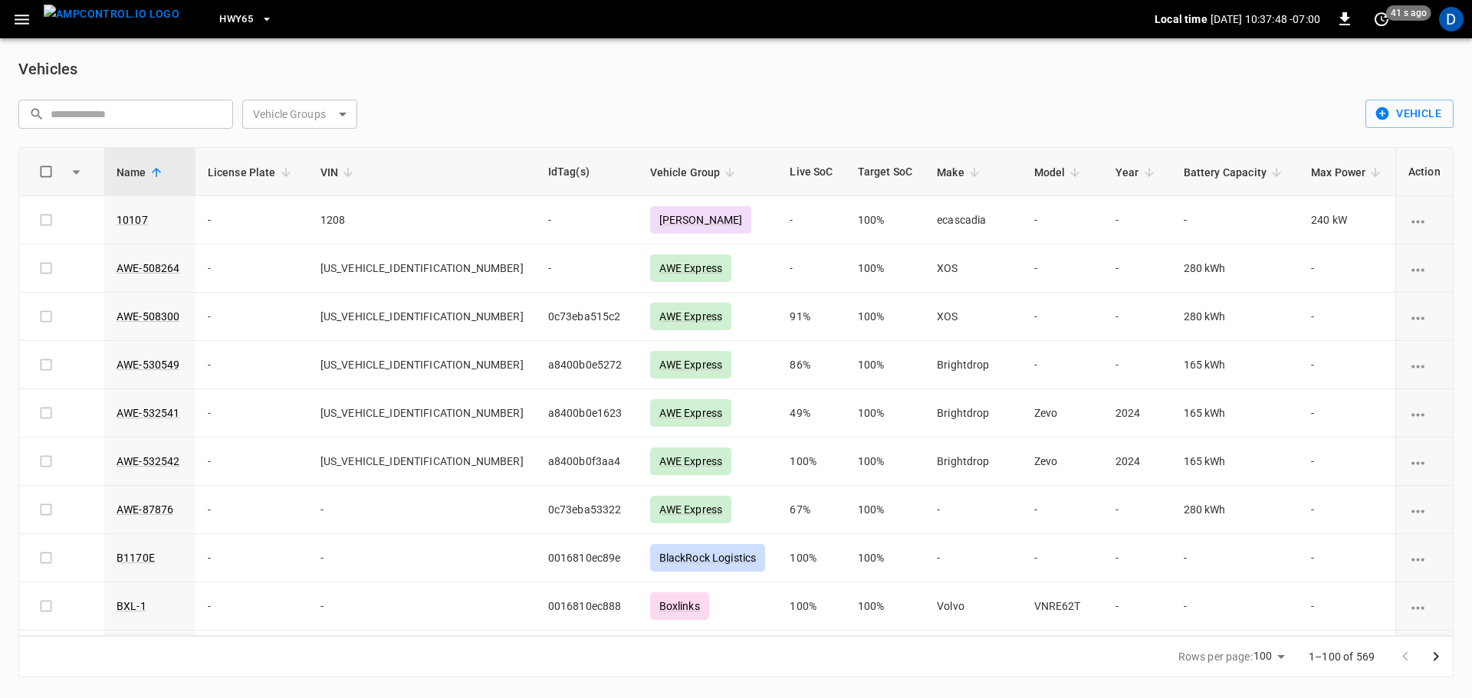
click at [334, 113] on body "HWY65 Local time 2025-10-04 10:37:48 -07:00 0 41 s ago D Vehicles ​ ​ Vehicle G…" at bounding box center [736, 348] width 1472 height 696
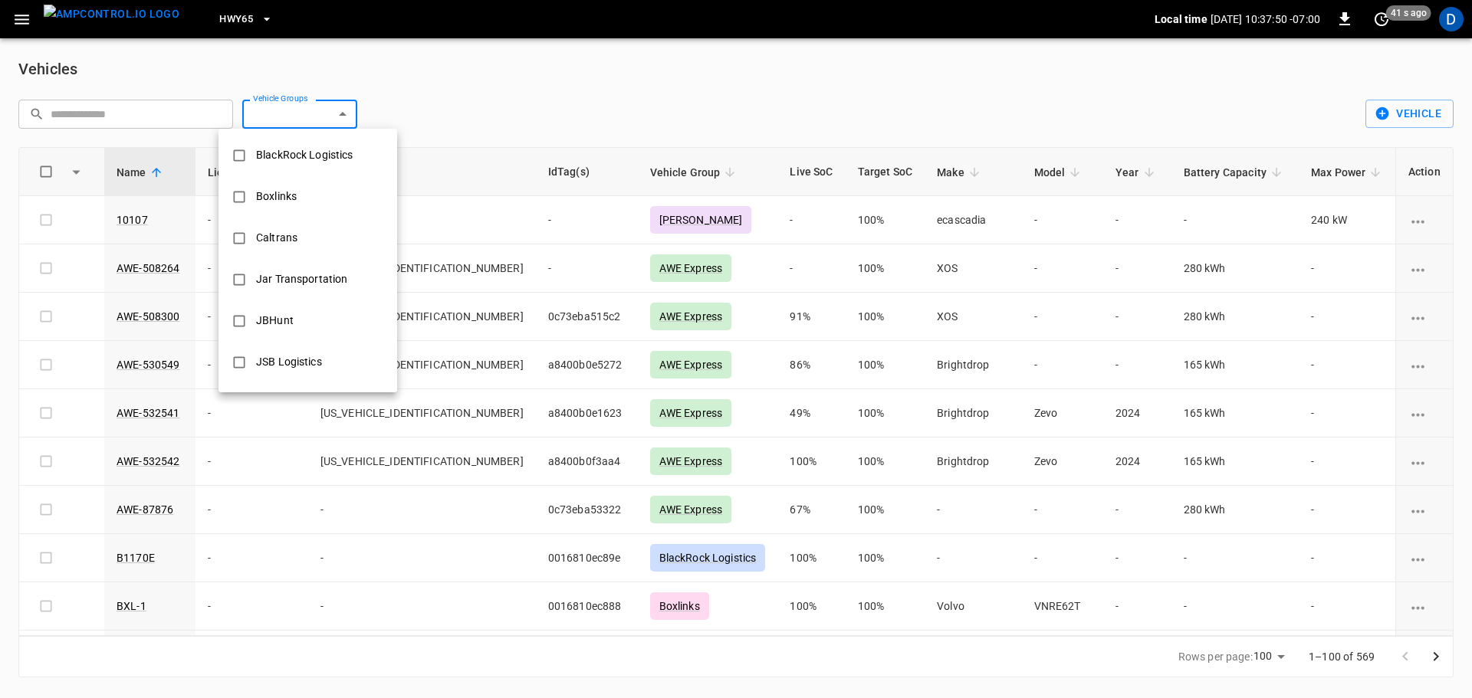
scroll to position [866, 0]
click at [288, 357] on div "AWE Express" at bounding box center [287, 365] width 81 height 28
type input "**********"
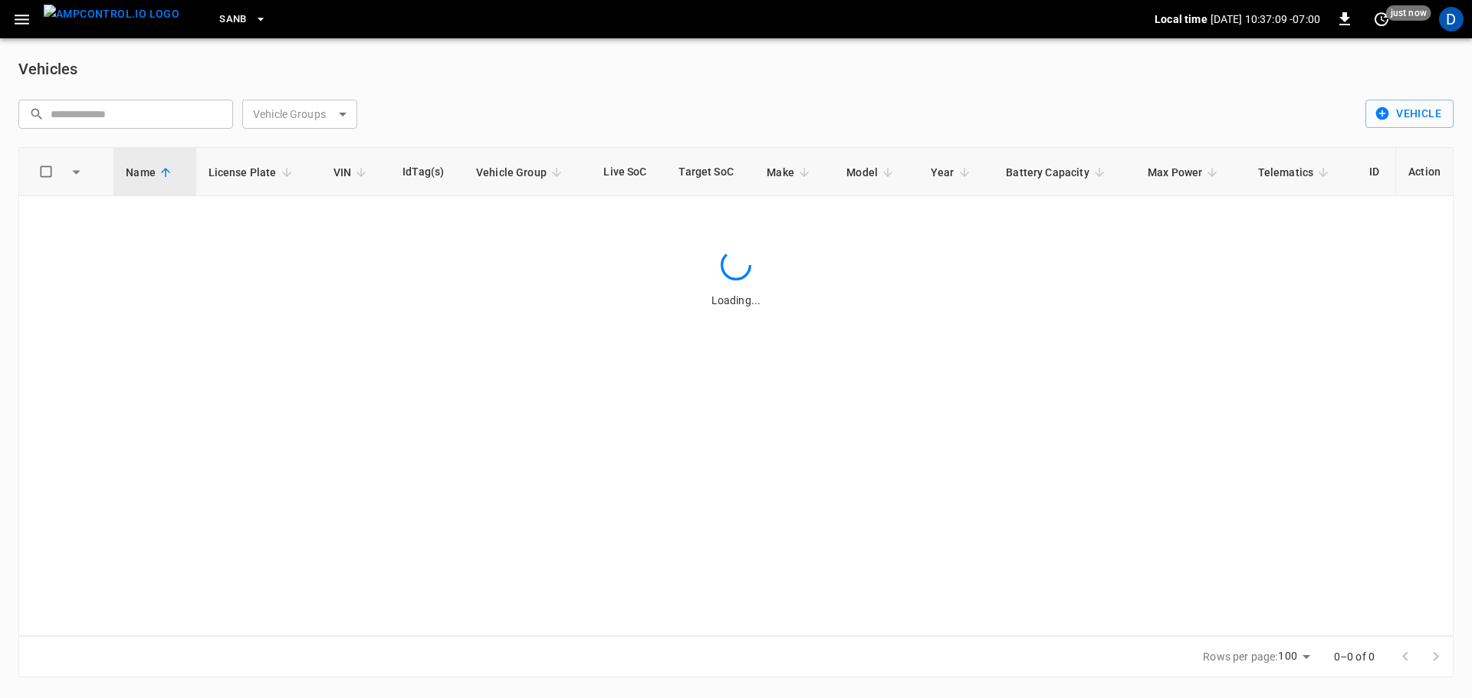
click at [77, 16] on img "menu" at bounding box center [112, 14] width 136 height 19
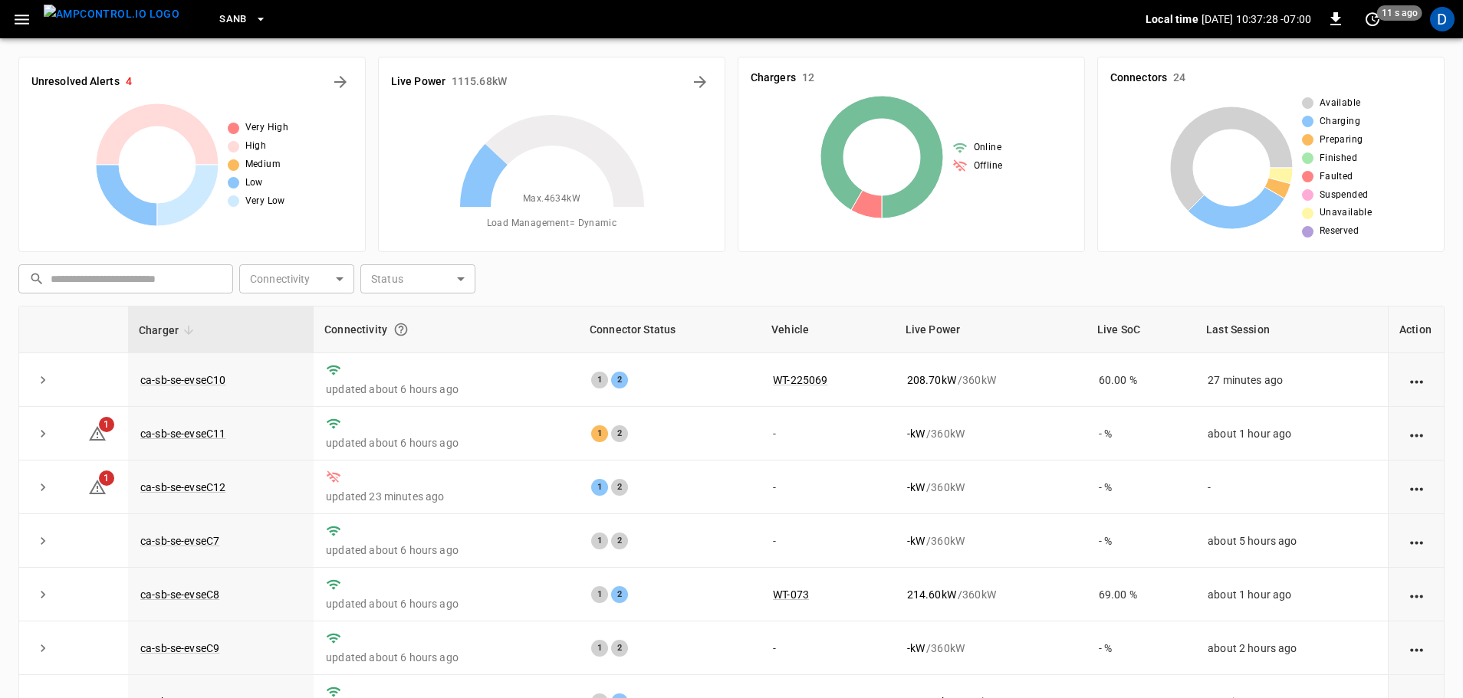
click at [219, 20] on span "SanB" at bounding box center [233, 20] width 28 height 18
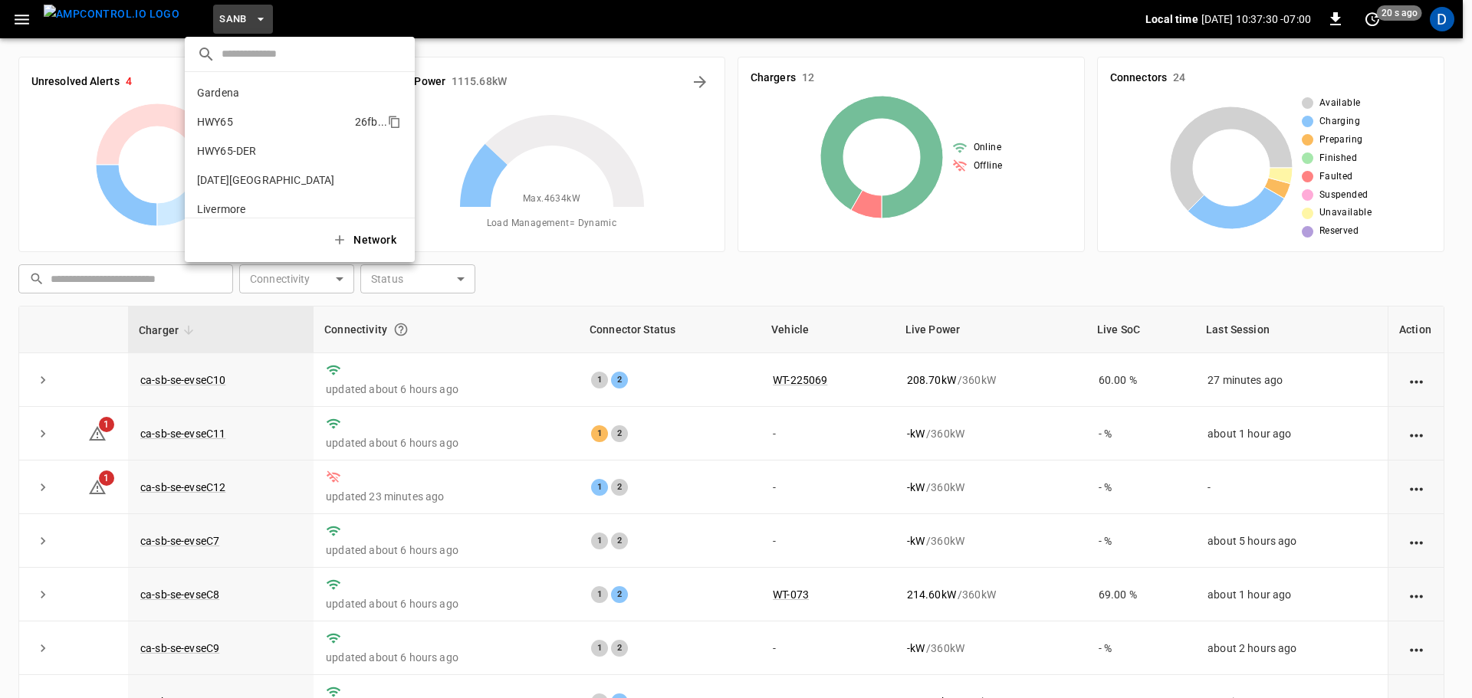
click at [230, 127] on p "HWY65" at bounding box center [273, 121] width 152 height 15
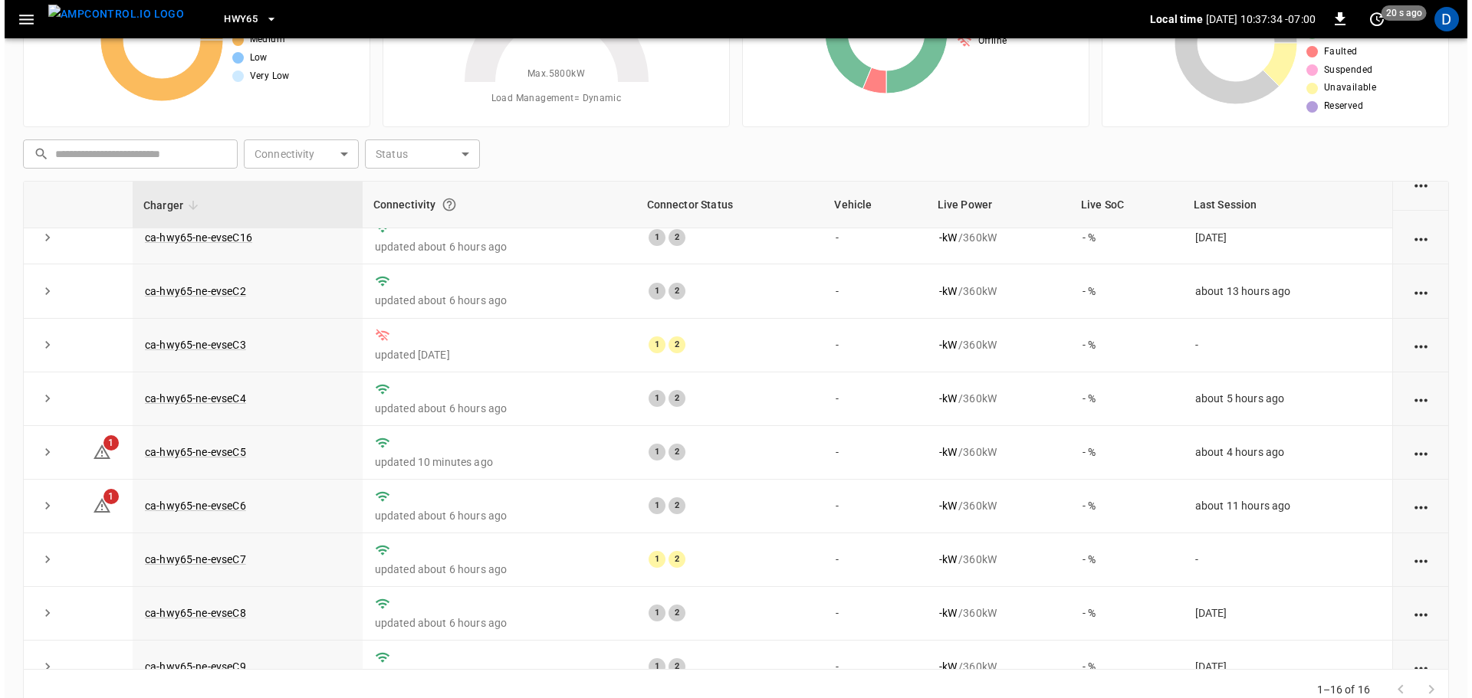
scroll to position [392, 0]
click at [15, 21] on icon "button" at bounding box center [21, 19] width 19 height 19
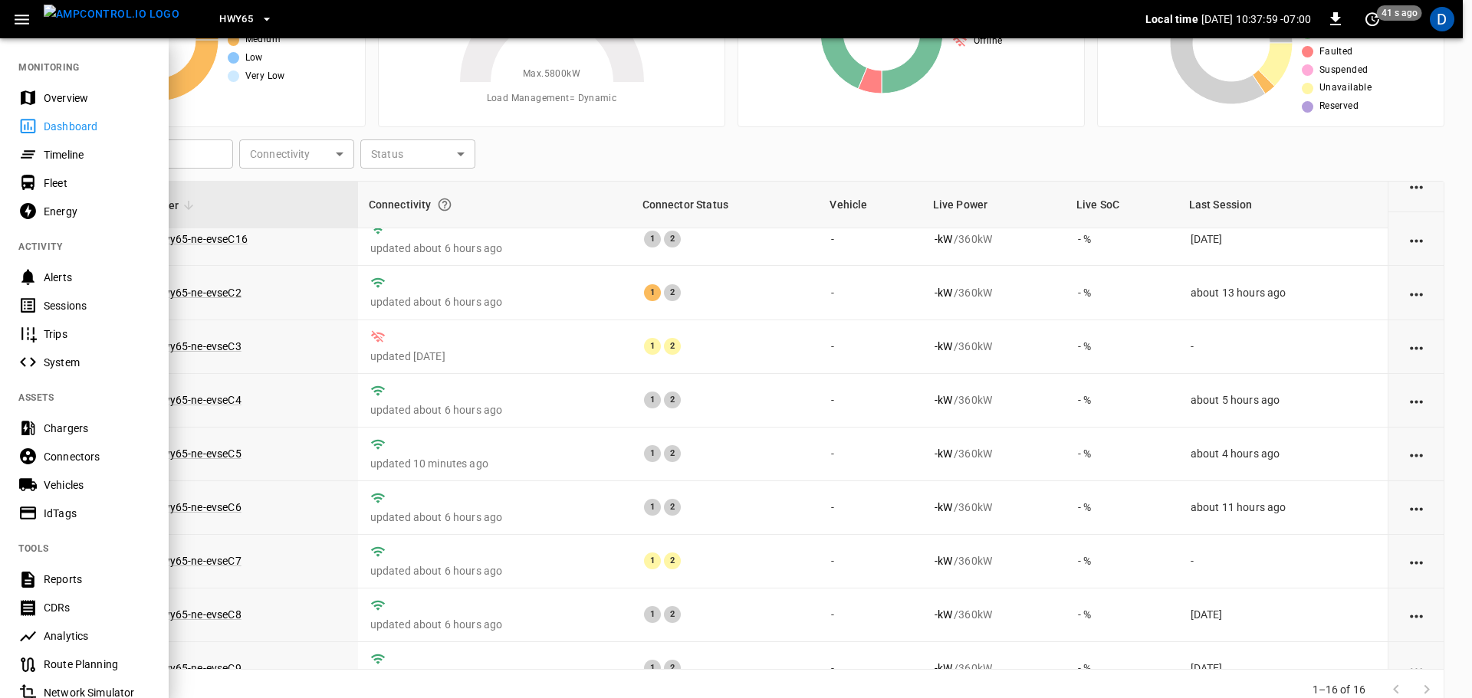
click at [77, 506] on div "IdTags" at bounding box center [97, 513] width 107 height 15
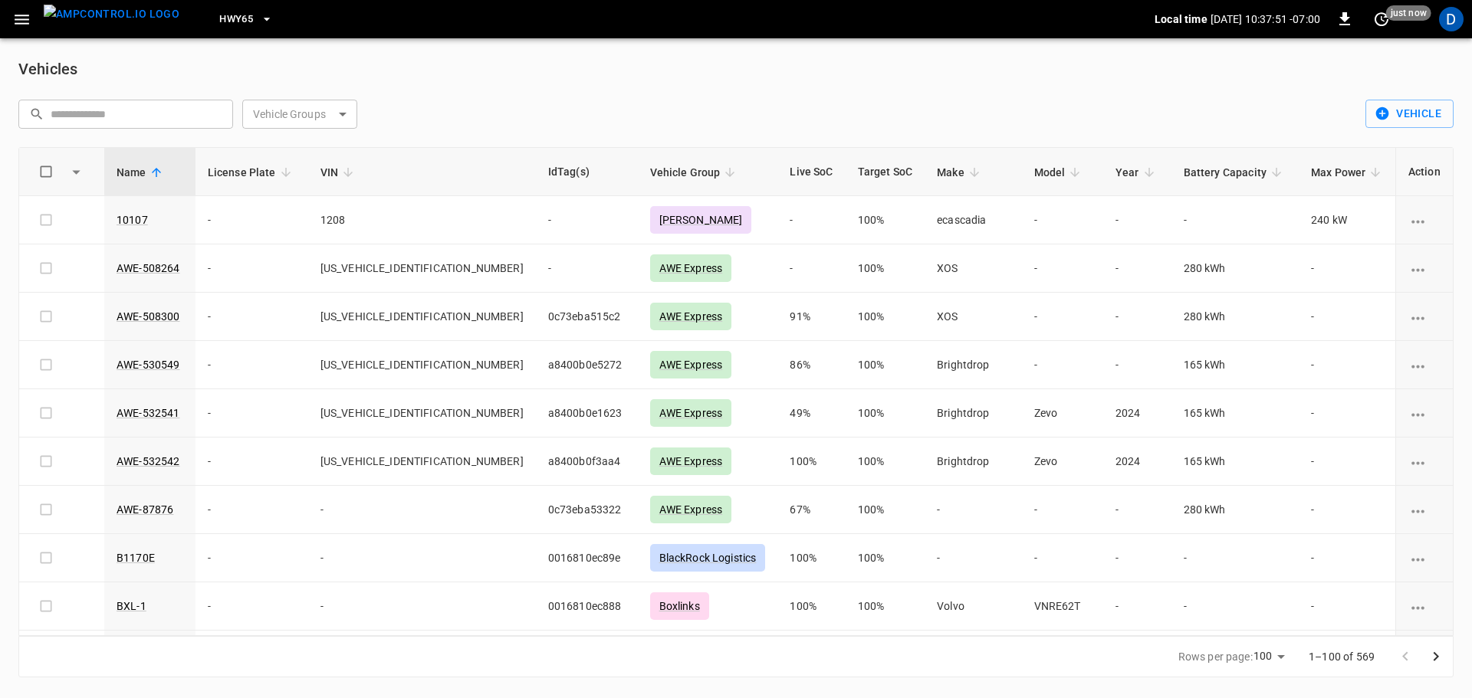
click at [296, 113] on body "HWY65 Local time 2025-10-04 10:37:51 -07:00 0 just now D Vehicles ​ ​ Vehicle G…" at bounding box center [736, 348] width 1472 height 696
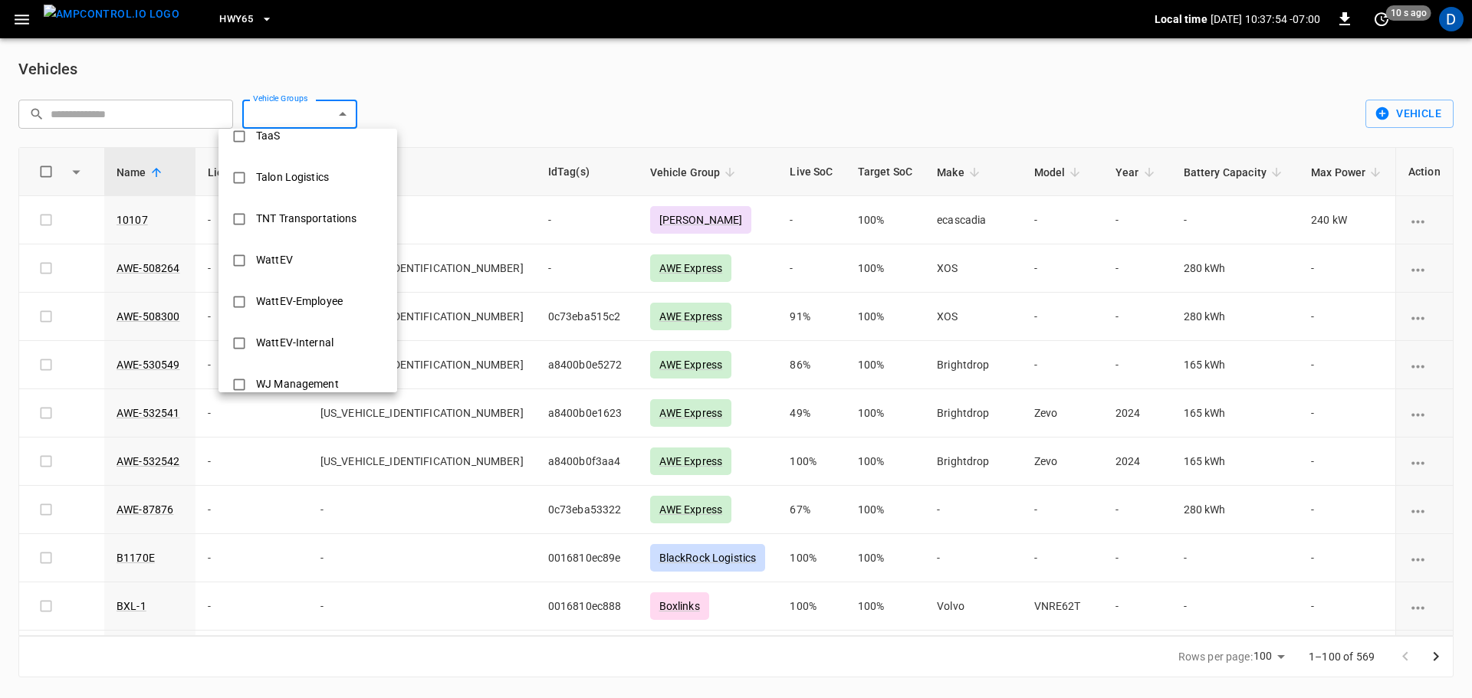
scroll to position [866, 0]
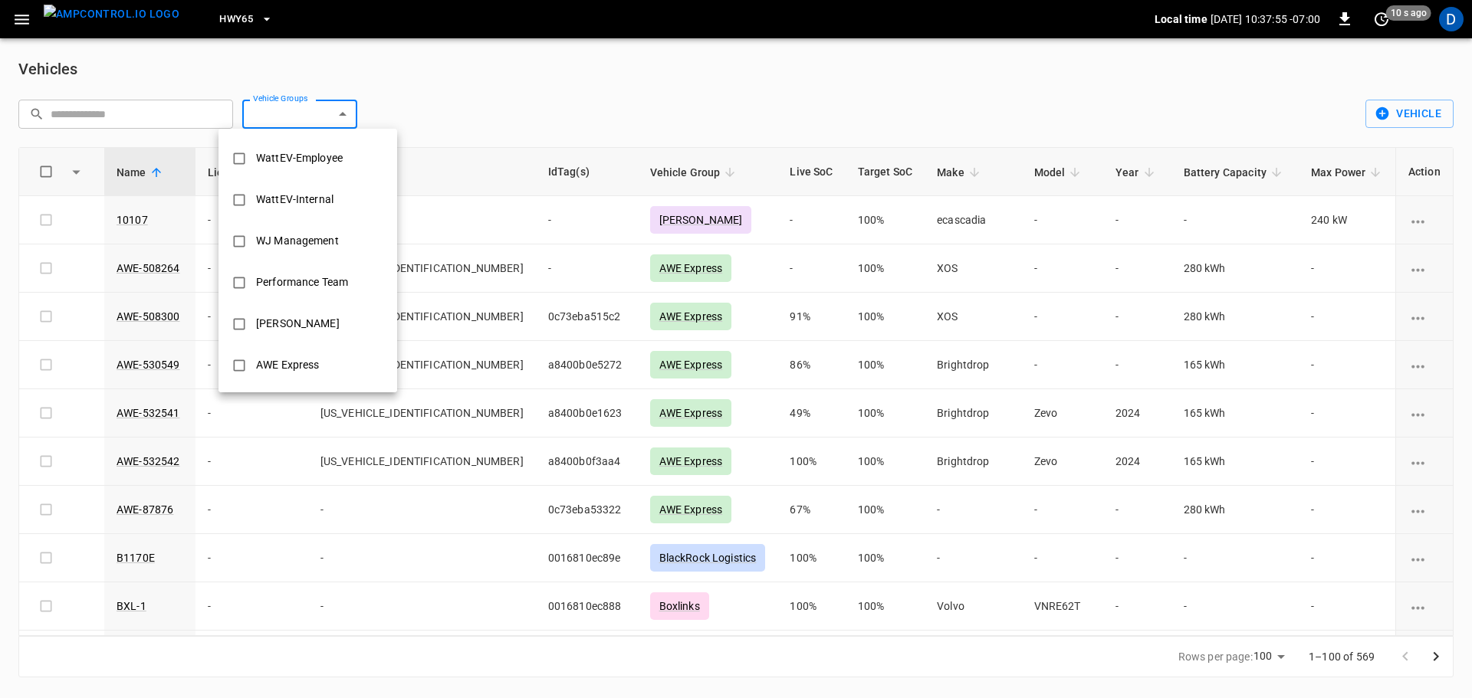
click at [291, 363] on div "AWE Express" at bounding box center [287, 365] width 81 height 28
type input "**********"
